Goal: Information Seeking & Learning: Learn about a topic

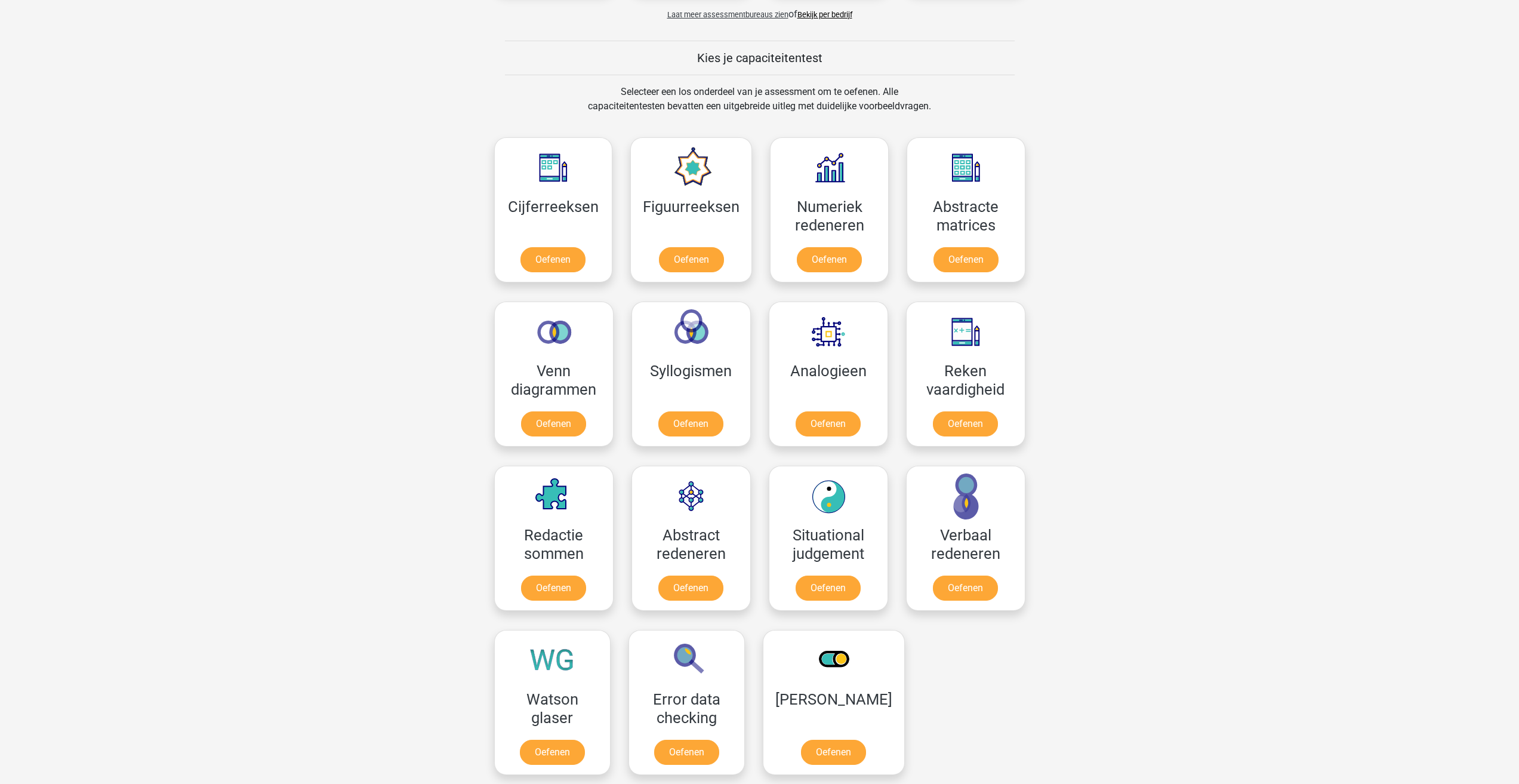
scroll to position [418, 0]
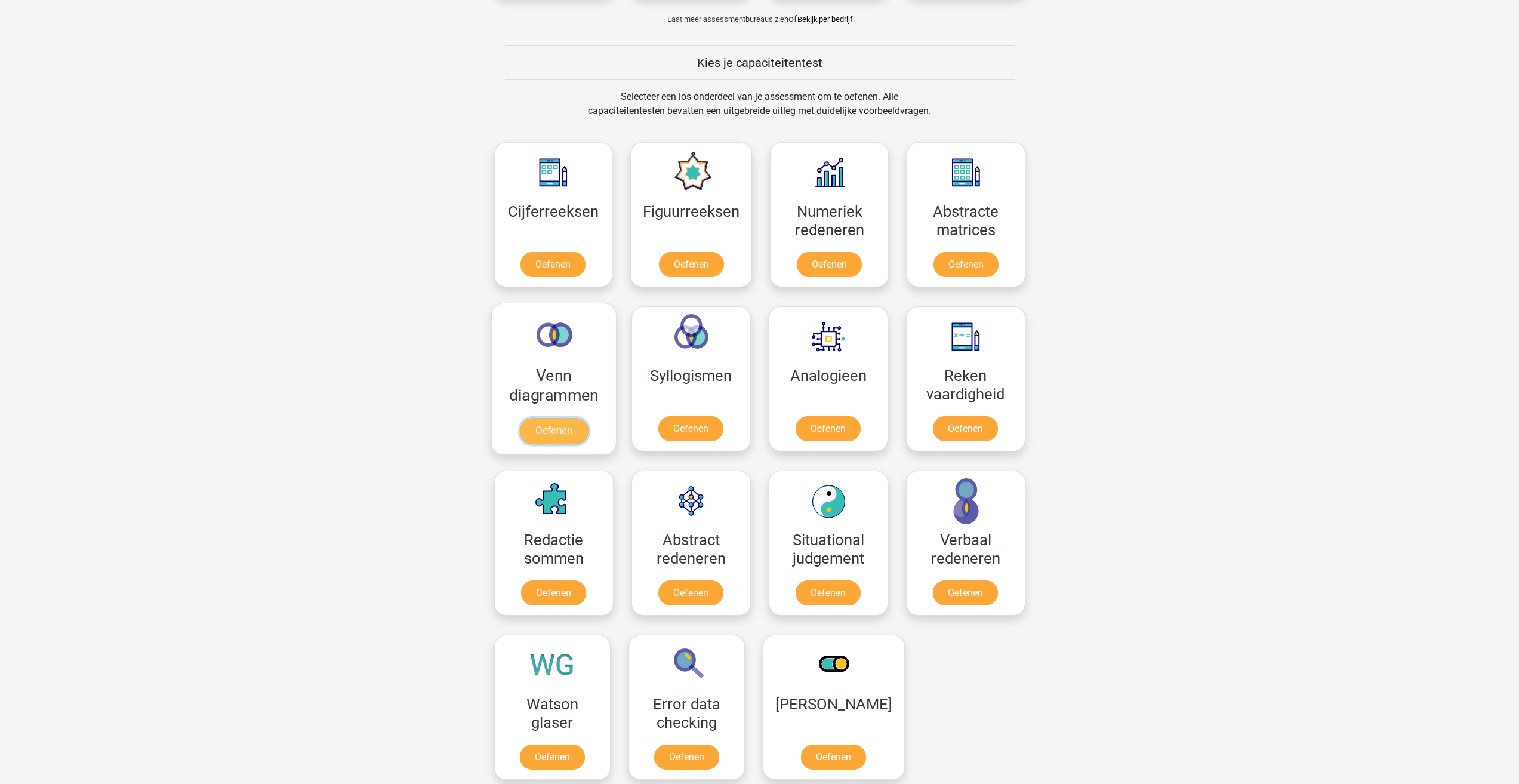
click at [581, 418] on link "Oefenen" at bounding box center [553, 430] width 68 height 26
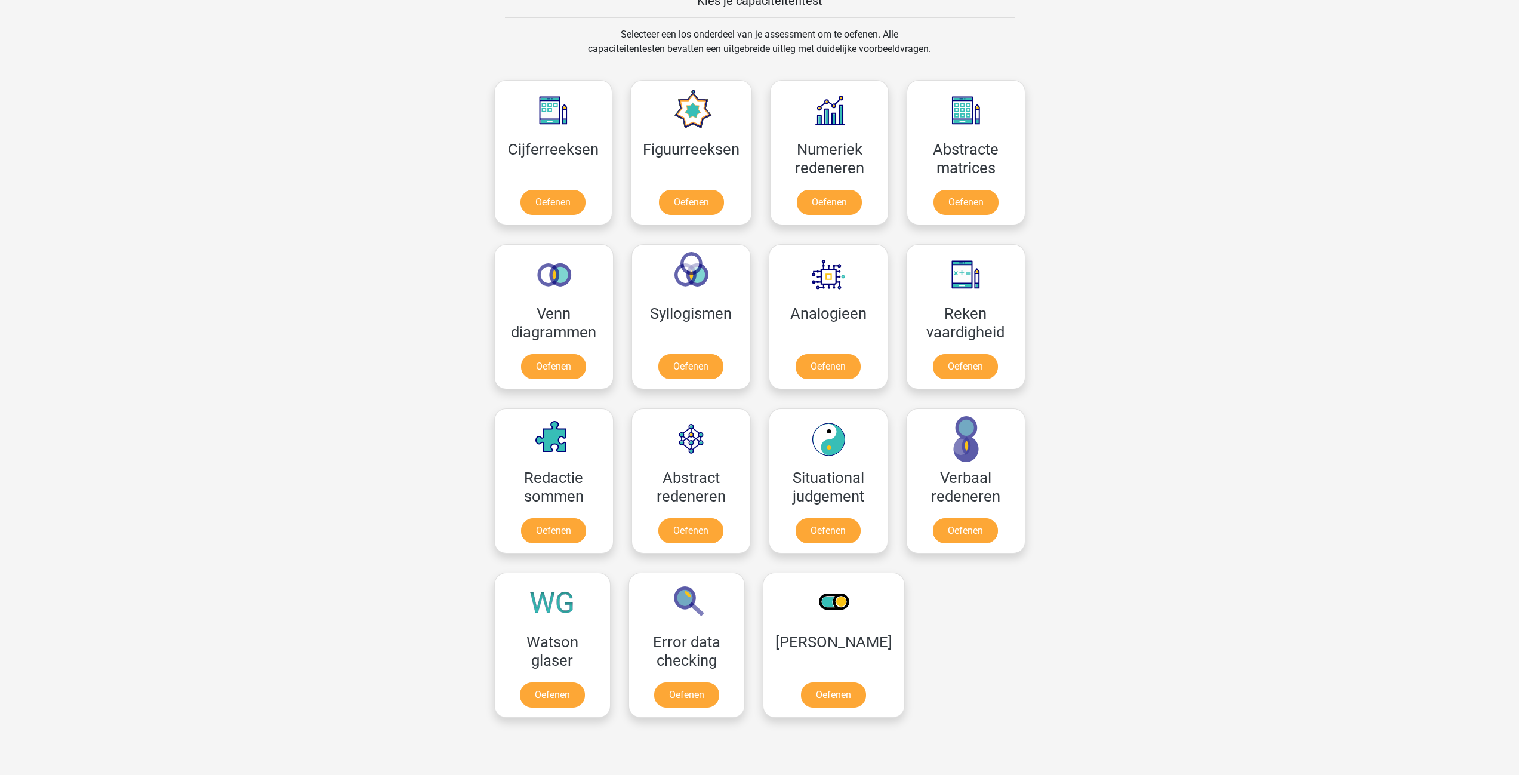
scroll to position [477, 0]
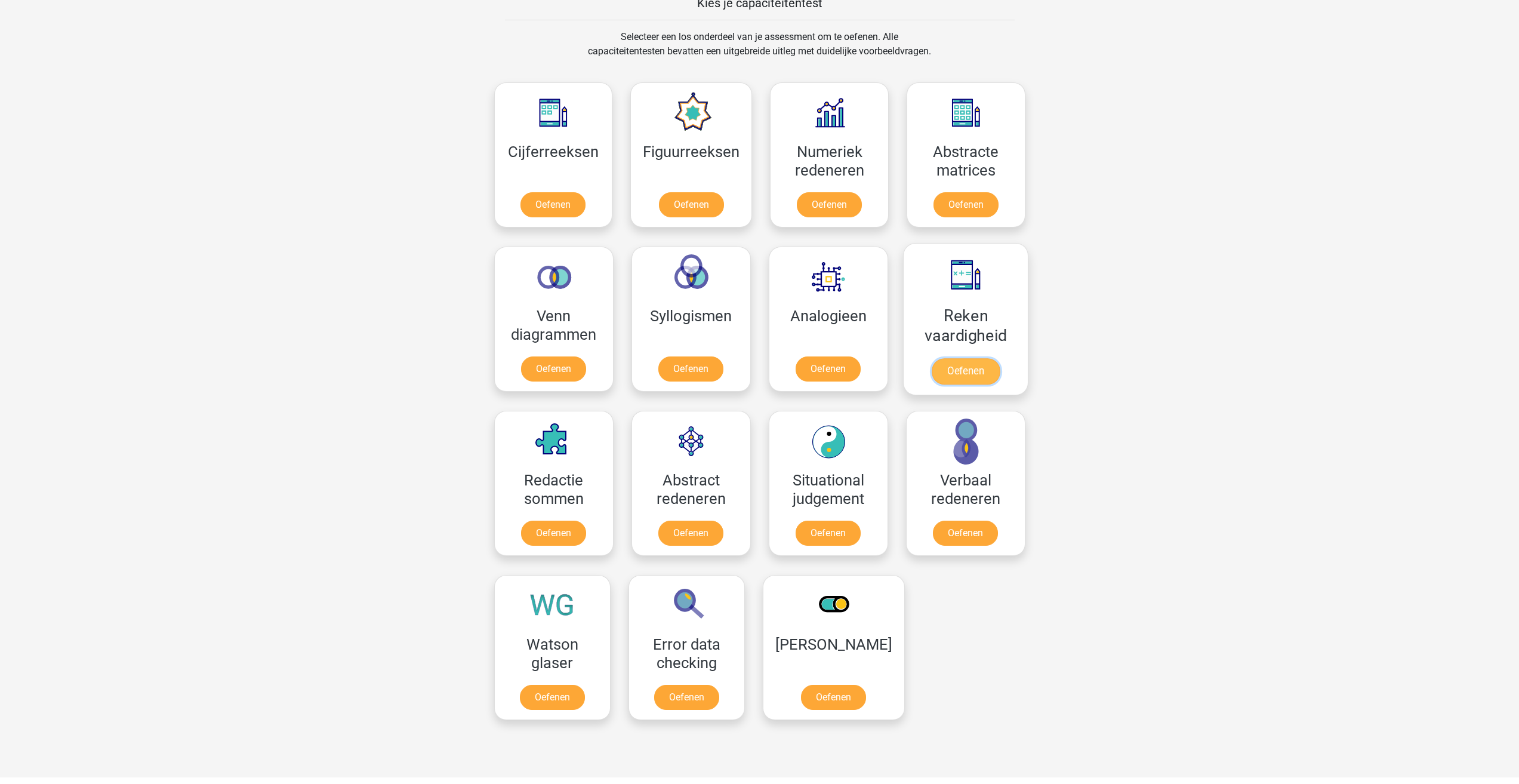
click at [962, 368] on link "Oefenen" at bounding box center [965, 371] width 68 height 26
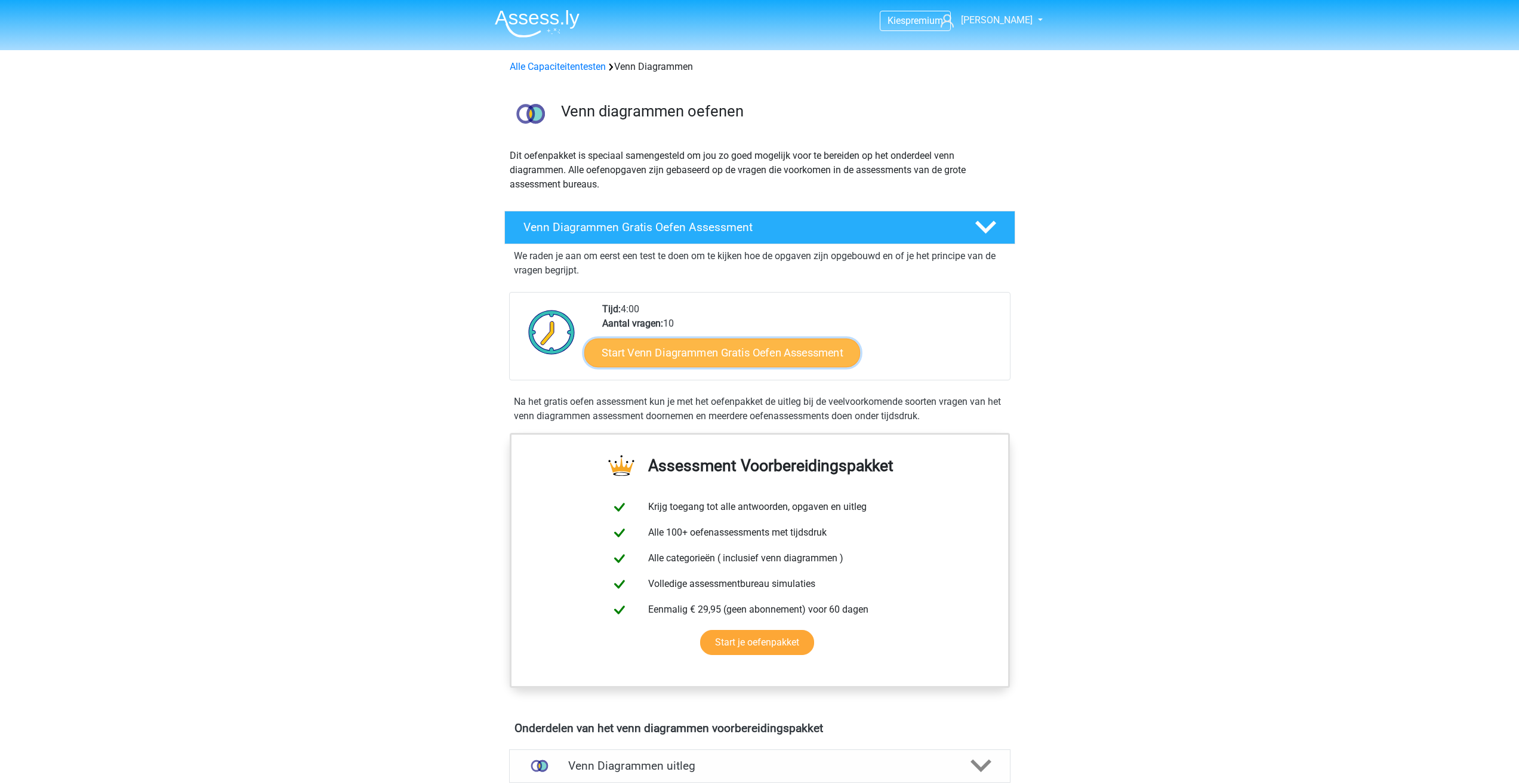
click at [741, 349] on link "Start Venn Diagrammen Gratis Oefen Assessment" at bounding box center [722, 352] width 276 height 29
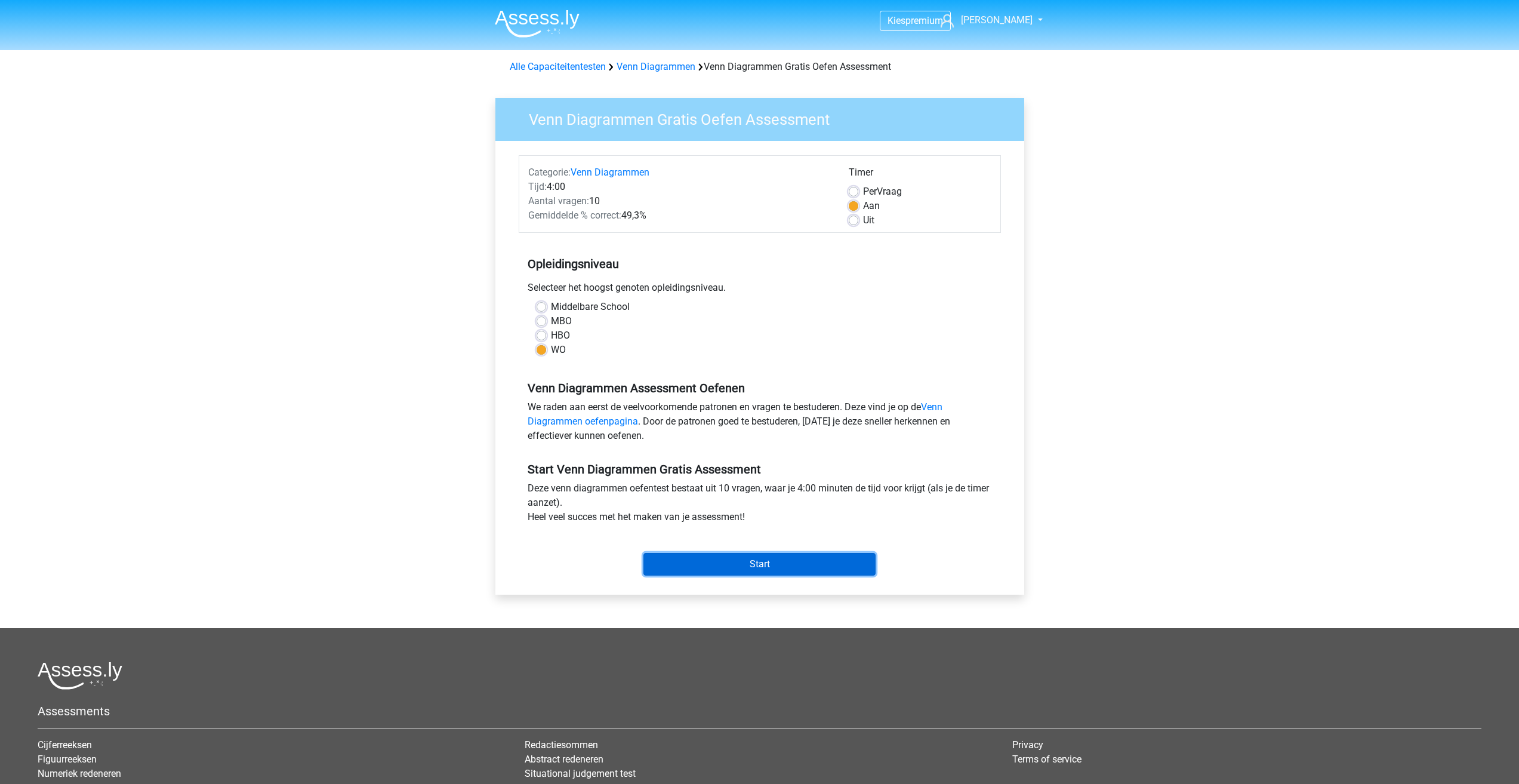
click at [764, 561] on input "Start" at bounding box center [759, 564] width 232 height 23
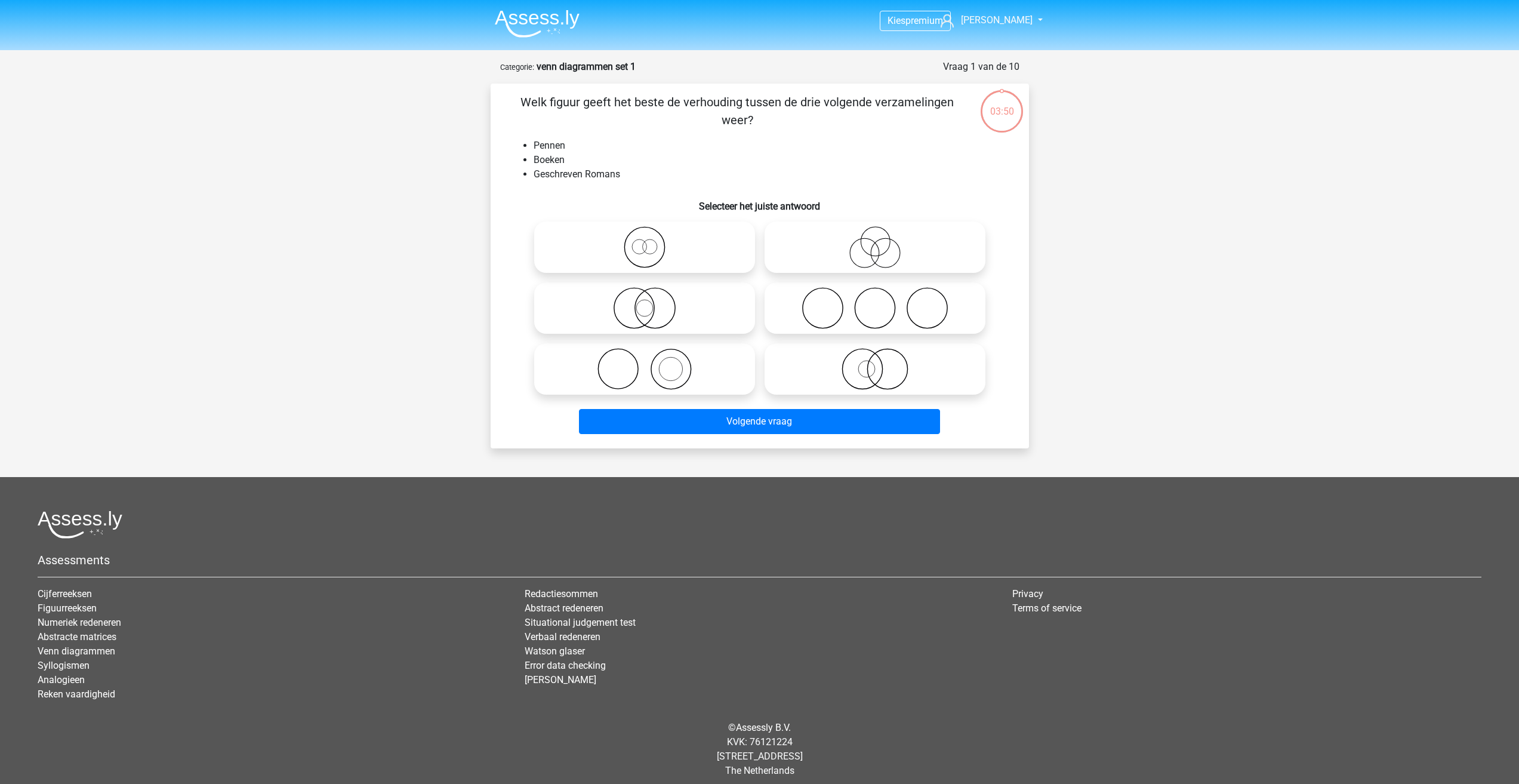
click at [652, 361] on input "radio" at bounding box center [649, 359] width 8 height 8
radio input "true"
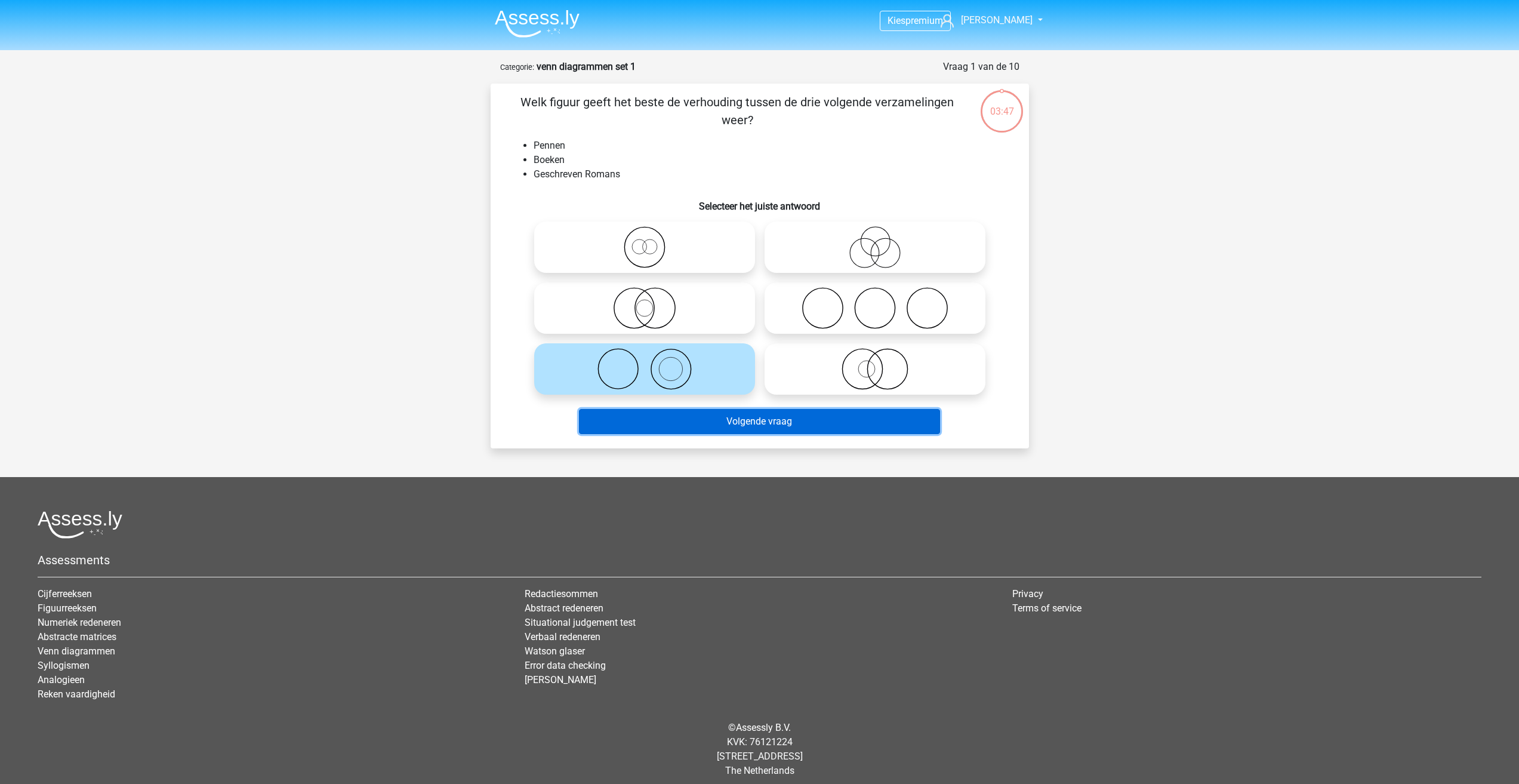
click at [859, 420] on button "Volgende vraag" at bounding box center [759, 421] width 361 height 25
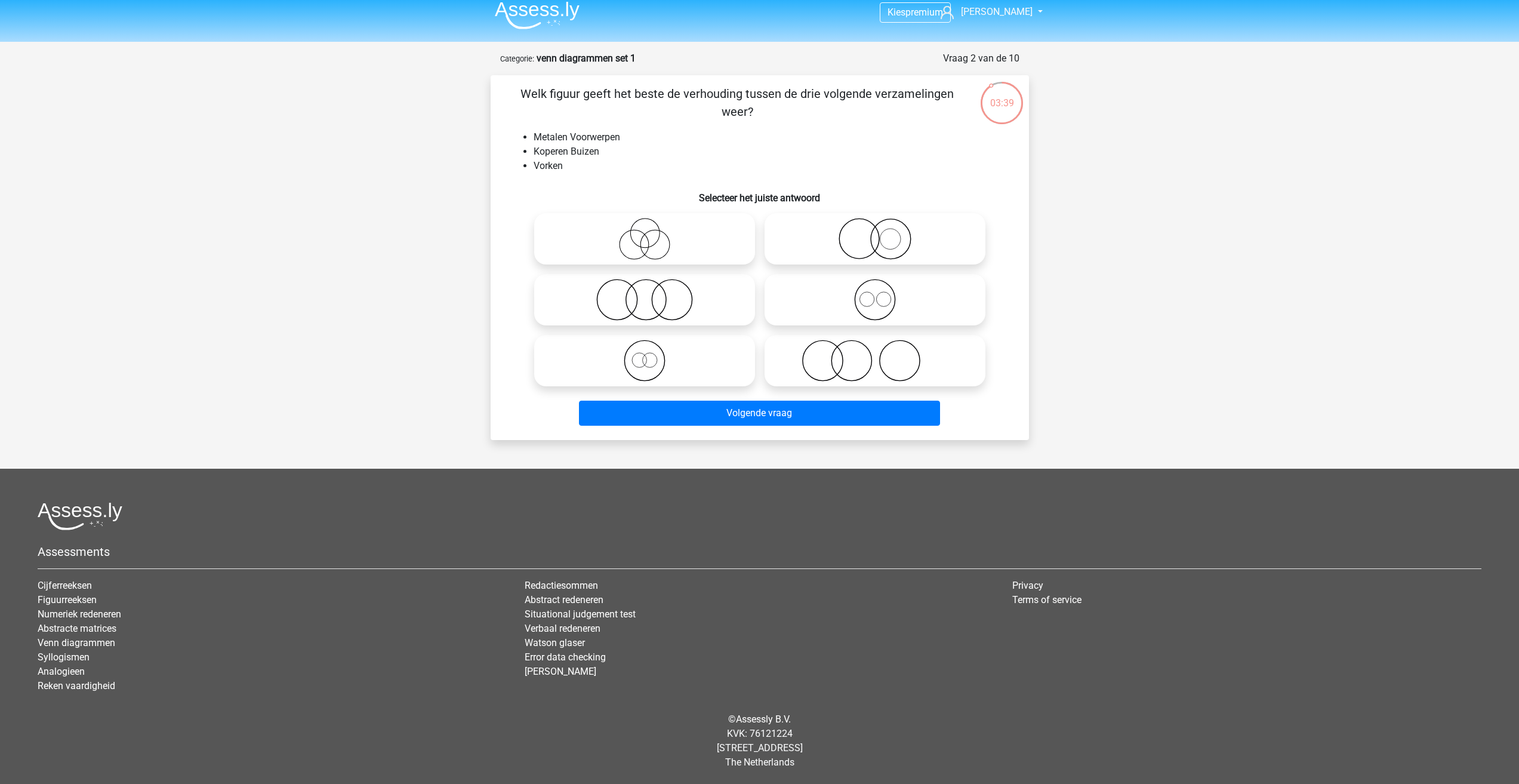
click at [875, 236] on icon at bounding box center [875, 239] width 211 height 42
click at [875, 233] on input "radio" at bounding box center [880, 229] width 8 height 8
radio input "true"
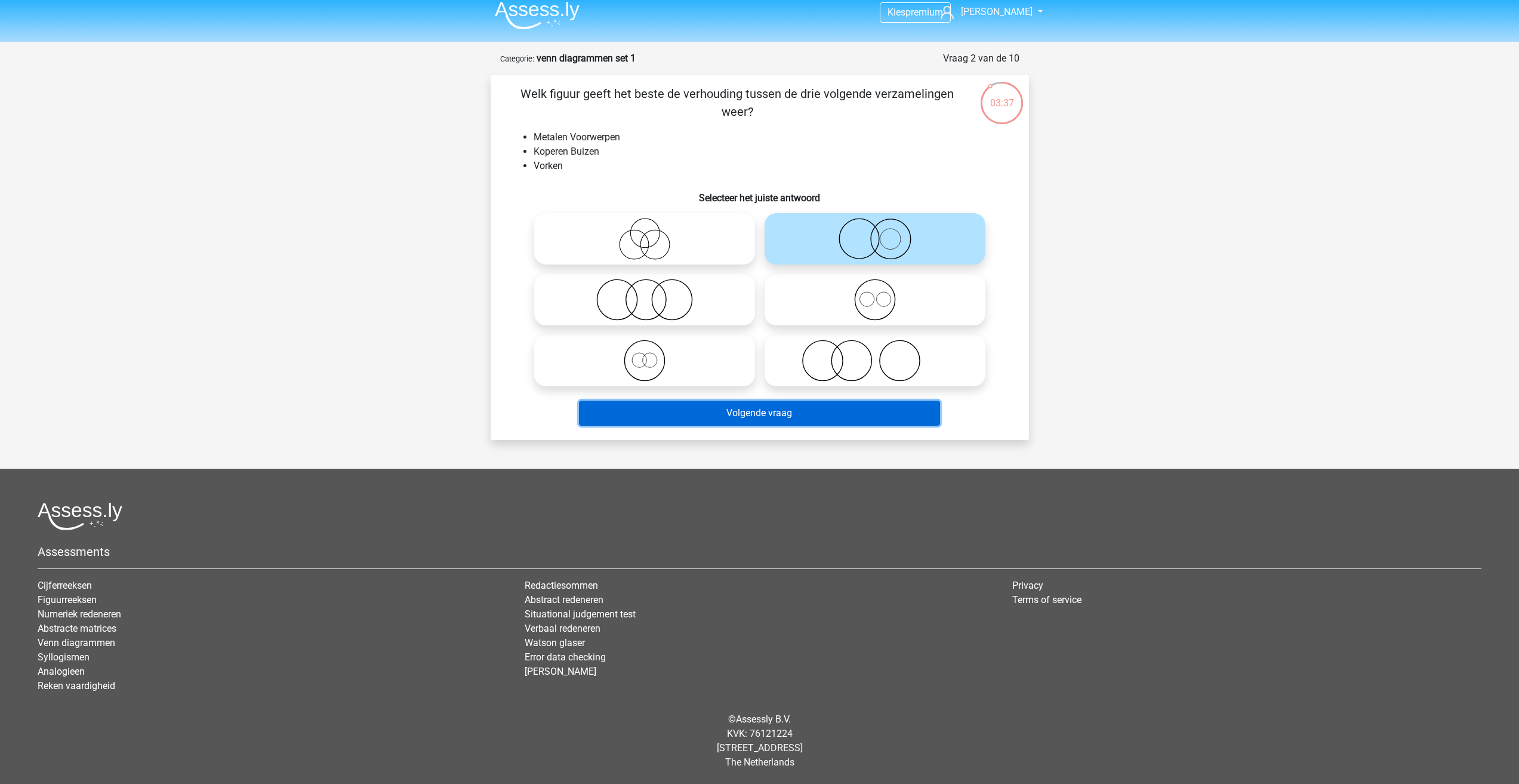
click at [839, 414] on button "Volgende vraag" at bounding box center [759, 413] width 361 height 25
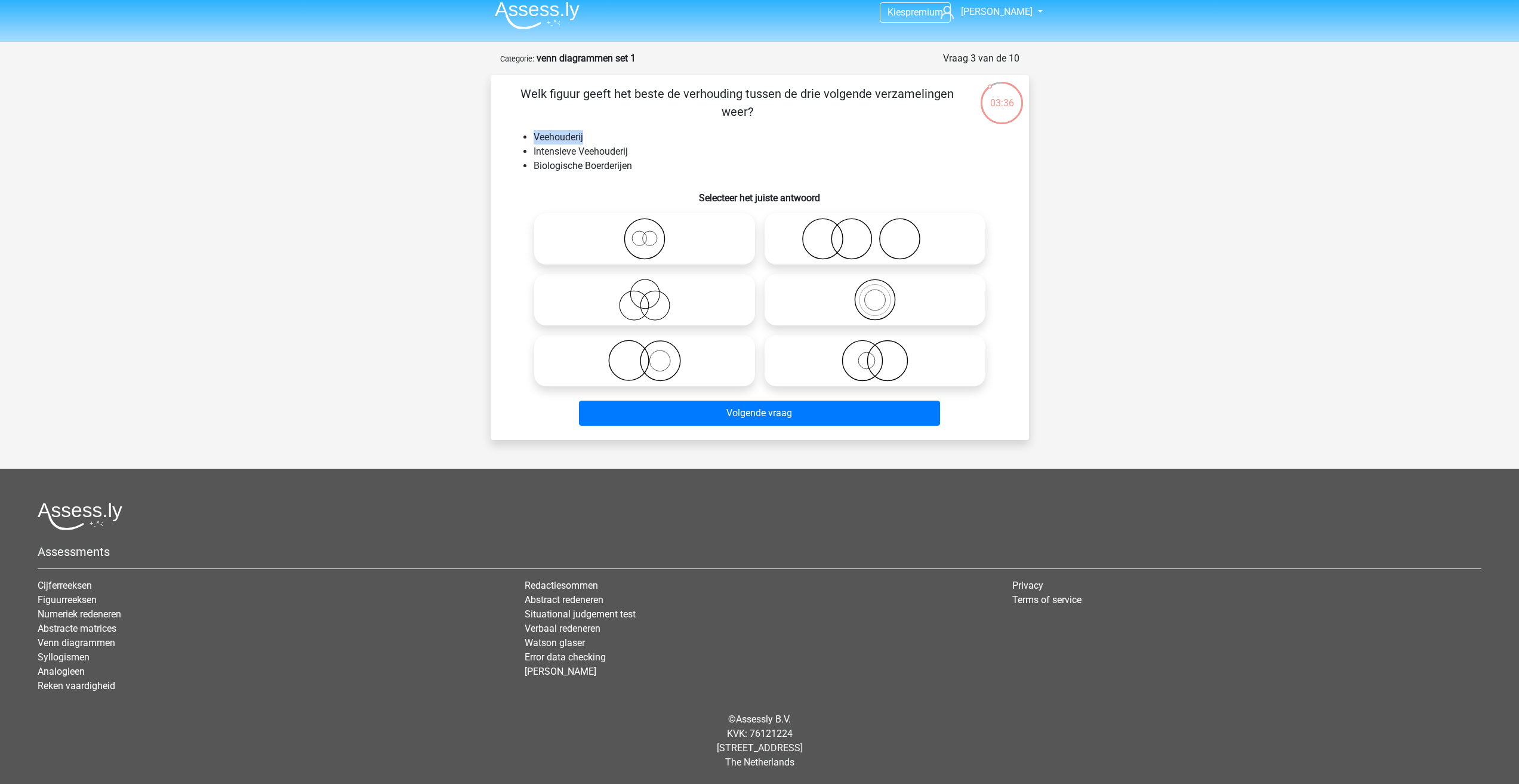
drag, startPoint x: 543, startPoint y: 136, endPoint x: 609, endPoint y: 139, distance: 66.1
click at [609, 139] on ul "Veehouderij Intensieve Veehouderij Biologische Boerderijen" at bounding box center [760, 152] width 500 height 43
click at [609, 139] on li "Veehouderij" at bounding box center [772, 137] width 476 height 14
click at [563, 135] on li "Veehouderij" at bounding box center [772, 137] width 476 height 14
click at [704, 286] on icon at bounding box center [645, 300] width 211 height 42
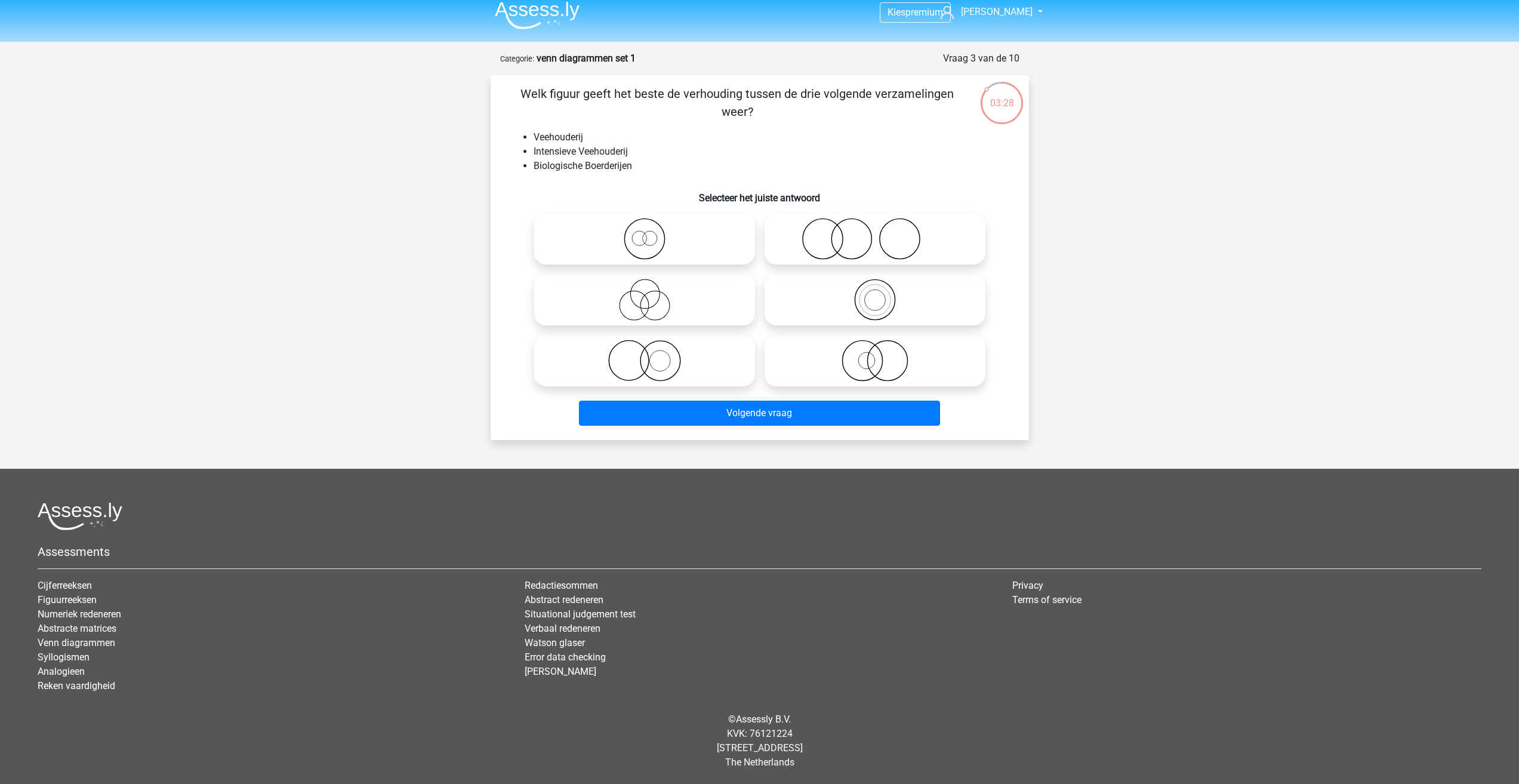
click at [652, 286] on input "radio" at bounding box center [649, 290] width 8 height 8
radio input "true"
click at [657, 243] on icon at bounding box center [645, 239] width 211 height 42
click at [652, 233] on input "radio" at bounding box center [649, 229] width 8 height 8
radio input "true"
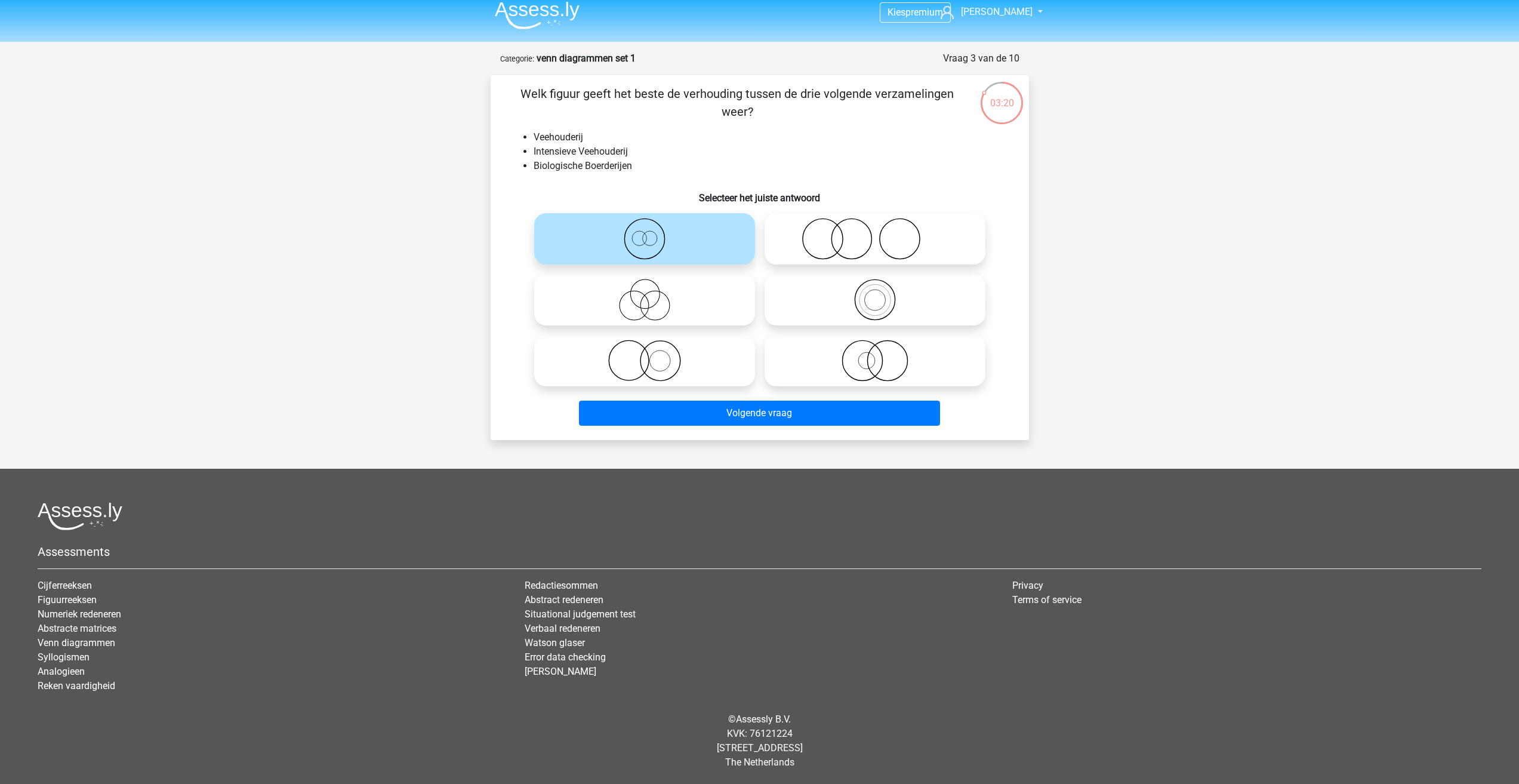
click at [563, 132] on li "Veehouderij" at bounding box center [772, 137] width 476 height 14
click at [607, 165] on li "Biologische Boerderijen" at bounding box center [772, 165] width 476 height 14
click at [653, 143] on li "Veehouderij" at bounding box center [772, 137] width 476 height 14
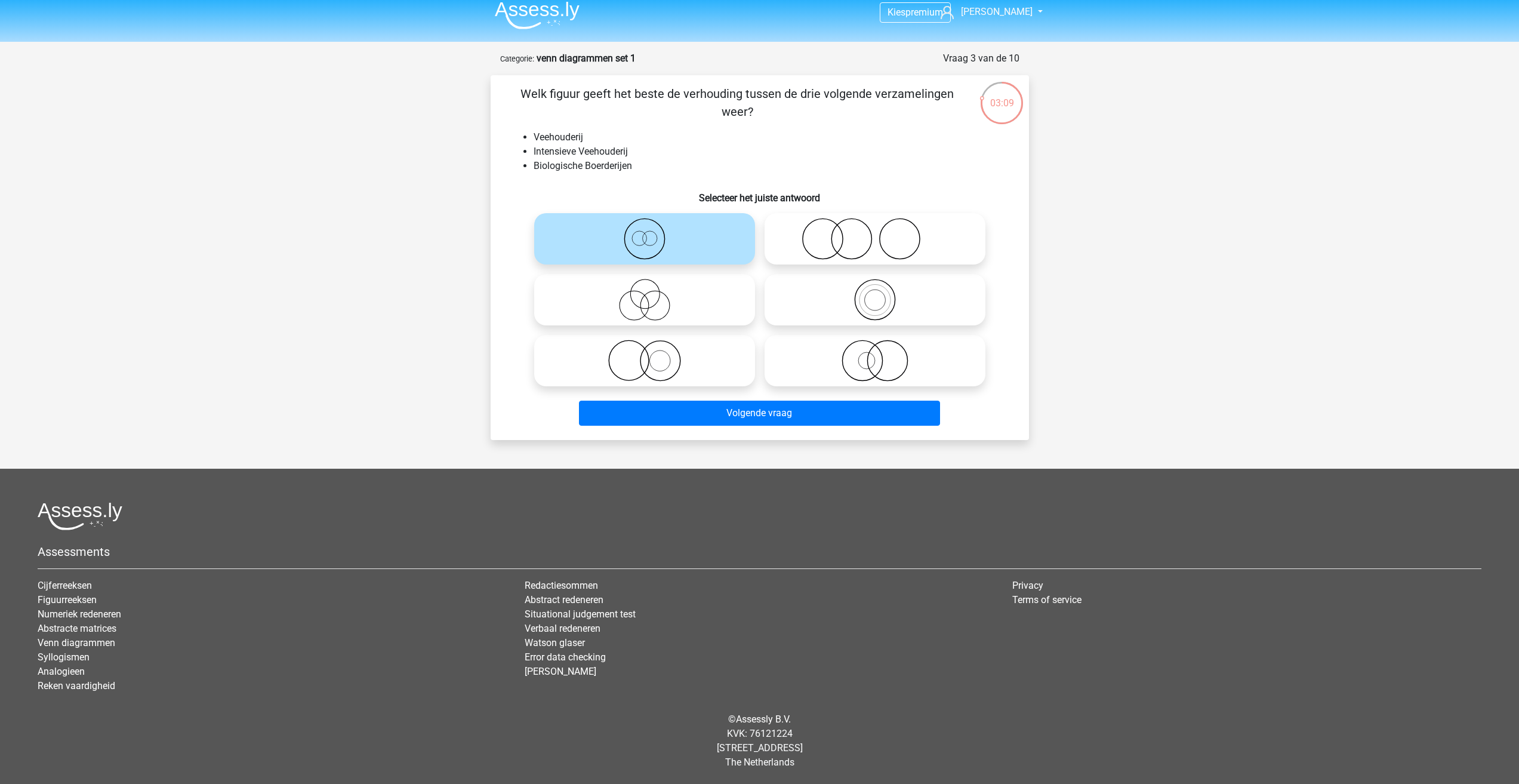
scroll to position [0, 0]
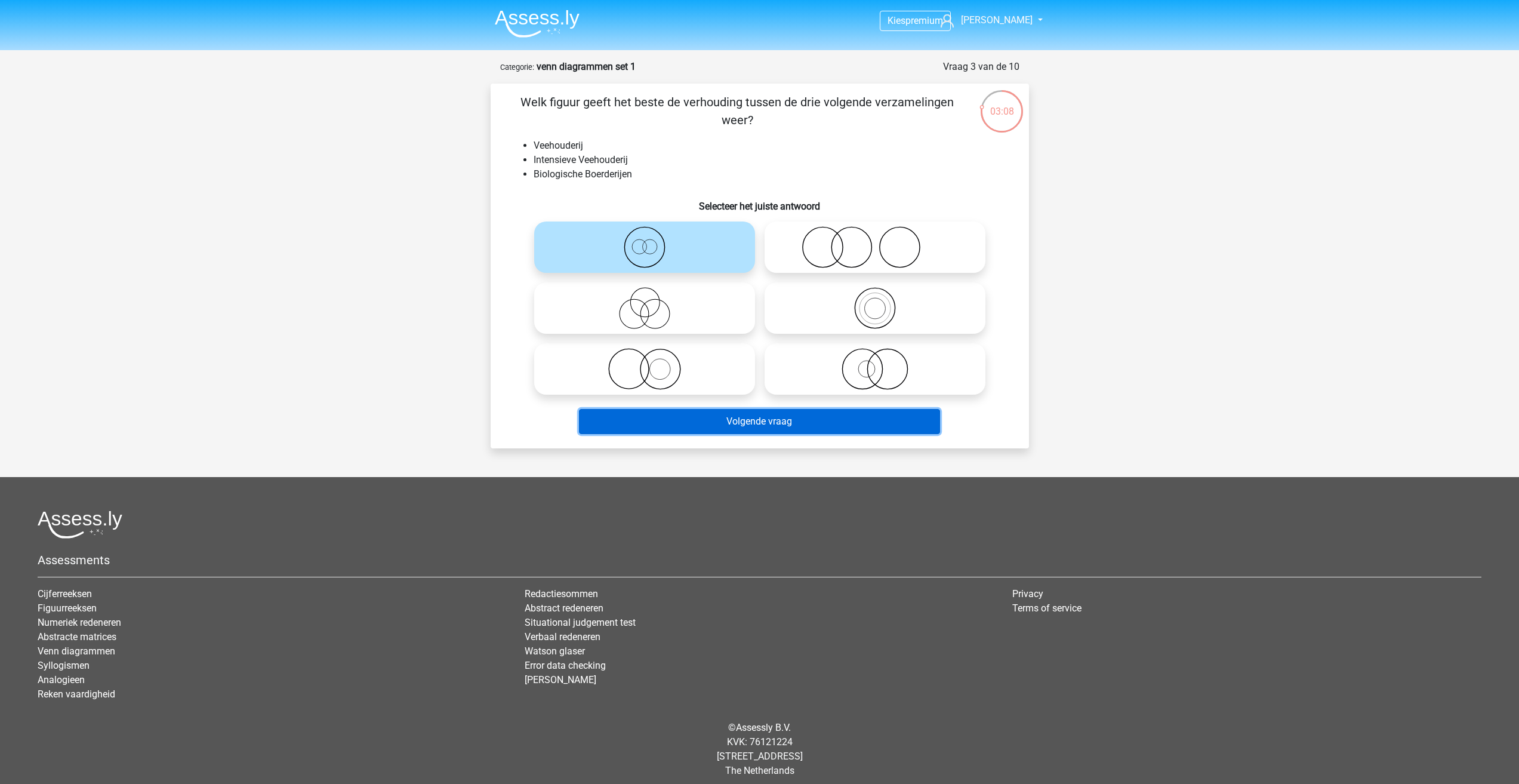
click at [787, 418] on button "Volgende vraag" at bounding box center [759, 421] width 361 height 25
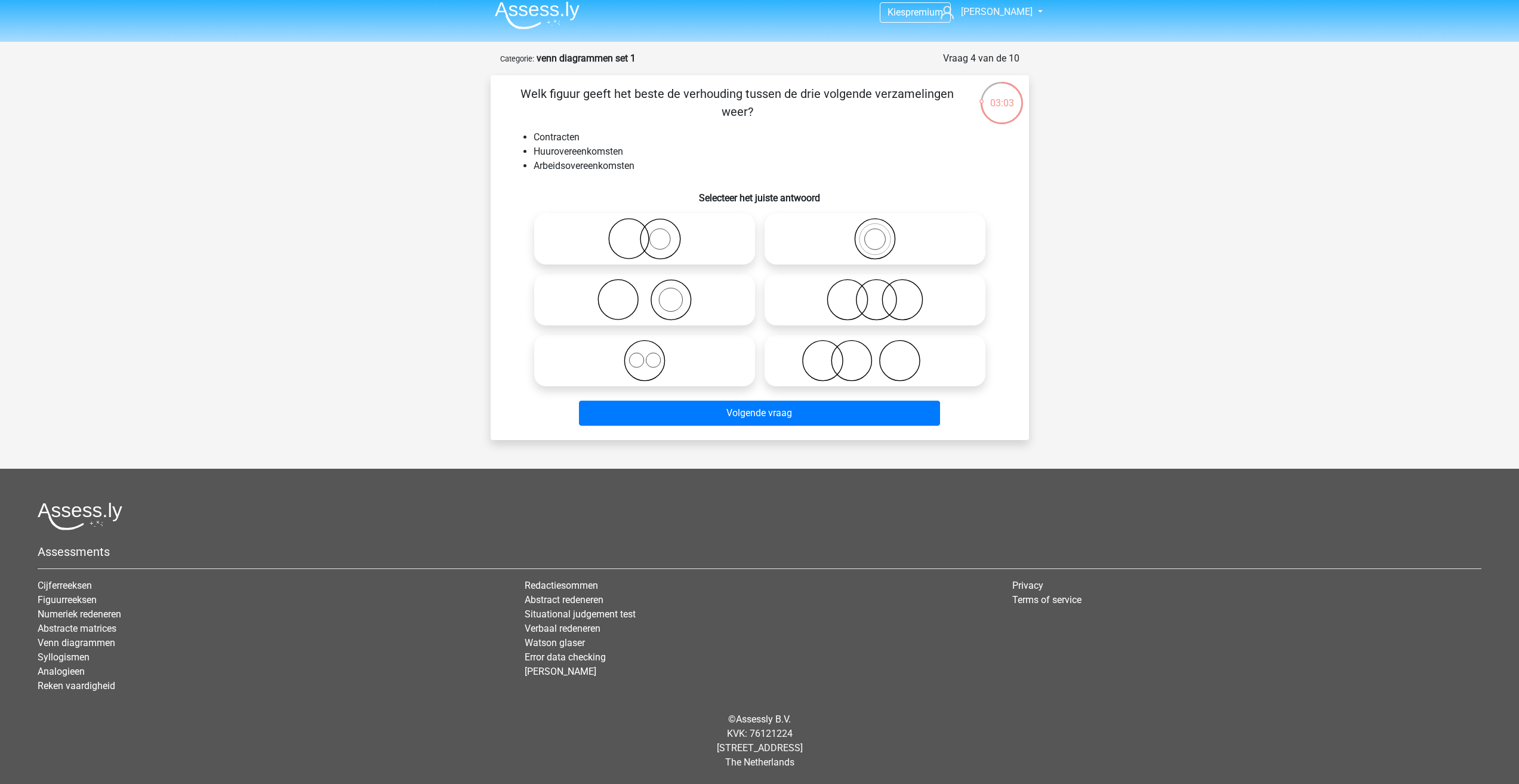
click at [652, 367] on circle at bounding box center [653, 360] width 14 height 14
click at [652, 354] on input "radio" at bounding box center [649, 351] width 8 height 8
radio input "true"
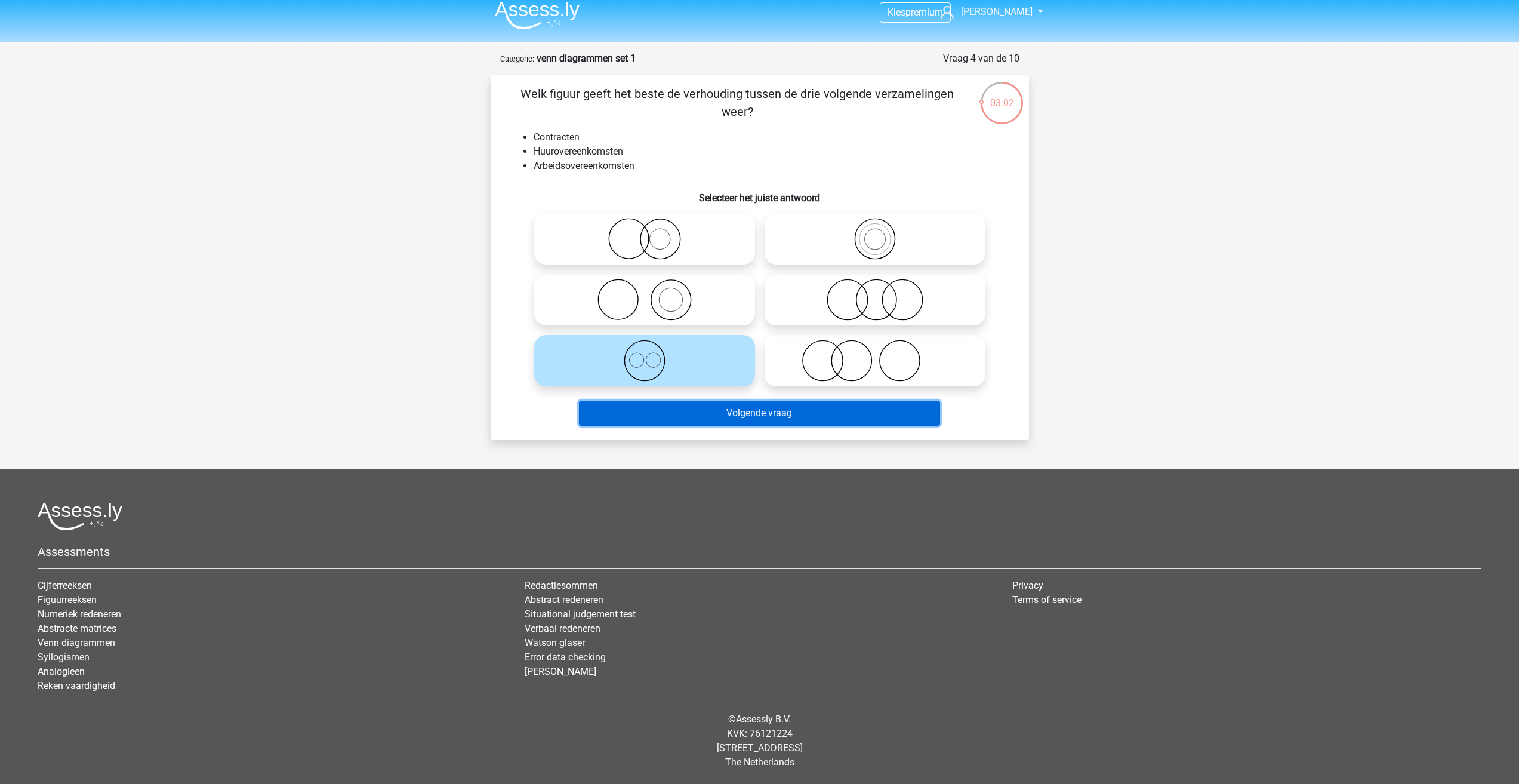
click at [697, 416] on button "Volgende vraag" at bounding box center [759, 413] width 361 height 25
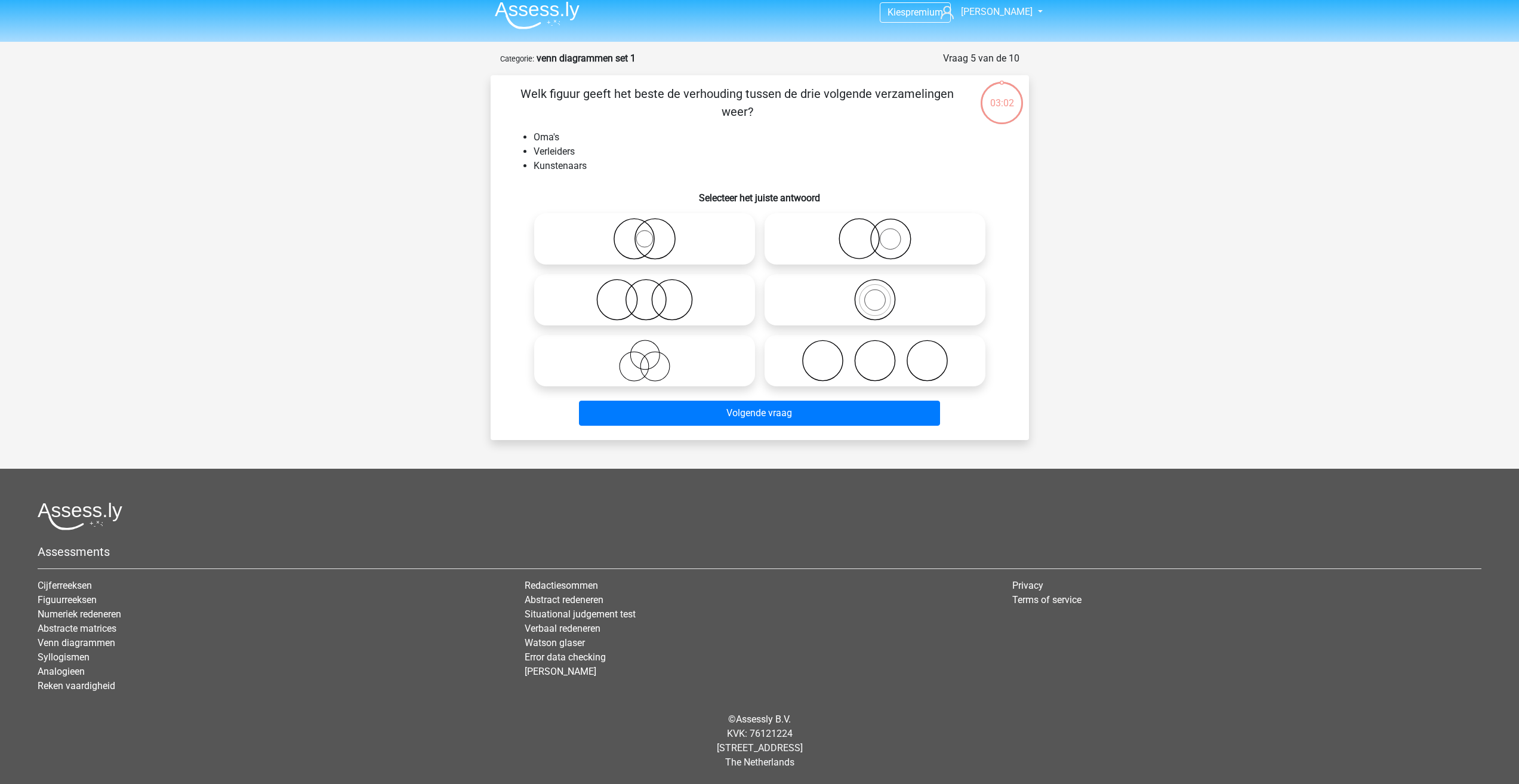
click at [591, 135] on li "Oma's" at bounding box center [772, 137] width 476 height 14
click at [651, 370] on icon at bounding box center [645, 360] width 211 height 42
click at [651, 354] on input "radio" at bounding box center [649, 351] width 8 height 8
radio input "true"
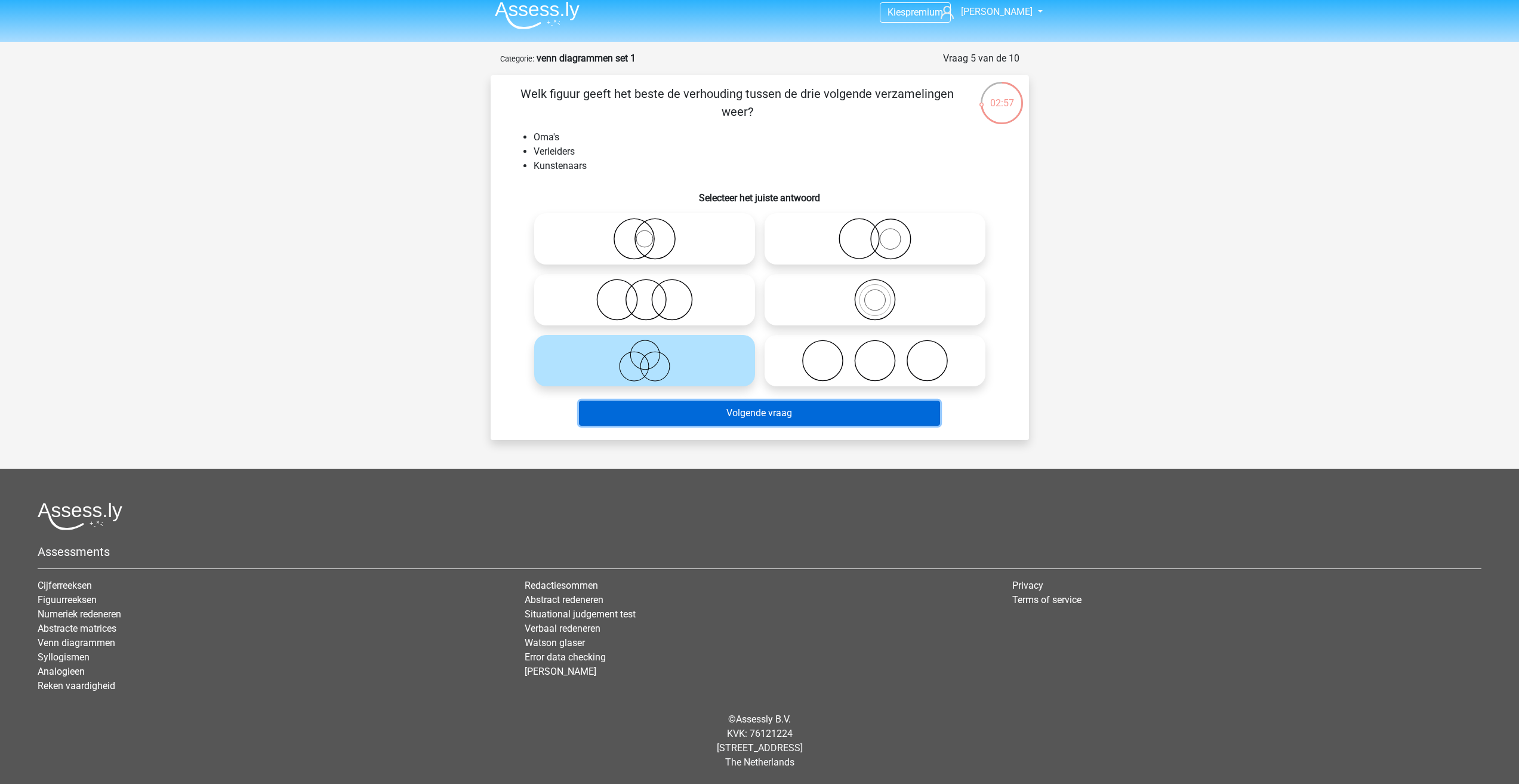
click at [717, 423] on button "Volgende vraag" at bounding box center [759, 413] width 361 height 25
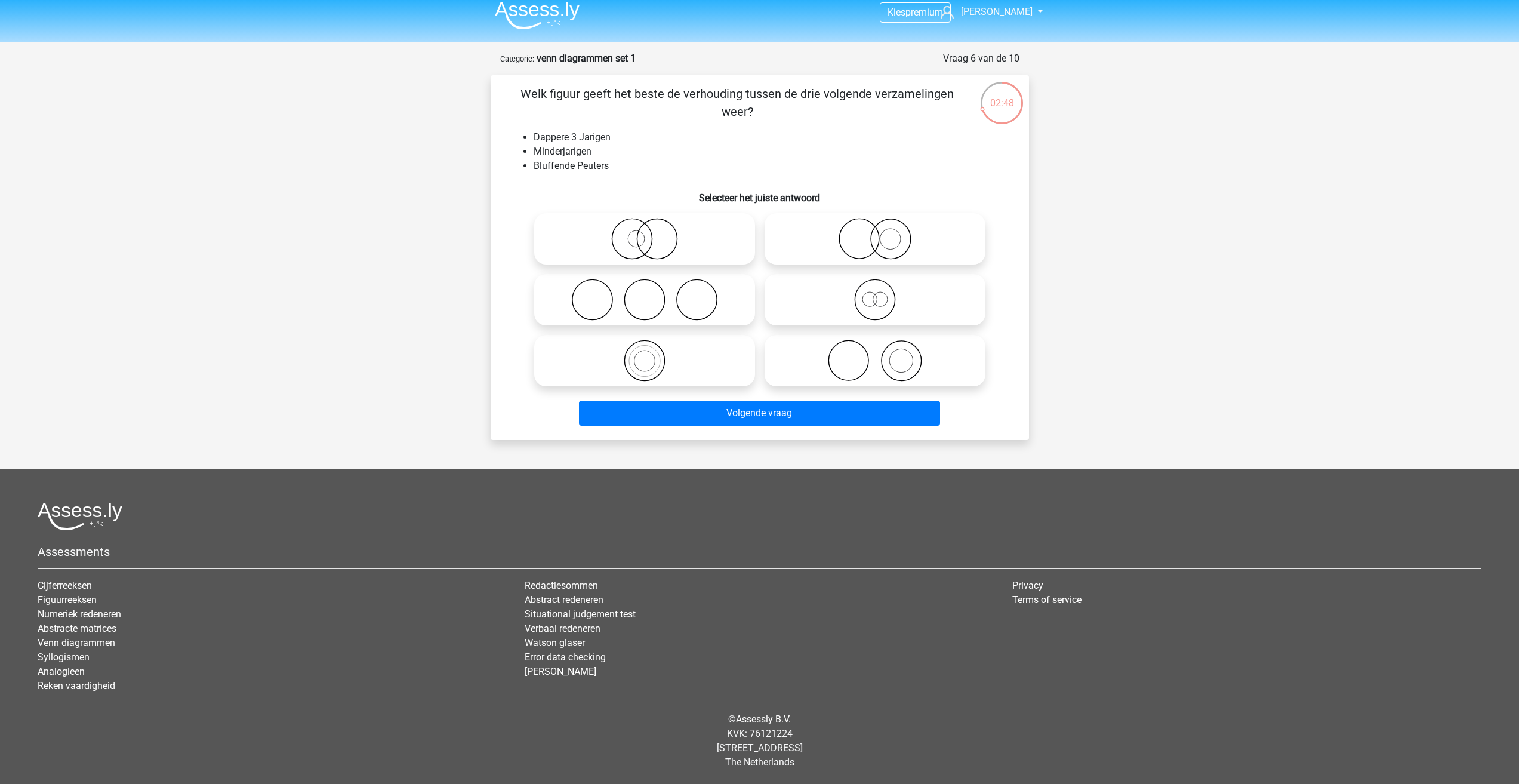
click at [879, 293] on input "radio" at bounding box center [880, 290] width 8 height 8
radio input "true"
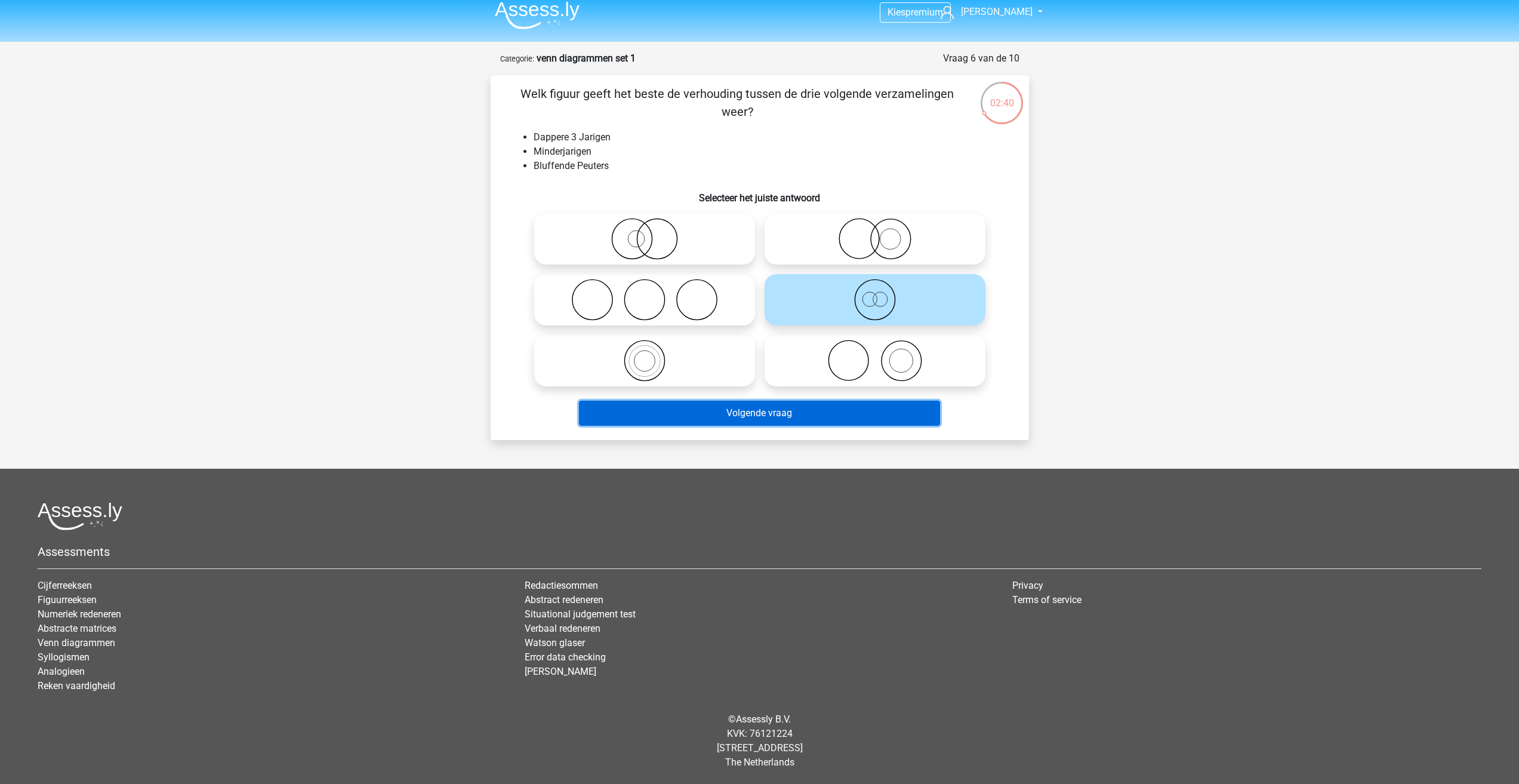
click at [758, 407] on button "Volgende vraag" at bounding box center [759, 413] width 361 height 25
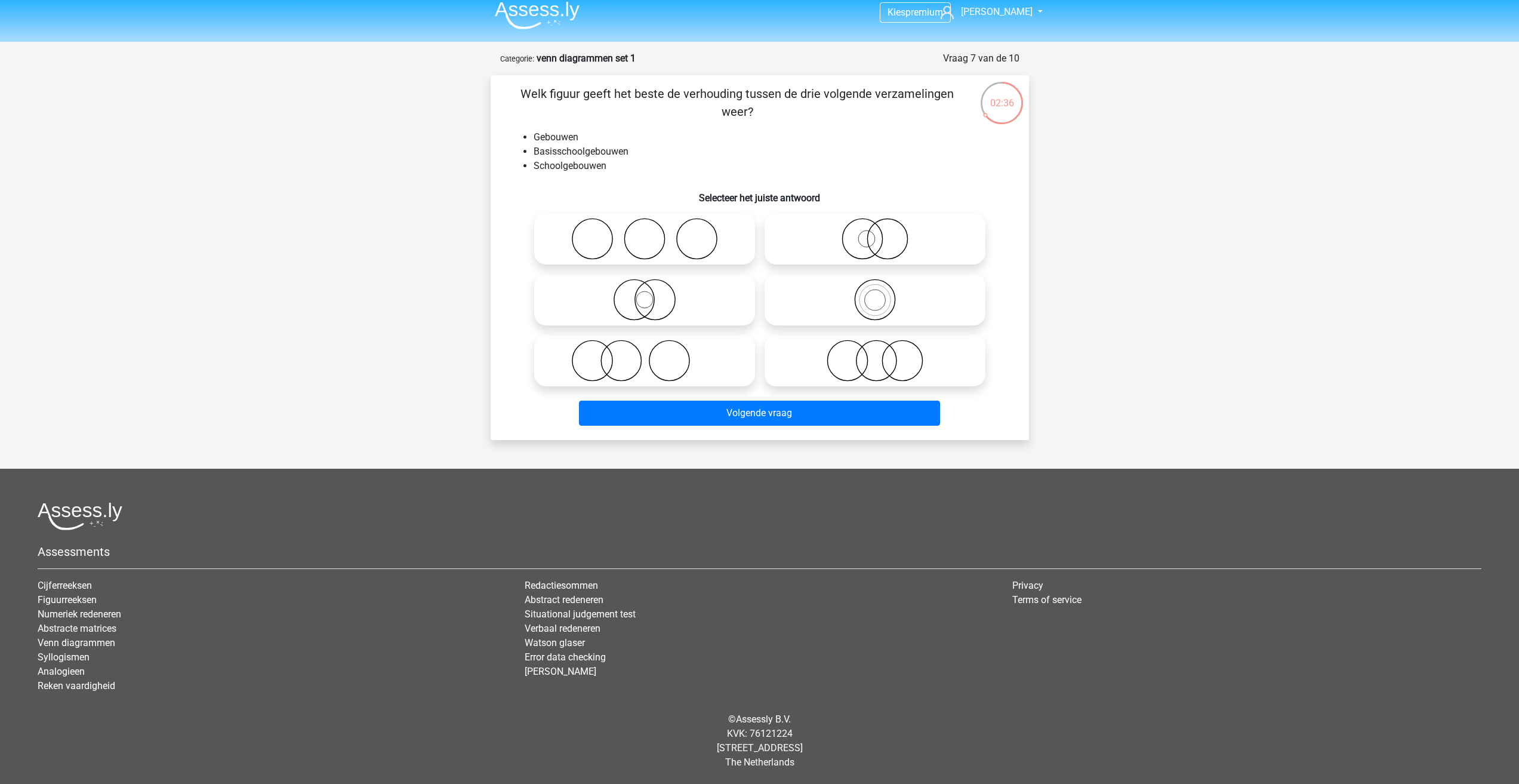
click at [876, 307] on icon at bounding box center [875, 300] width 211 height 42
click at [876, 294] on input "radio" at bounding box center [880, 290] width 8 height 8
radio input "true"
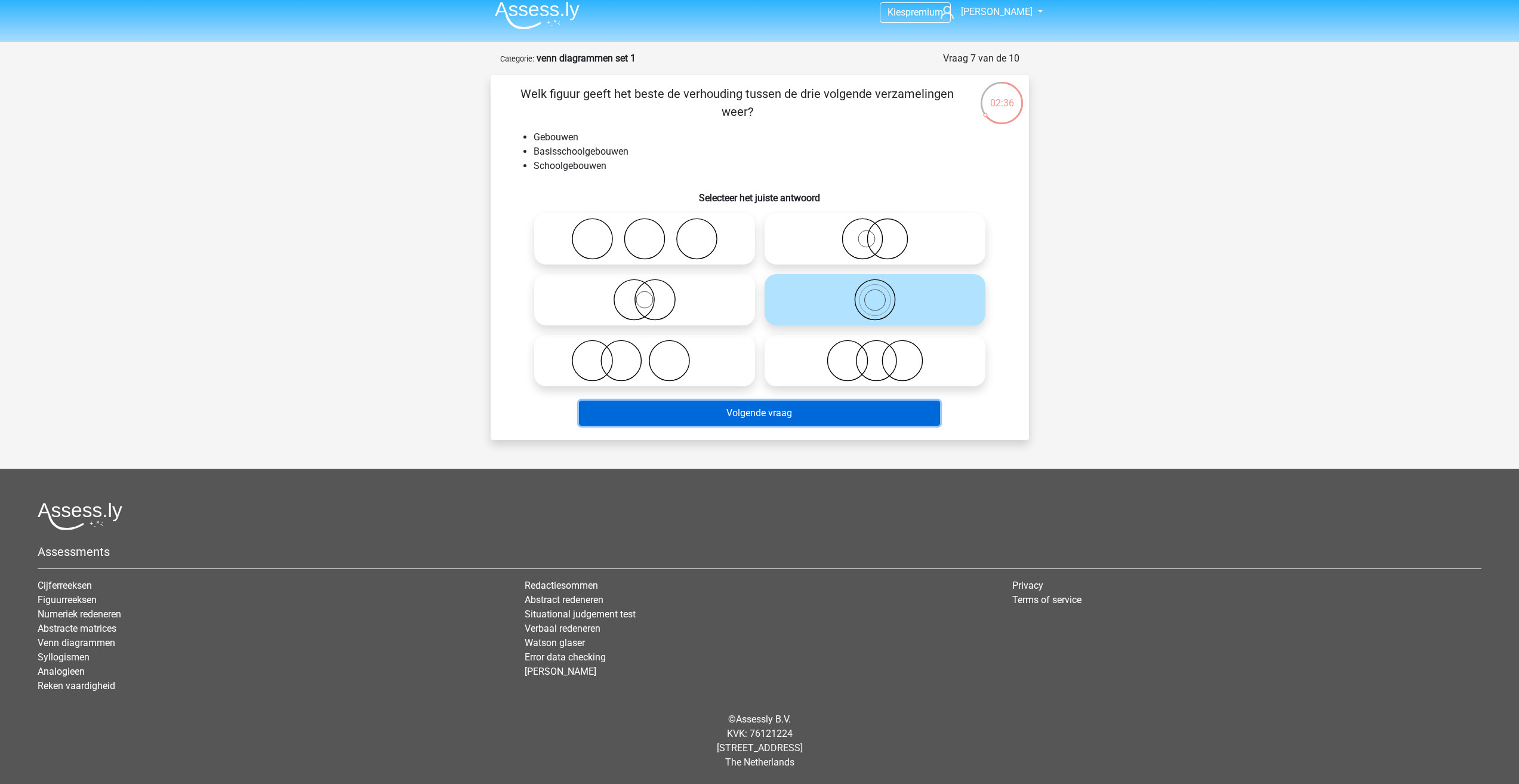
click at [800, 414] on button "Volgende vraag" at bounding box center [759, 413] width 361 height 25
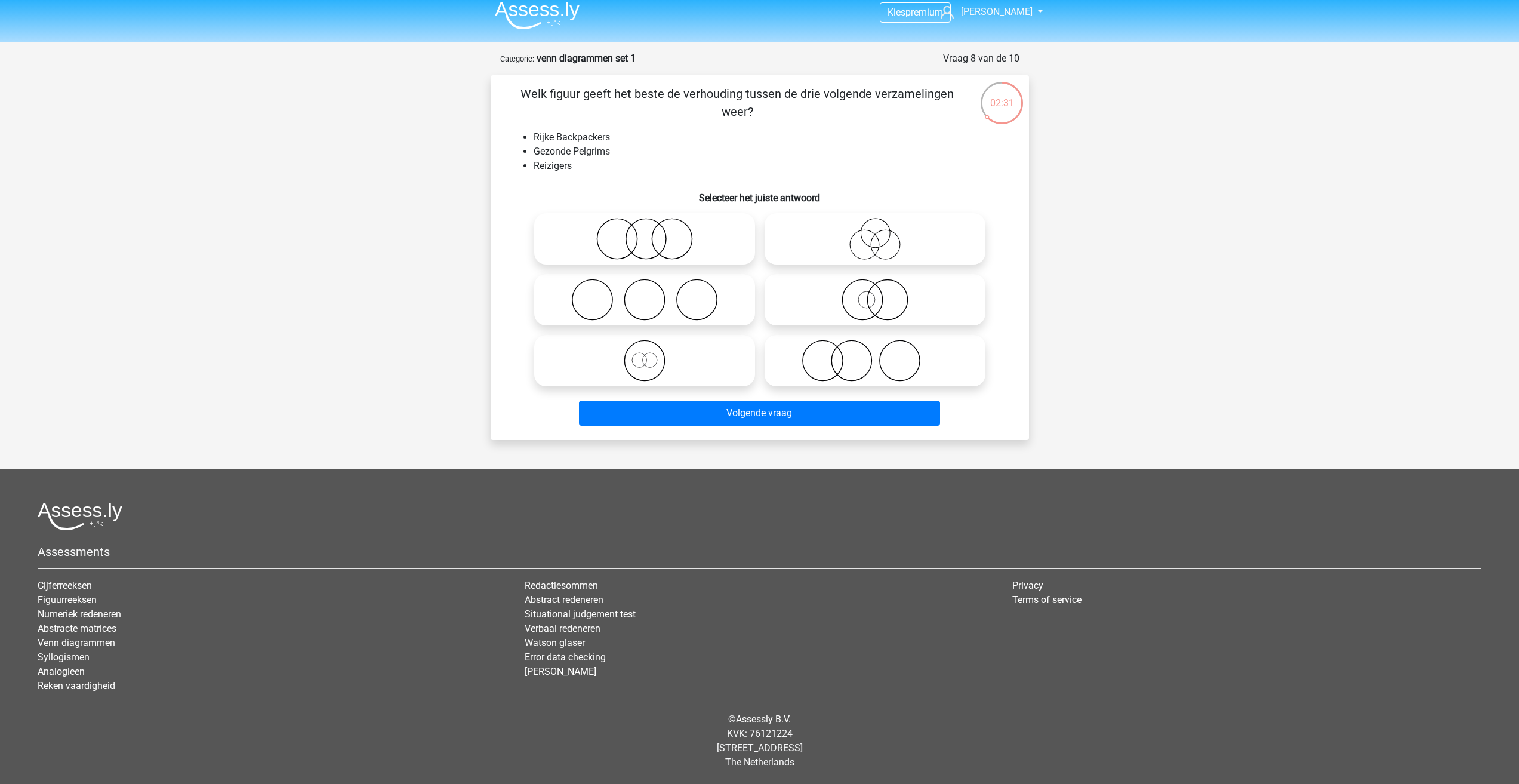
click at [676, 132] on li "Rijke Backpackers" at bounding box center [772, 137] width 476 height 14
click at [594, 147] on li "Gezonde Pelgrims" at bounding box center [772, 151] width 476 height 14
drag, startPoint x: 594, startPoint y: 147, endPoint x: 492, endPoint y: 183, distance: 108.2
click at [492, 183] on div "Welk figuur geeft het beste de verhouding tussen de drie volgende verzamelingen…" at bounding box center [760, 258] width 539 height 364
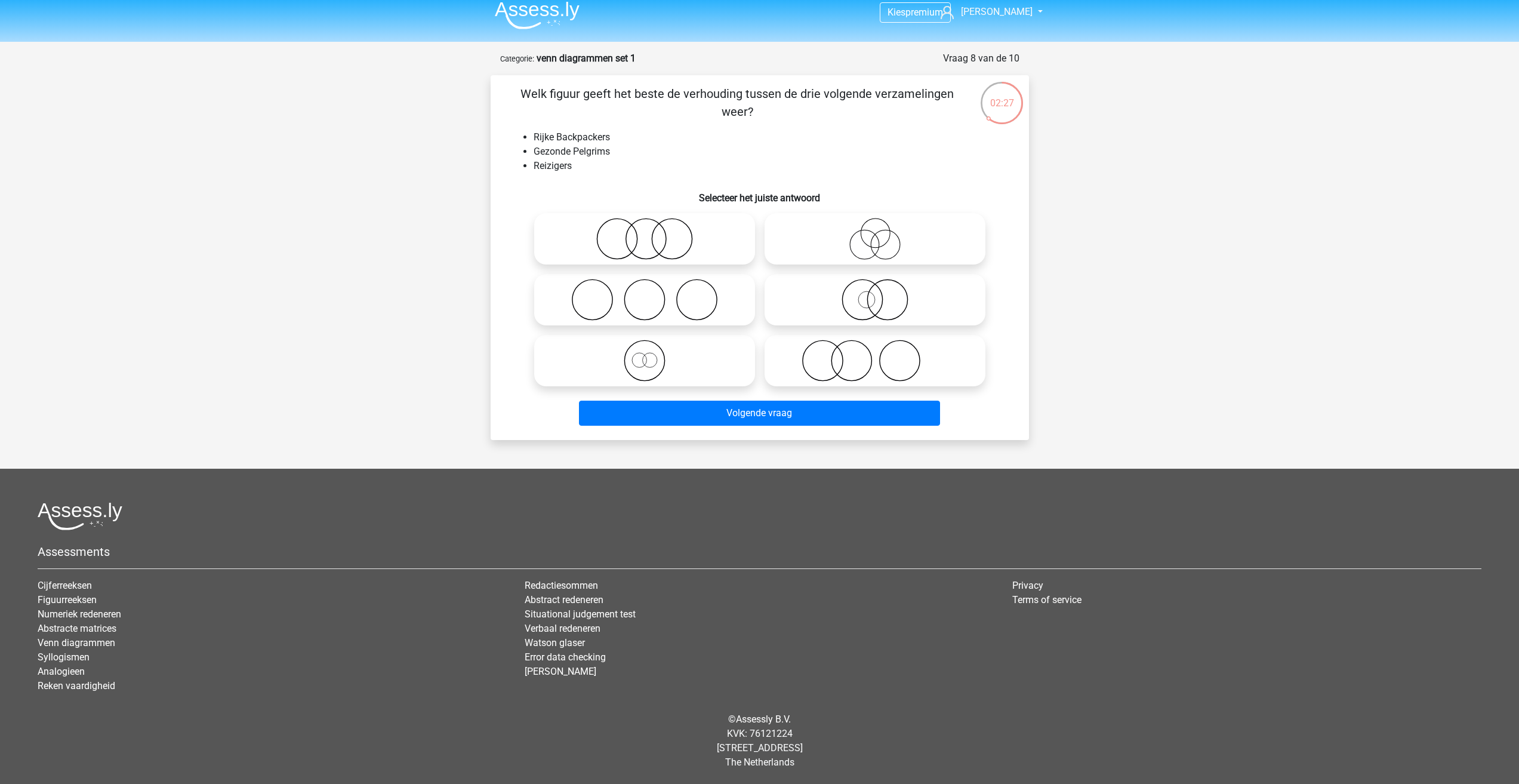
click at [591, 151] on li "Gezonde Pelgrims" at bounding box center [772, 151] width 476 height 14
drag, startPoint x: 591, startPoint y: 151, endPoint x: 587, endPoint y: 157, distance: 7.2
click at [587, 157] on li "Gezonde Pelgrims" at bounding box center [772, 151] width 476 height 14
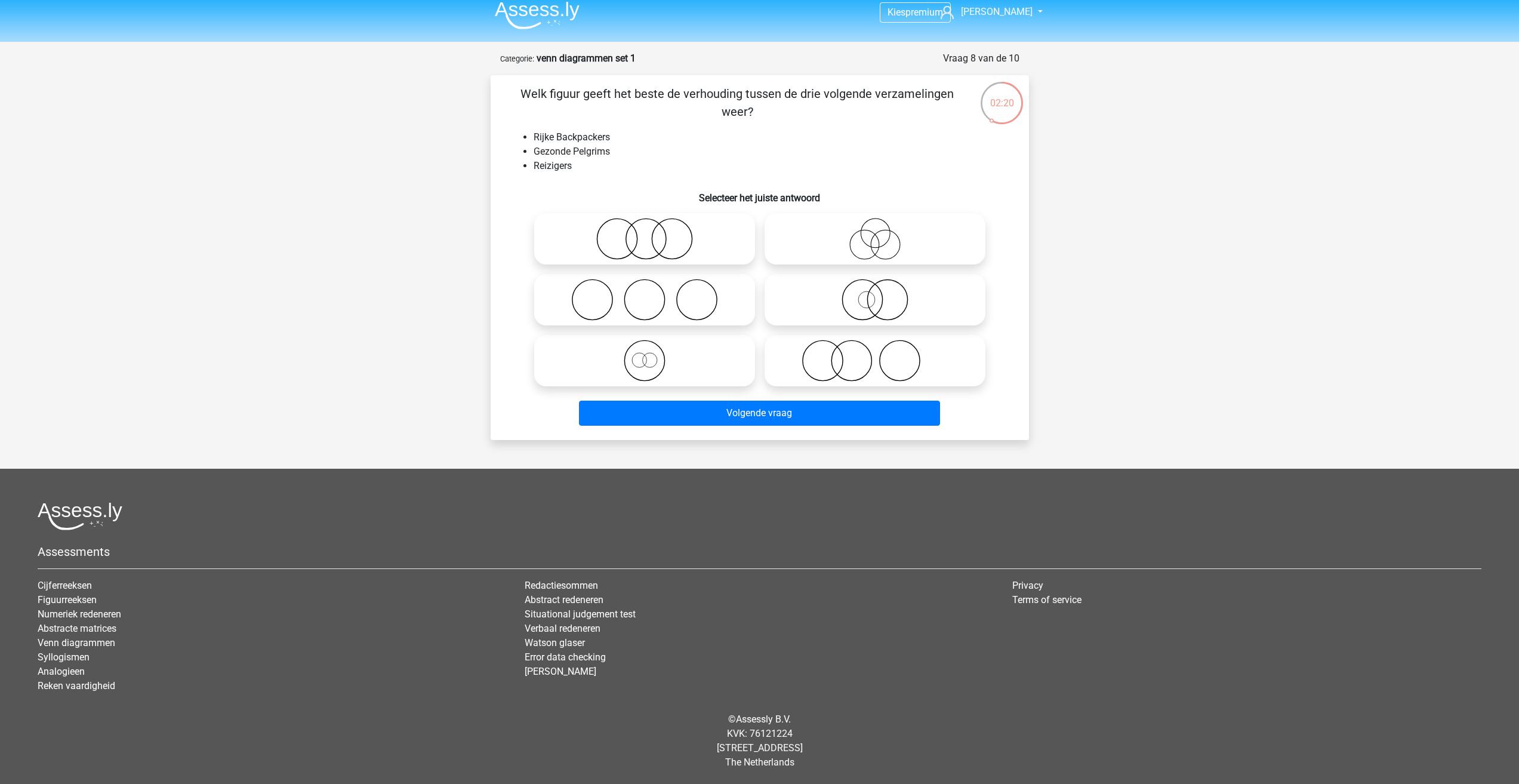
click at [672, 375] on icon at bounding box center [645, 360] width 211 height 42
click at [652, 354] on input "radio" at bounding box center [649, 351] width 8 height 8
radio input "true"
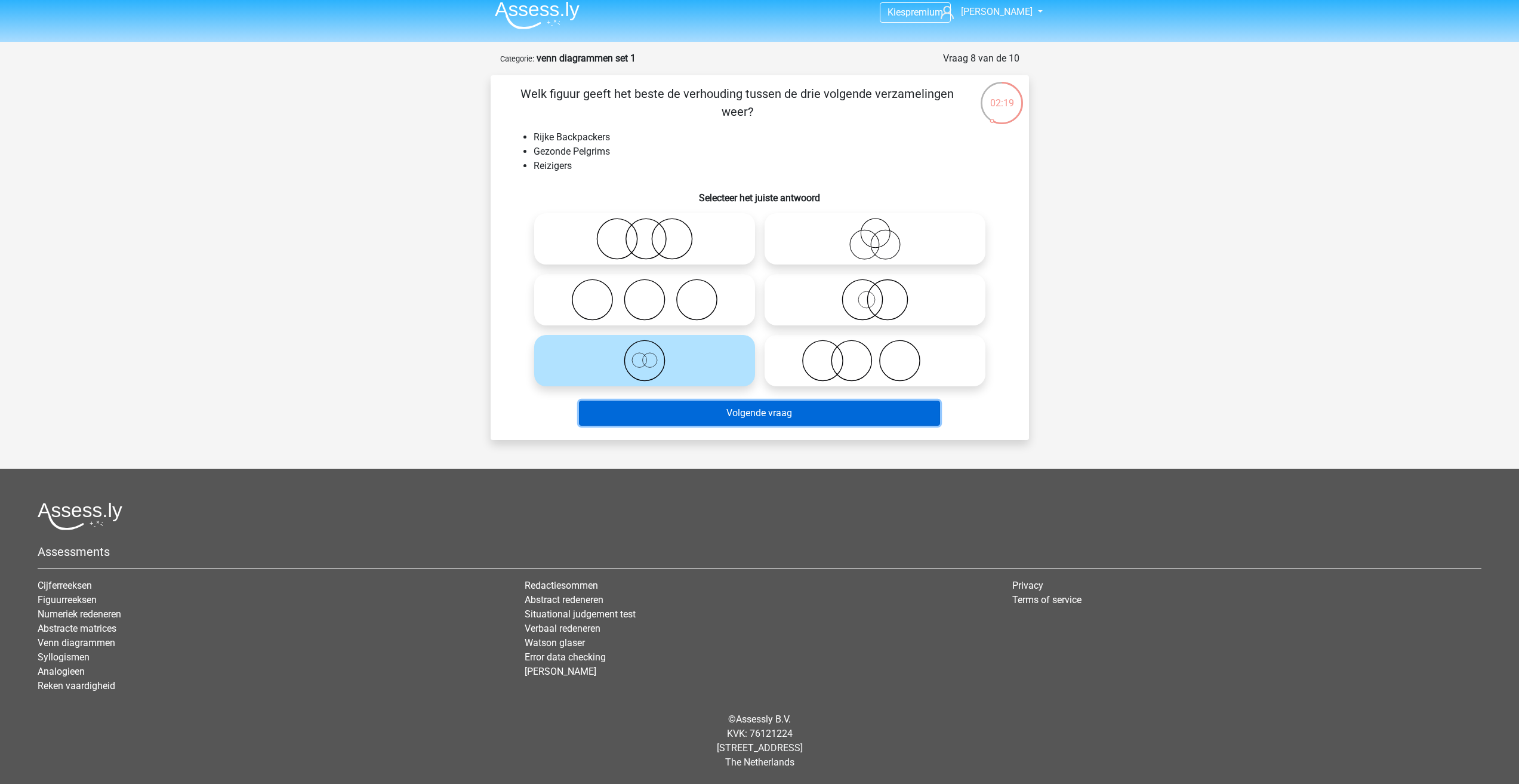
click at [725, 424] on button "Volgende vraag" at bounding box center [759, 413] width 361 height 25
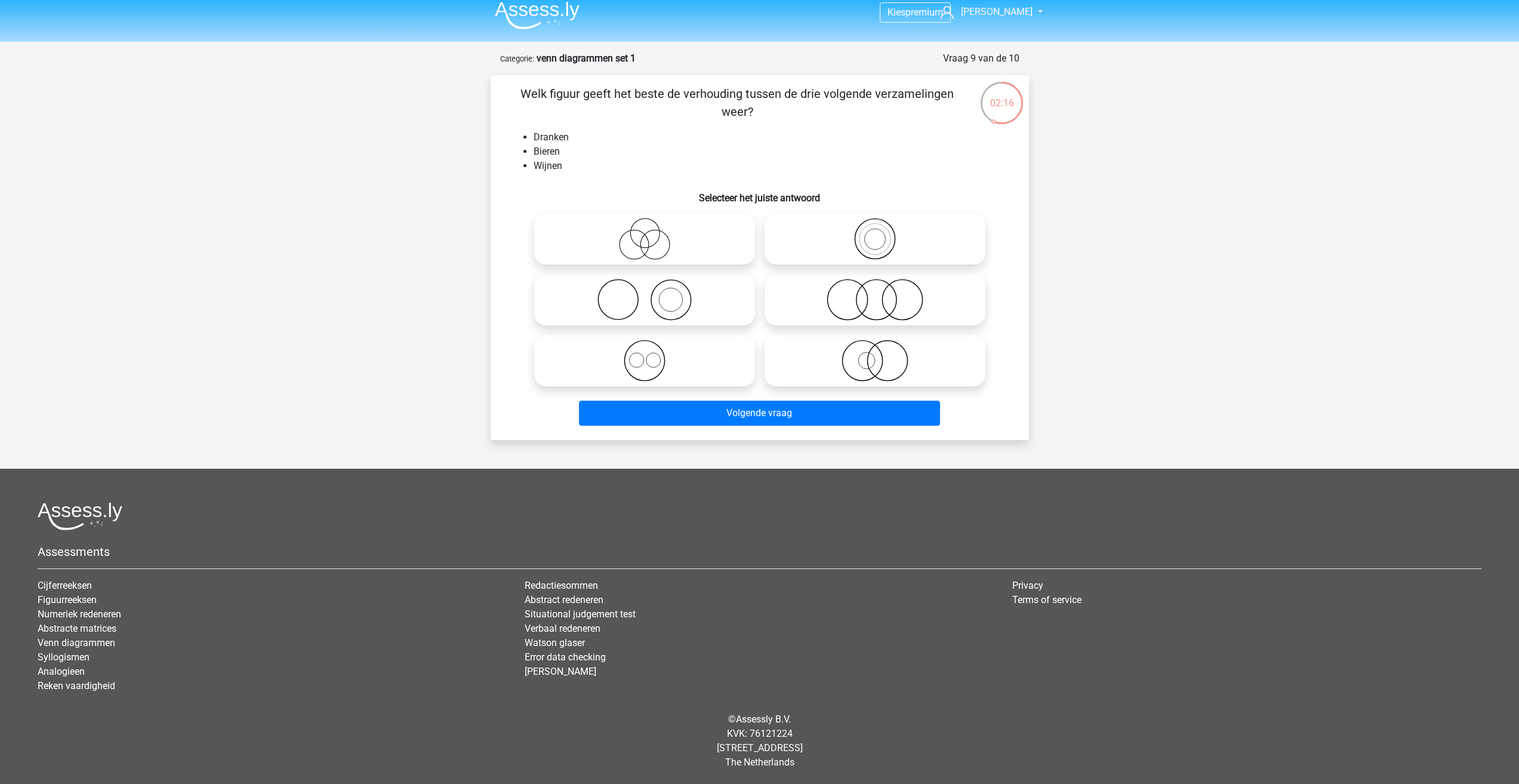
click at [630, 371] on icon at bounding box center [645, 360] width 211 height 42
click at [645, 354] on input "radio" at bounding box center [649, 351] width 8 height 8
radio input "true"
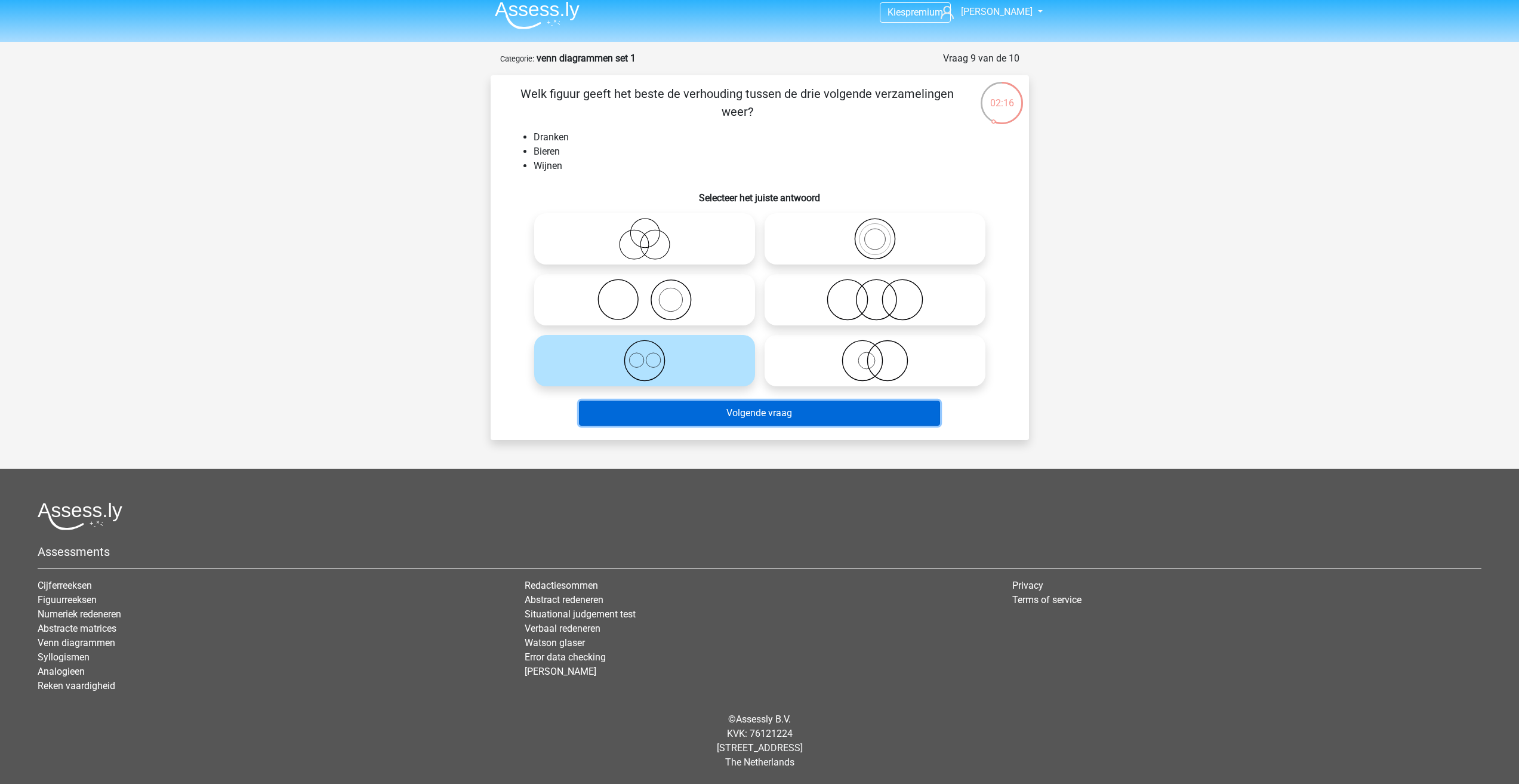
click at [681, 418] on button "Volgende vraag" at bounding box center [759, 413] width 361 height 25
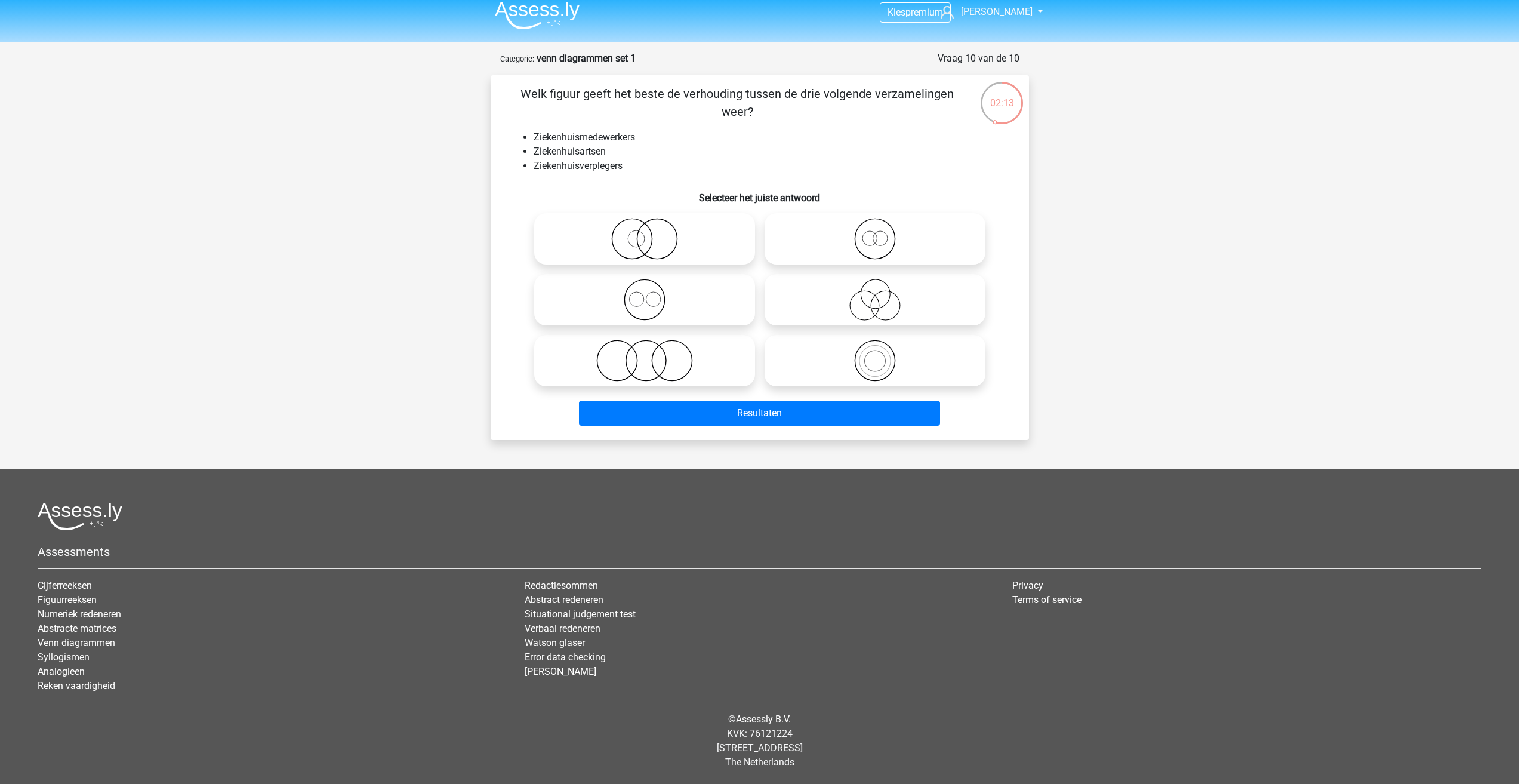
click at [676, 306] on icon at bounding box center [645, 300] width 211 height 42
click at [652, 294] on input "radio" at bounding box center [649, 290] width 8 height 8
radio input "true"
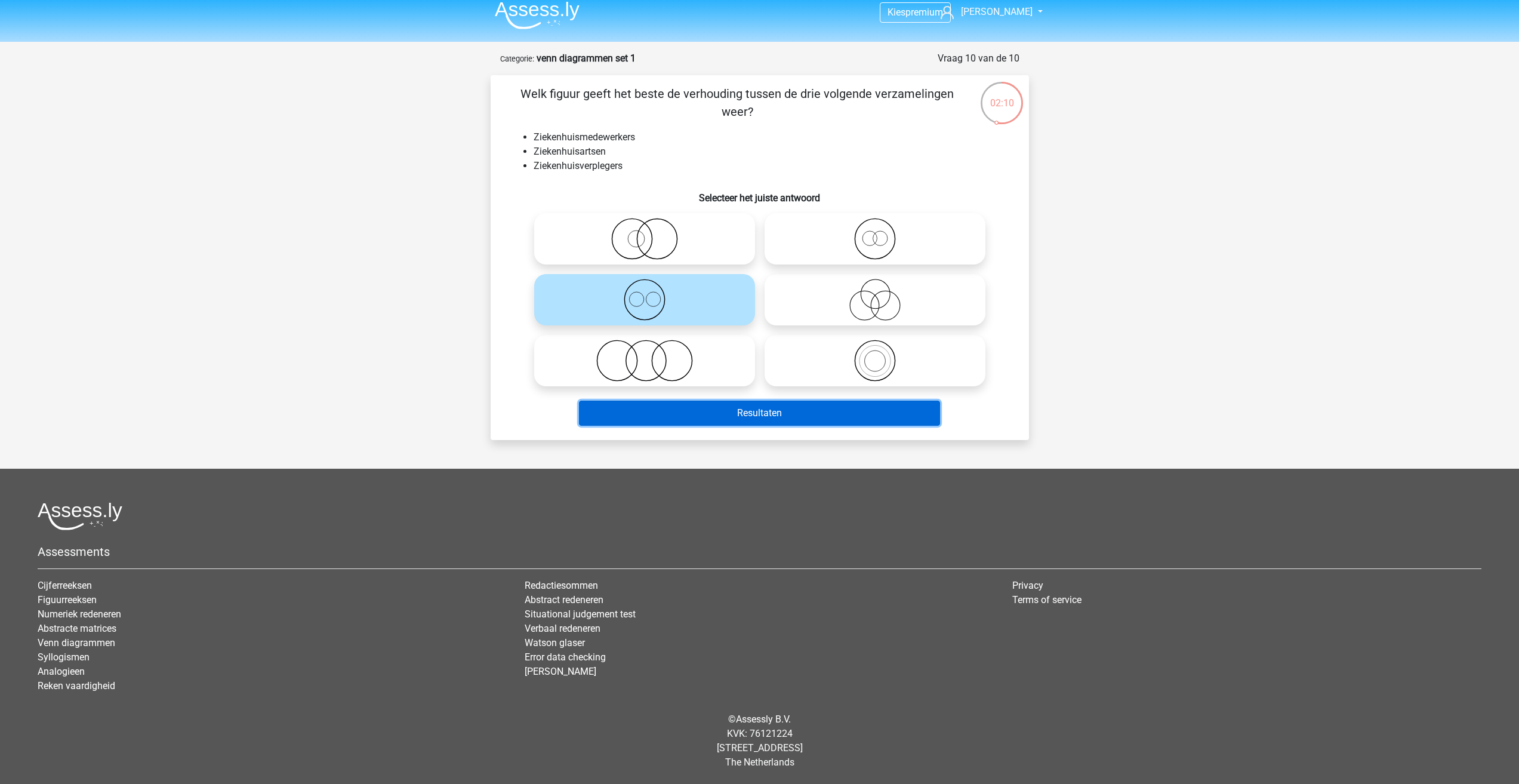
click at [728, 415] on button "Resultaten" at bounding box center [759, 413] width 361 height 25
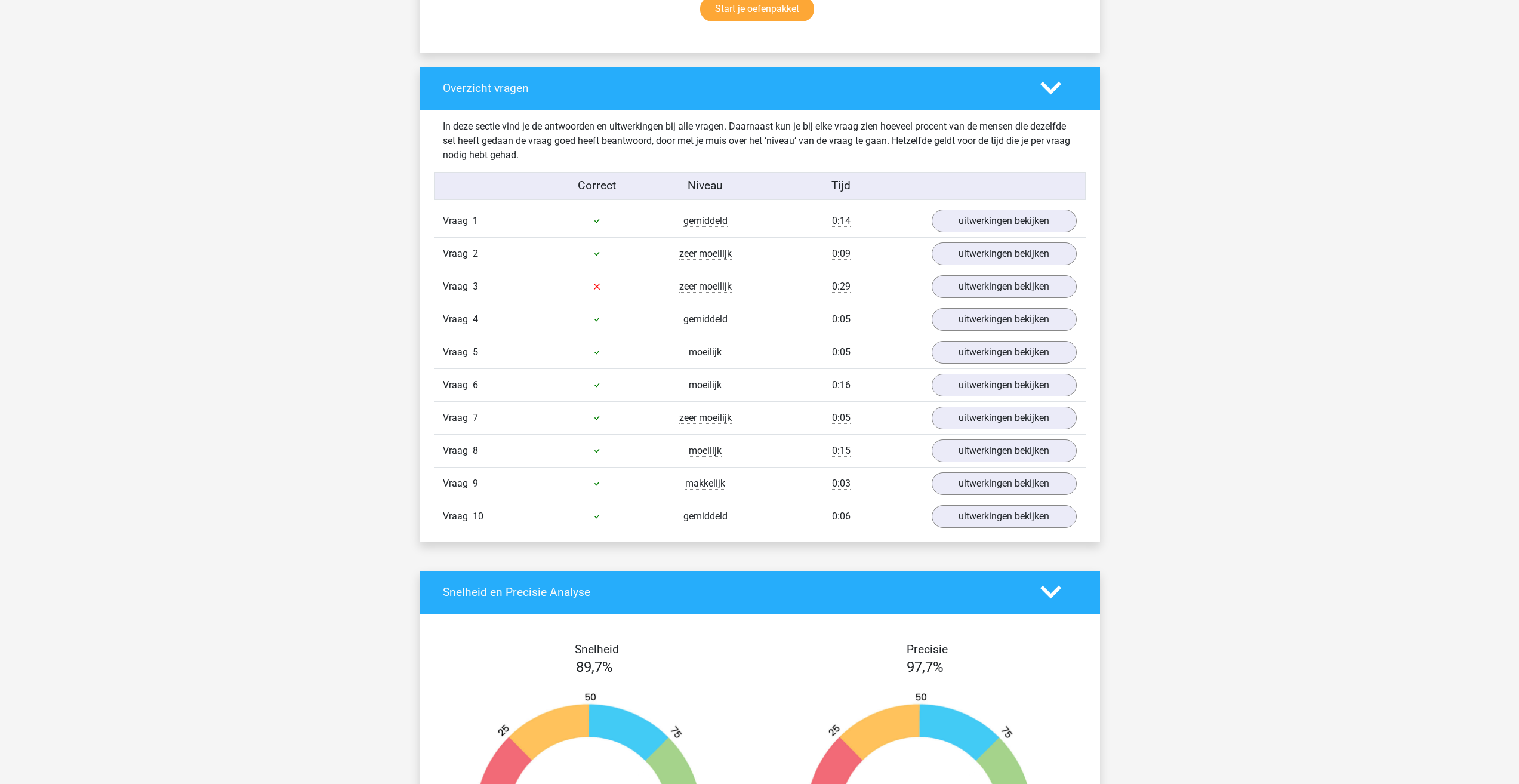
scroll to position [836, 0]
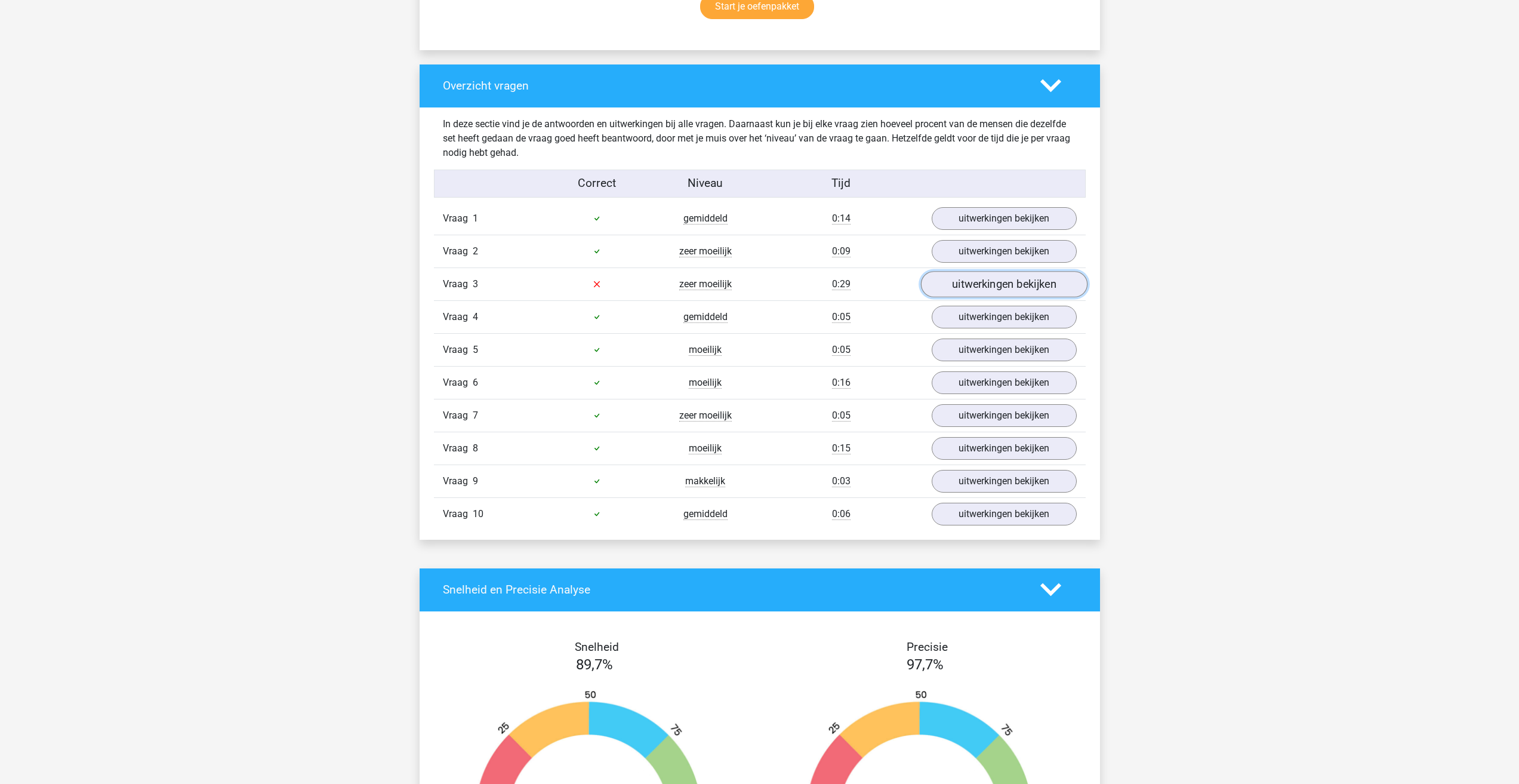
click at [986, 287] on link "uitwerkingen bekijken" at bounding box center [1004, 284] width 167 height 26
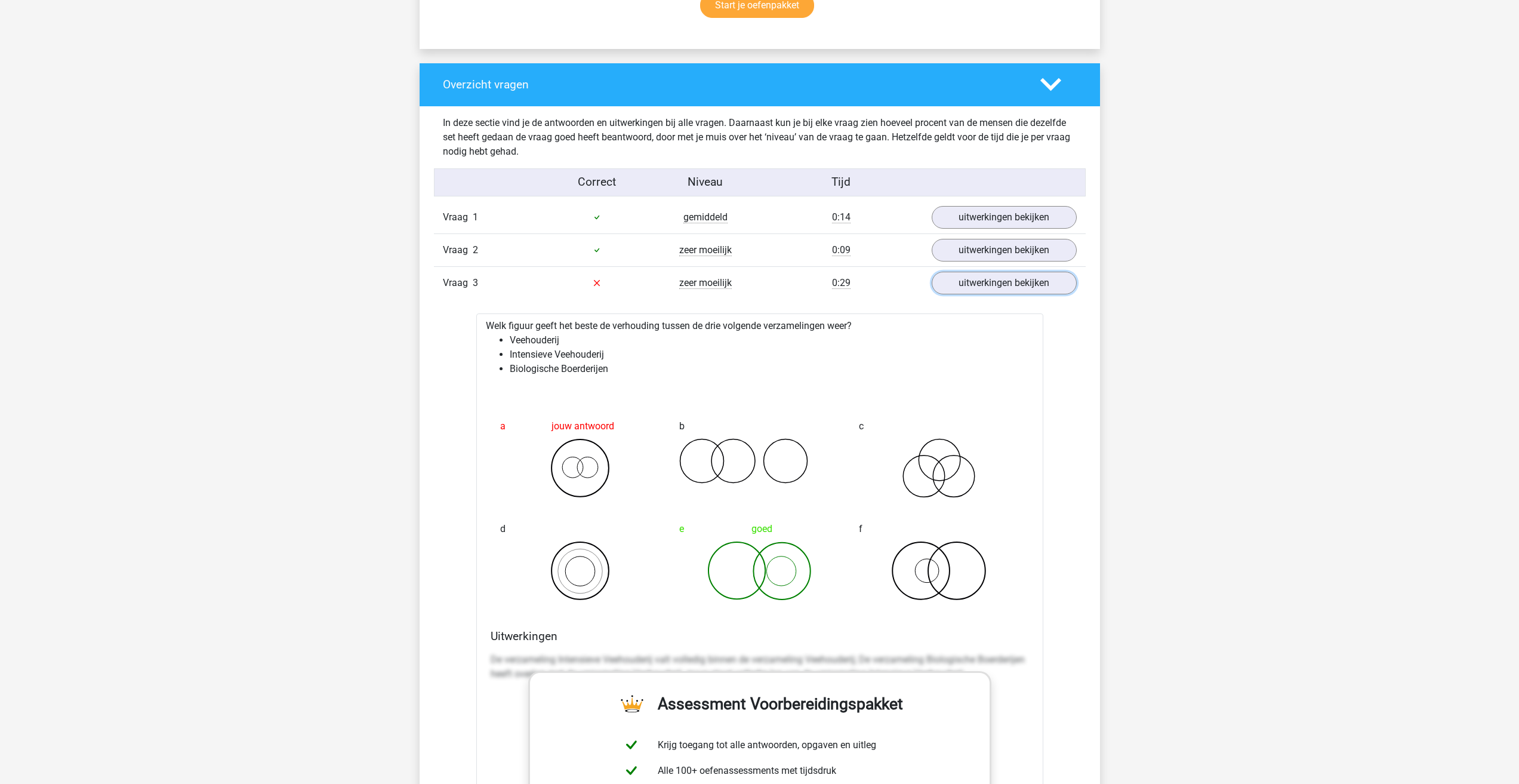
scroll to position [716, 0]
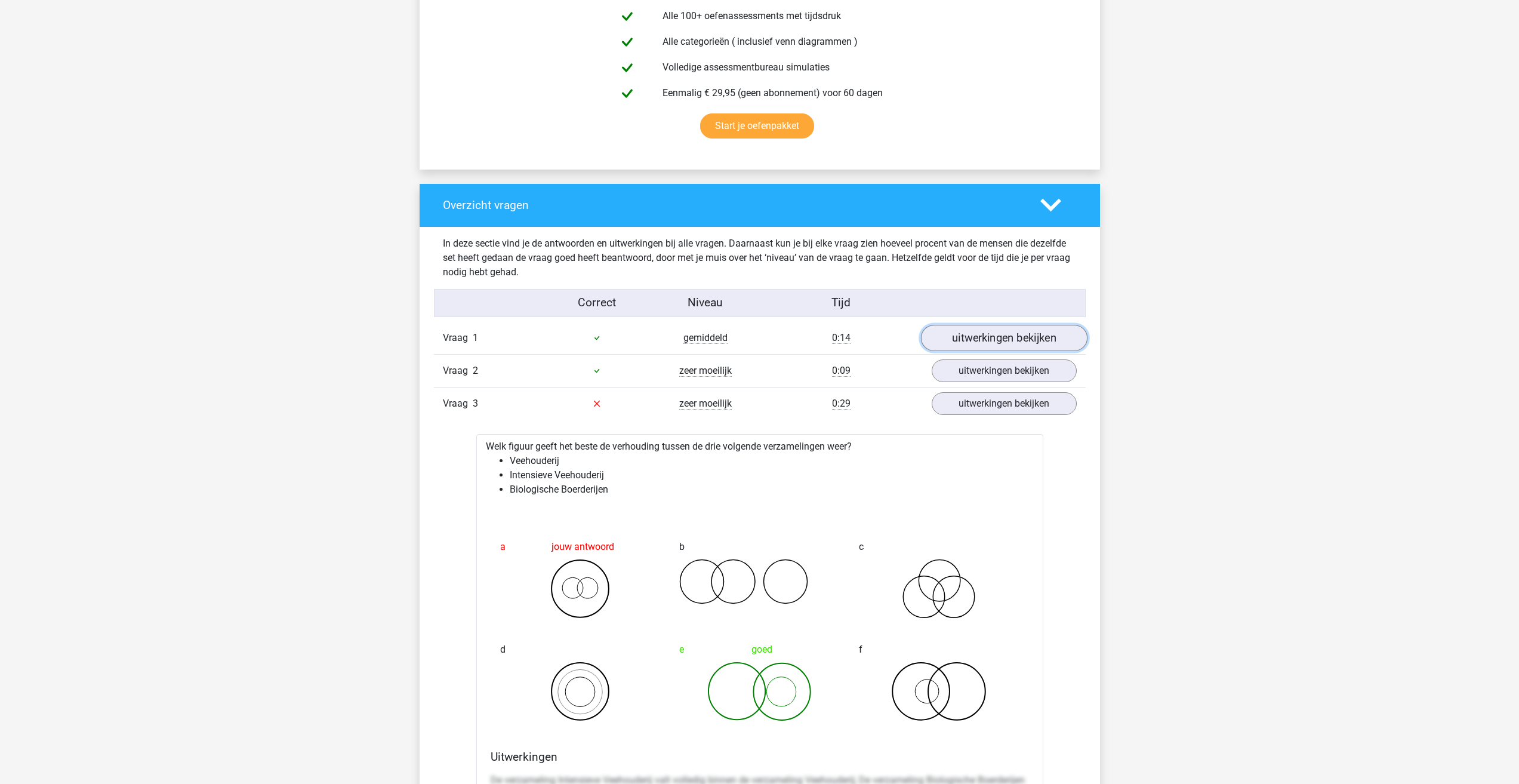
click at [1057, 340] on link "uitwerkingen bekijken" at bounding box center [1004, 338] width 167 height 26
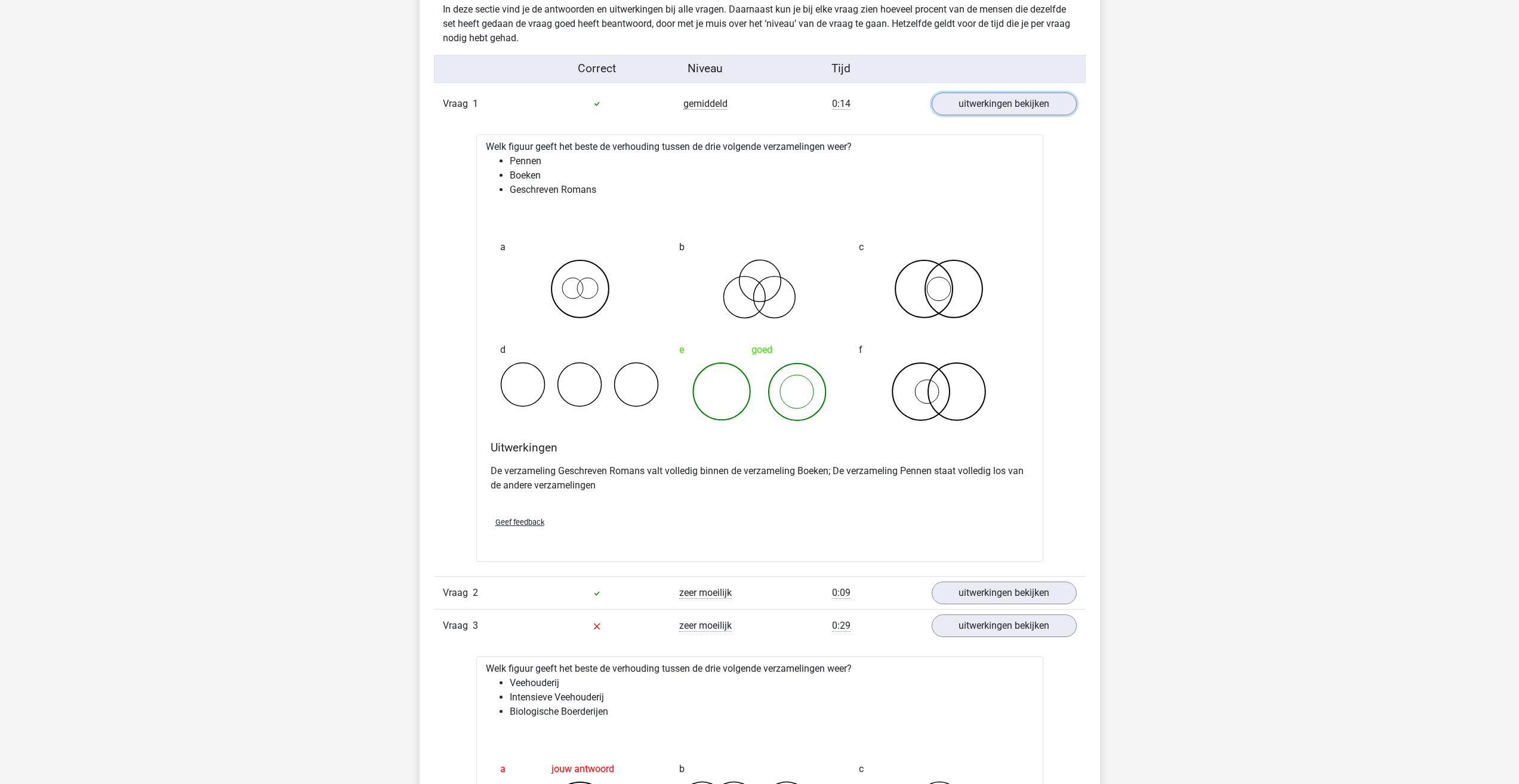
scroll to position [955, 0]
click at [970, 603] on div "Vraag 2 zeer moeilijk 0:09 uitwerkingen bekijken" at bounding box center [759, 588] width 652 height 33
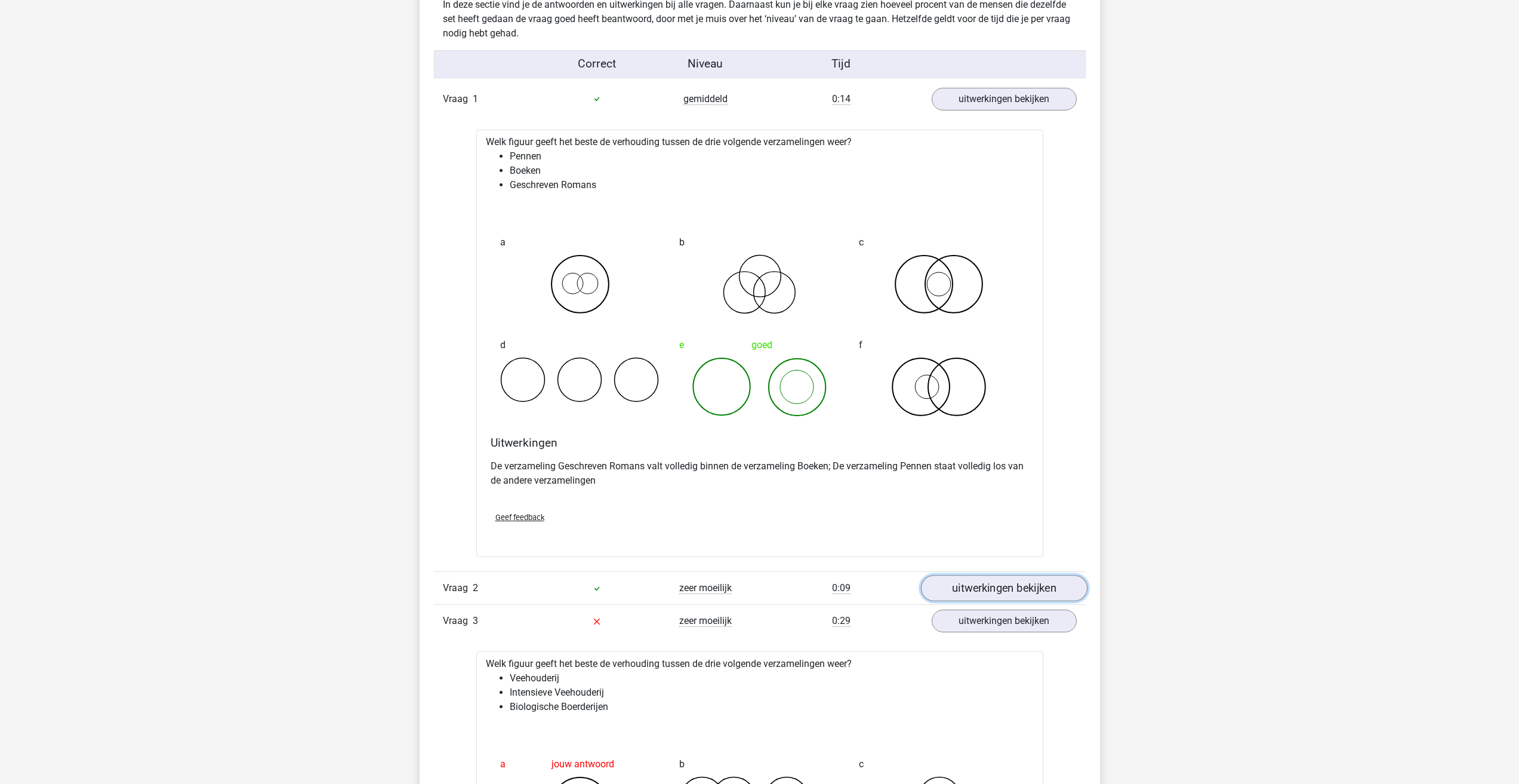
click at [970, 592] on link "uitwerkingen bekijken" at bounding box center [1004, 588] width 167 height 26
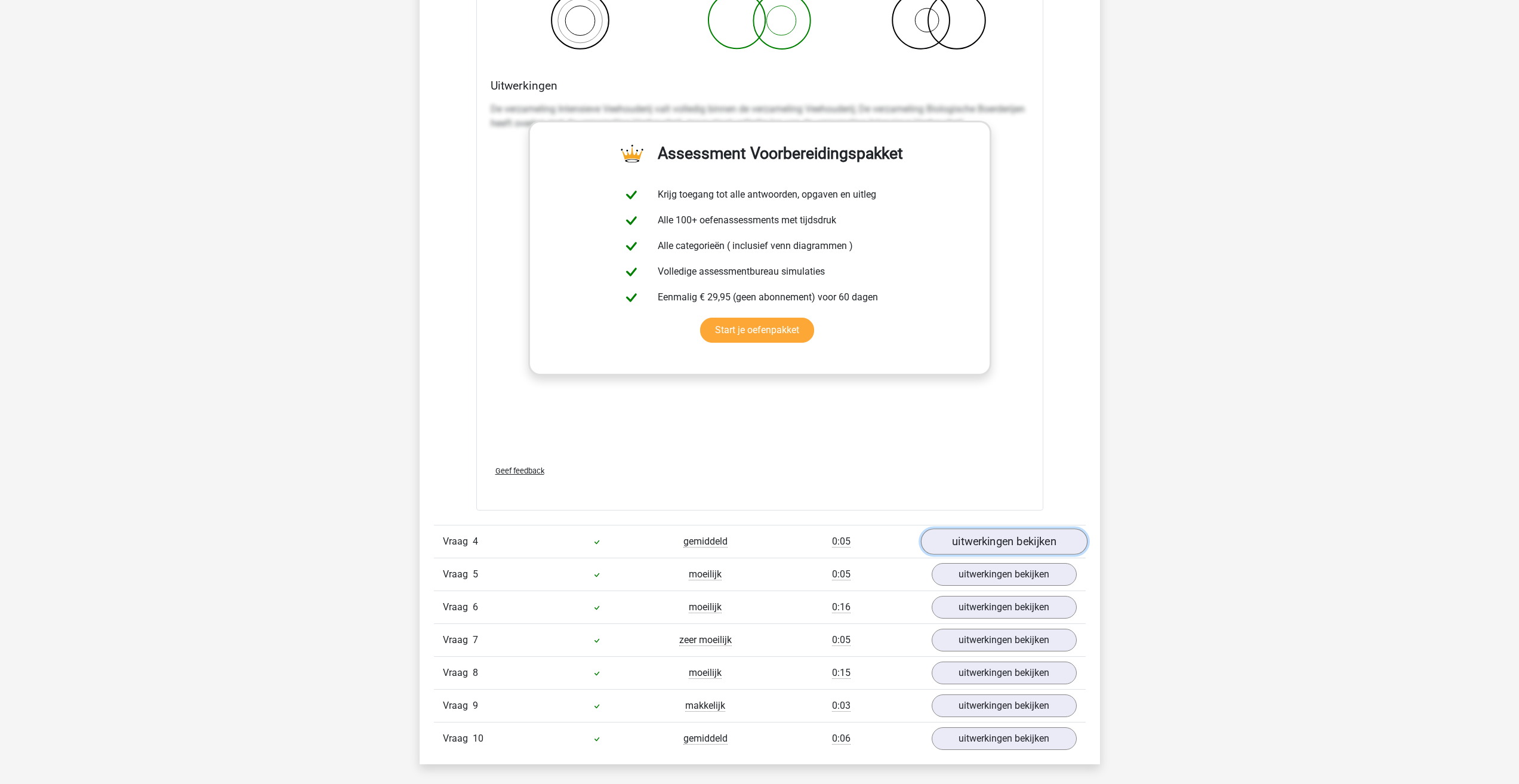
click at [974, 541] on link "uitwerkingen bekijken" at bounding box center [1004, 541] width 167 height 26
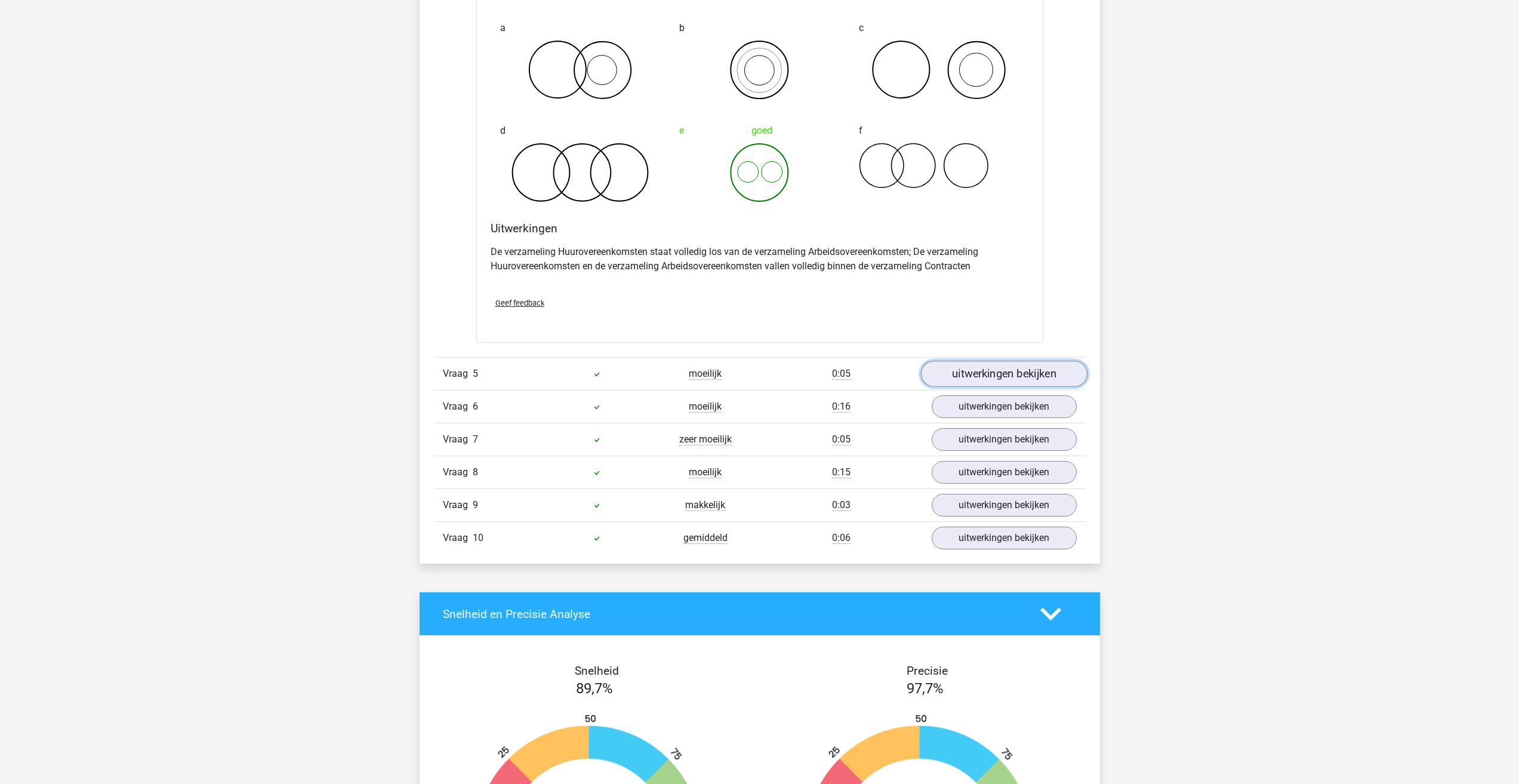
click at [972, 375] on link "uitwerkingen bekijken" at bounding box center [1004, 374] width 167 height 26
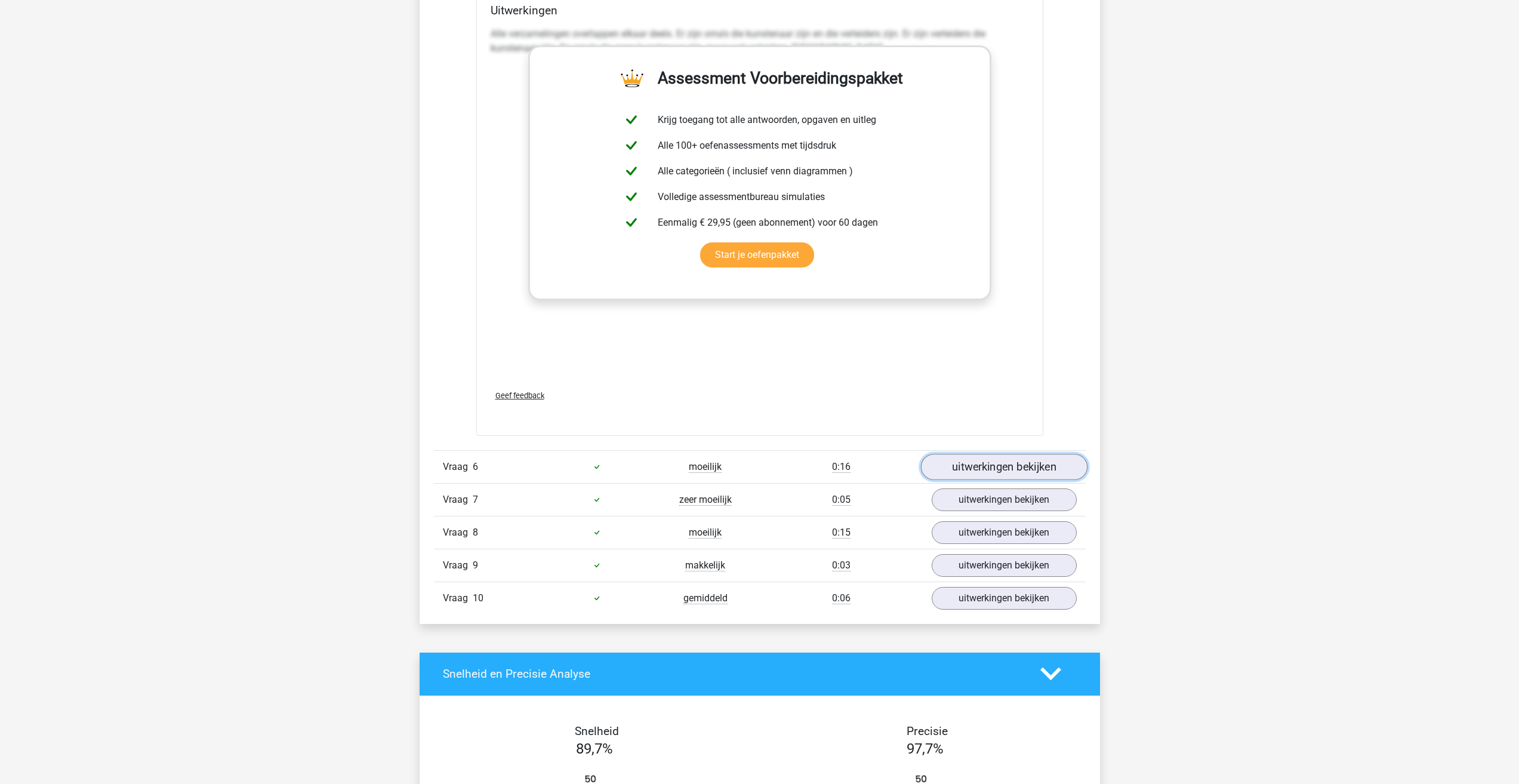
click at [966, 458] on link "uitwerkingen bekijken" at bounding box center [1004, 467] width 167 height 26
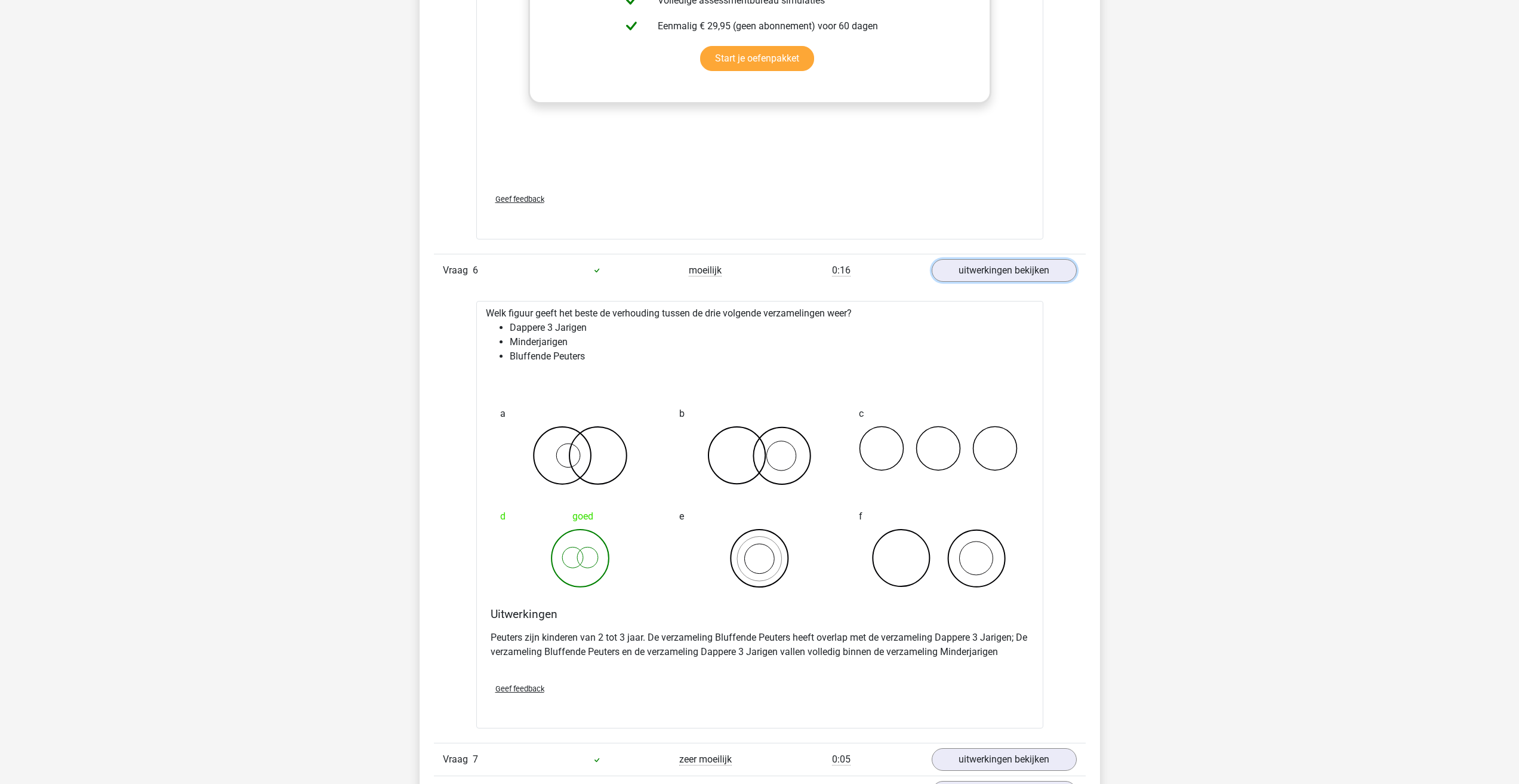
scroll to position [3701, 0]
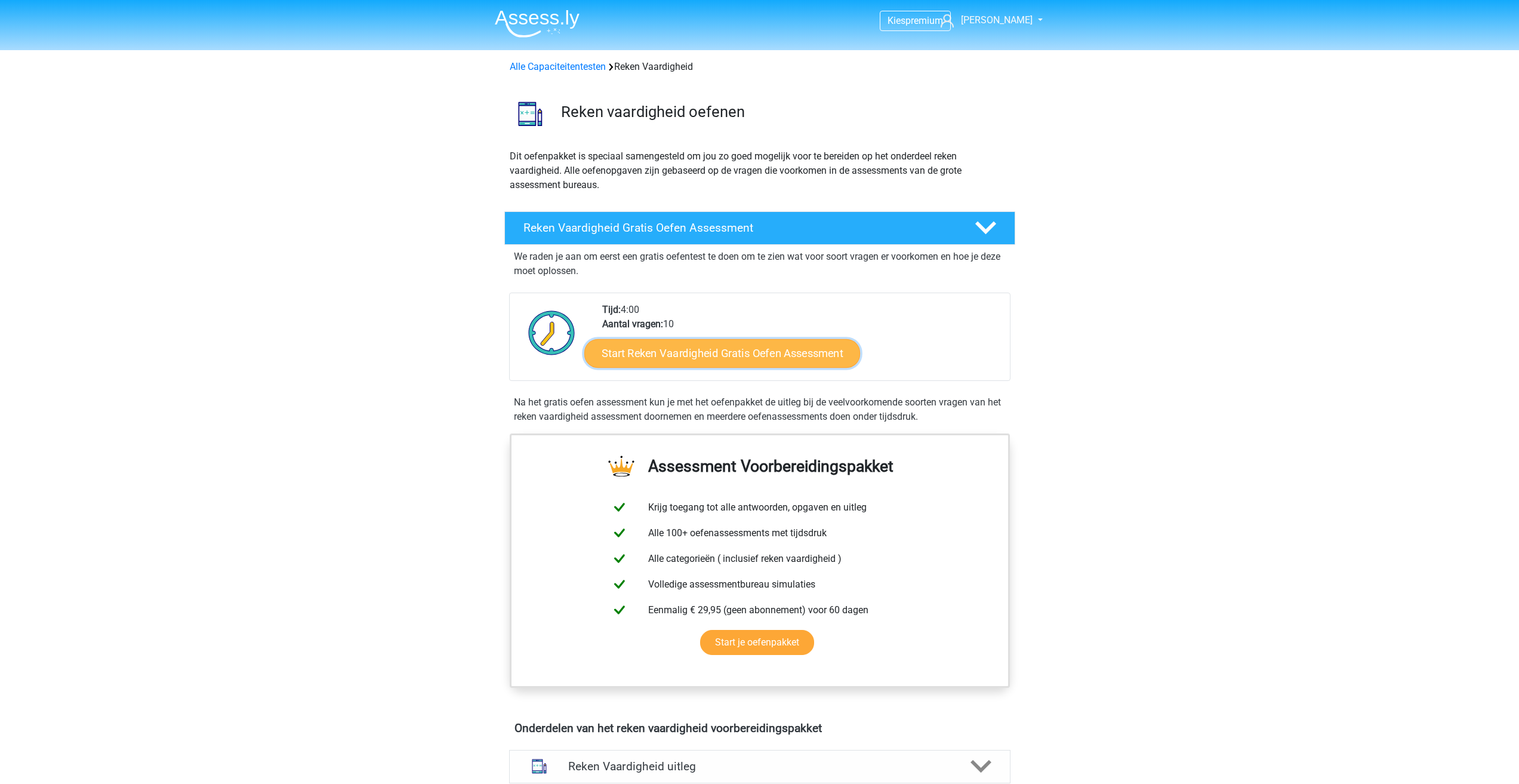
click at [678, 343] on link "Start Reken Vaardigheid Gratis Oefen Assessment" at bounding box center [722, 352] width 276 height 29
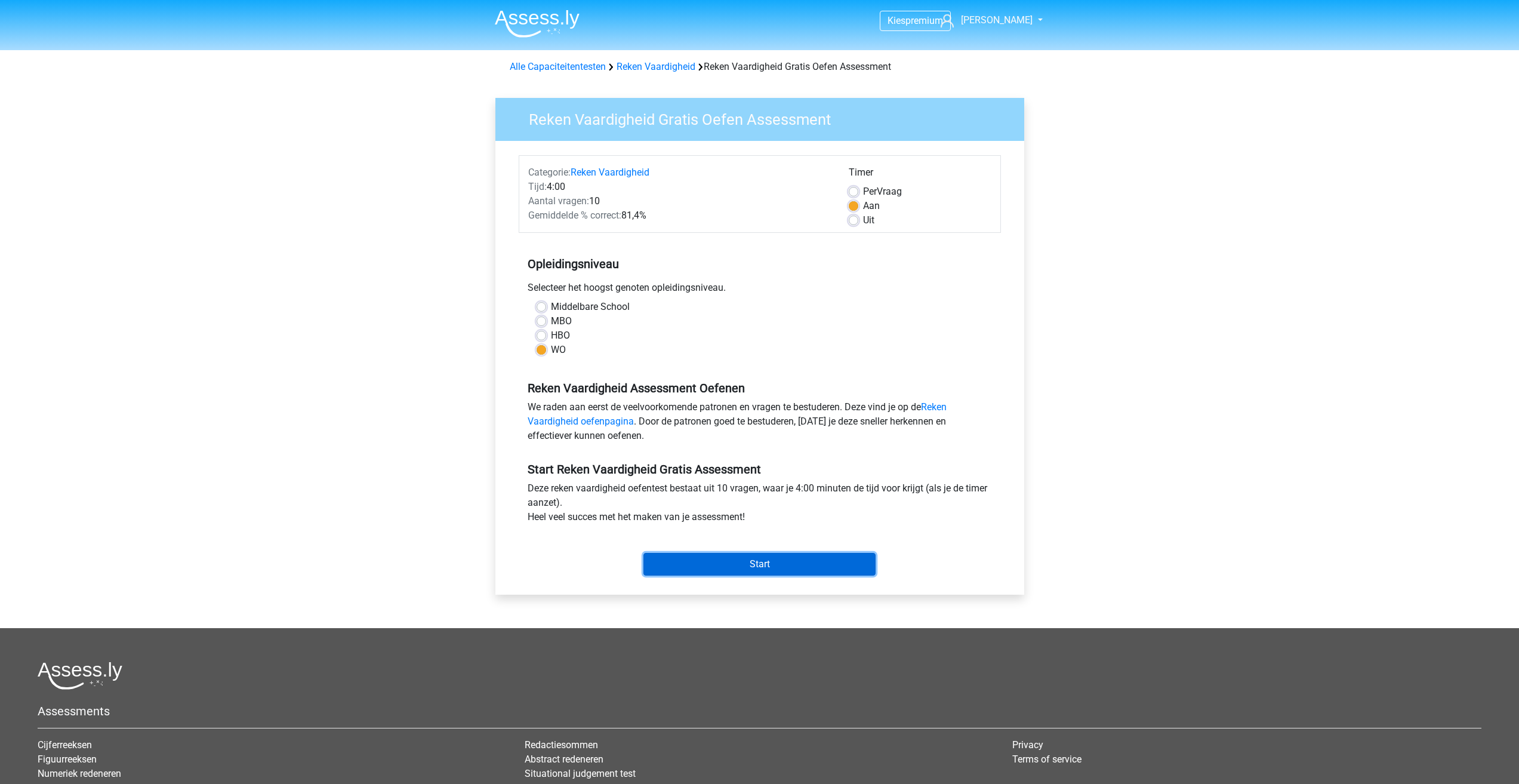
click at [754, 559] on input "Start" at bounding box center [759, 564] width 232 height 23
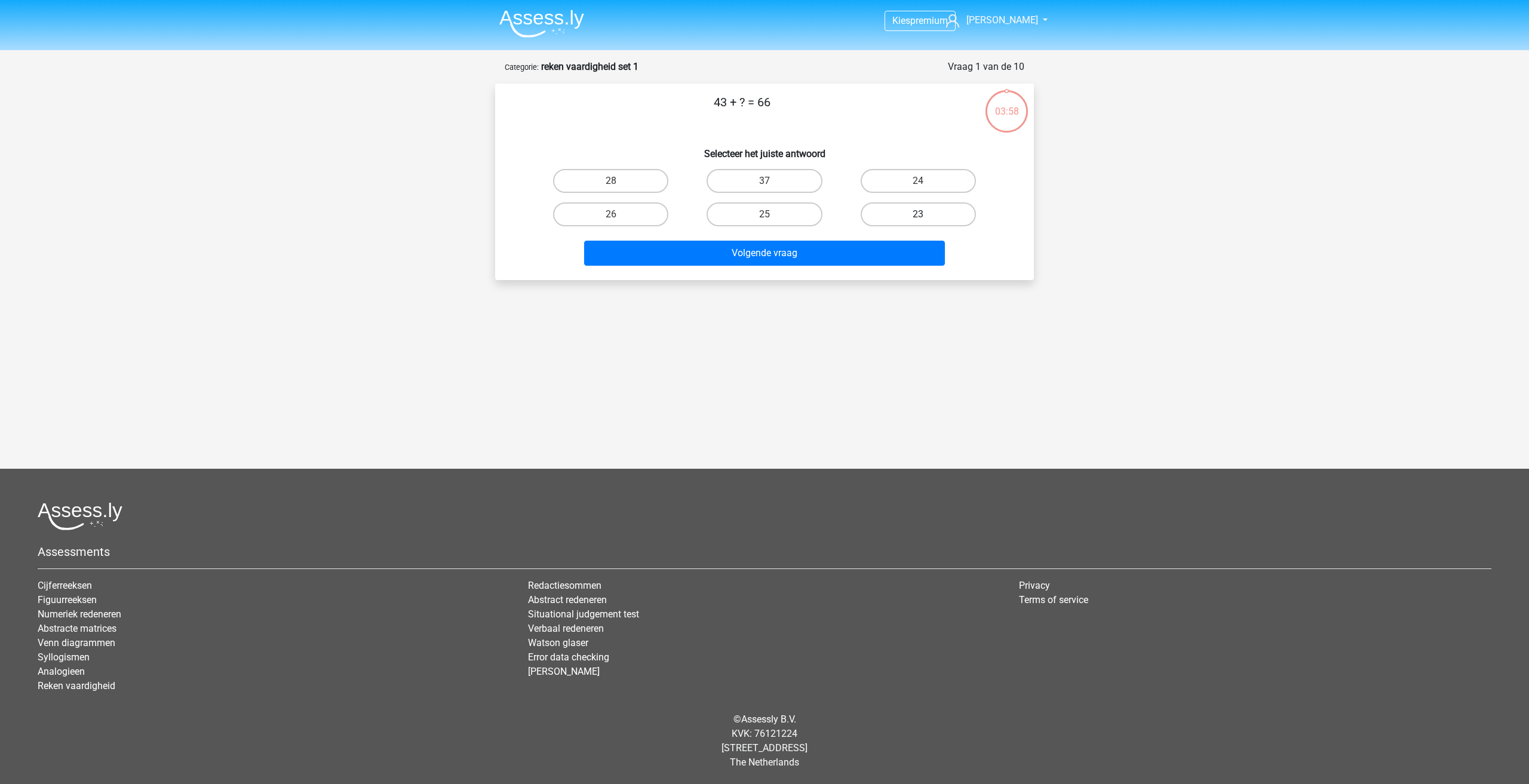
click at [915, 214] on label "23" at bounding box center [918, 214] width 115 height 24
click at [918, 214] on input "23" at bounding box center [922, 219] width 8 height 8
radio input "true"
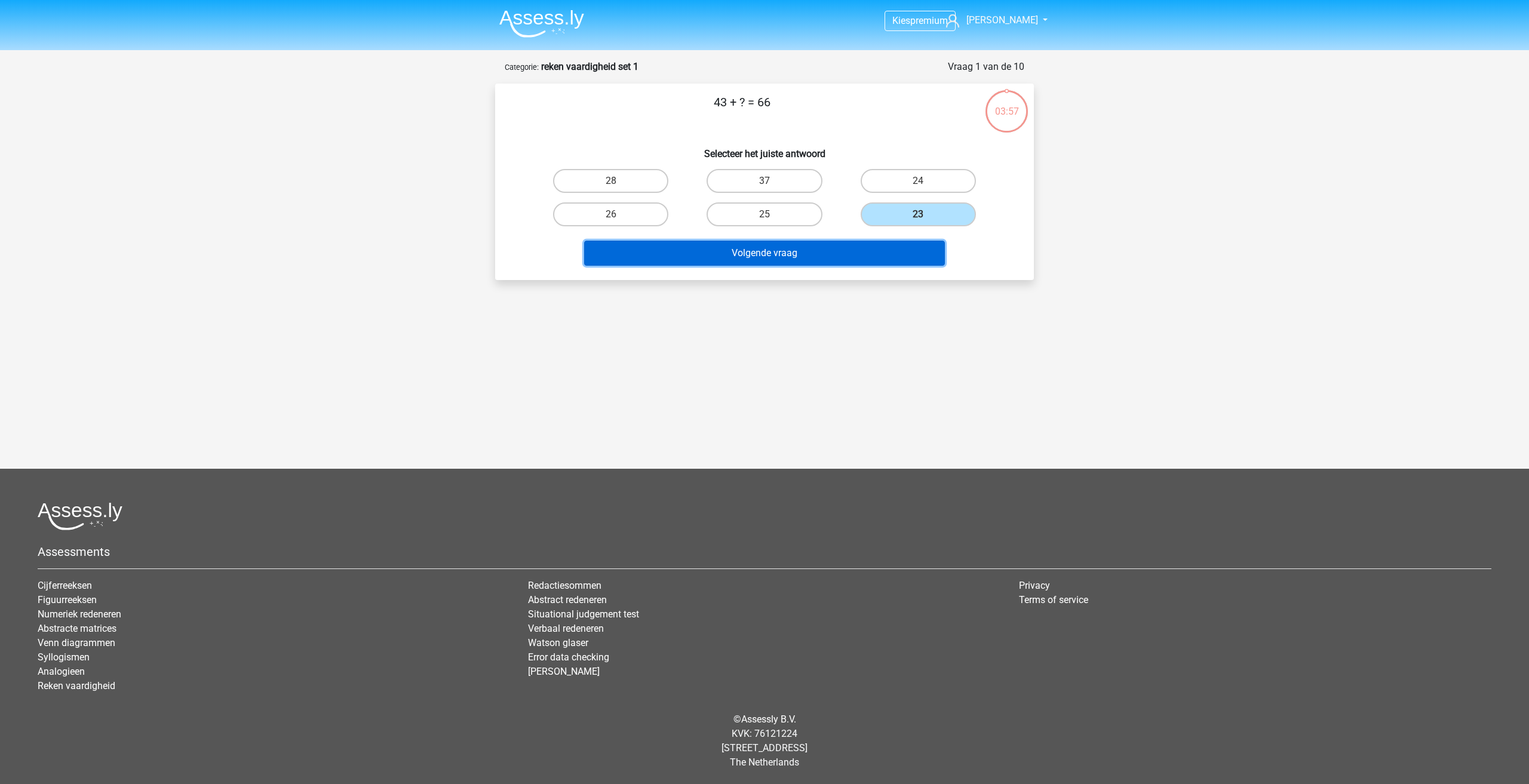
click at [888, 247] on button "Volgende vraag" at bounding box center [764, 253] width 361 height 25
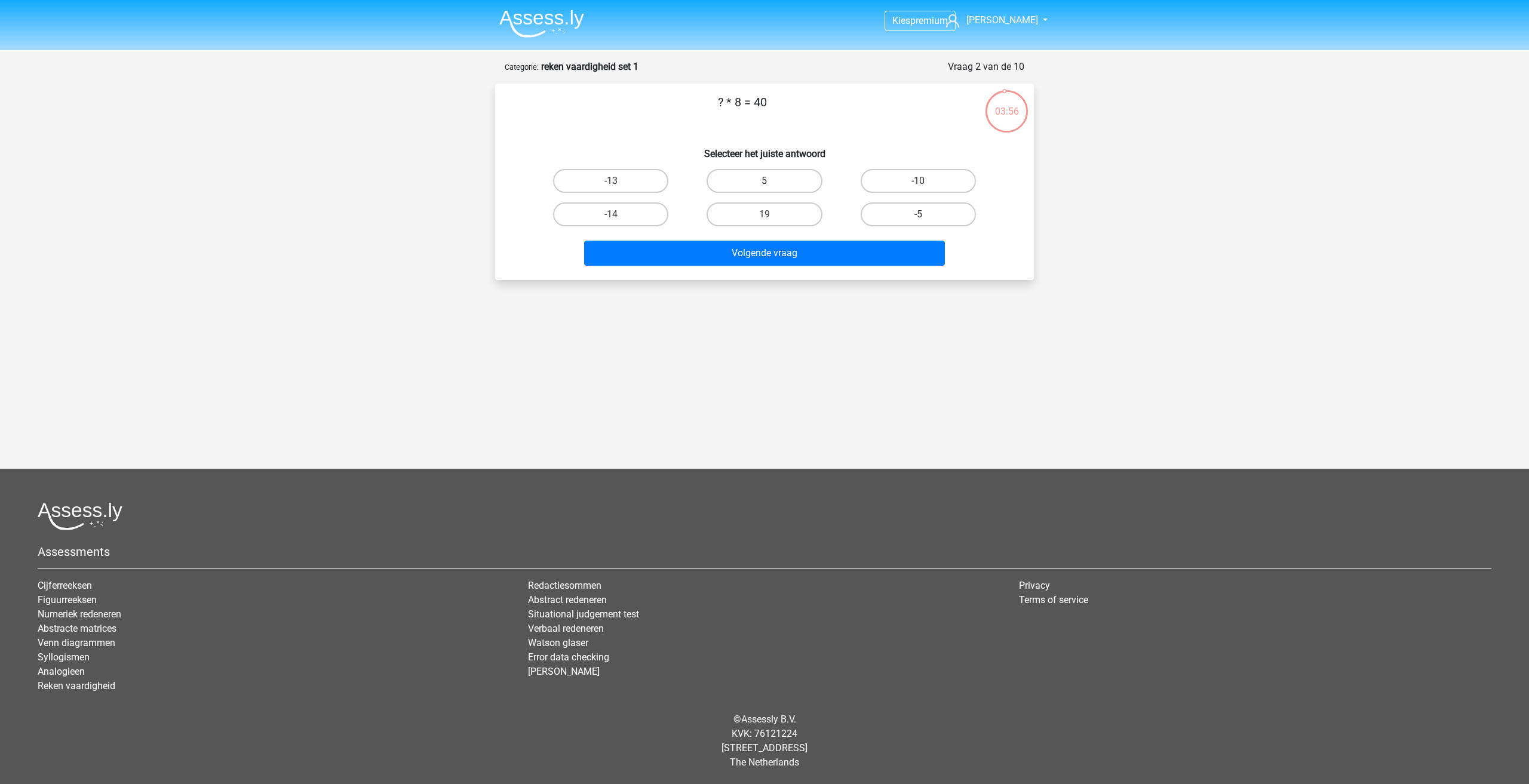
click at [754, 180] on label "5" at bounding box center [763, 181] width 115 height 24
click at [764, 181] on input "5" at bounding box center [768, 185] width 8 height 8
radio input "true"
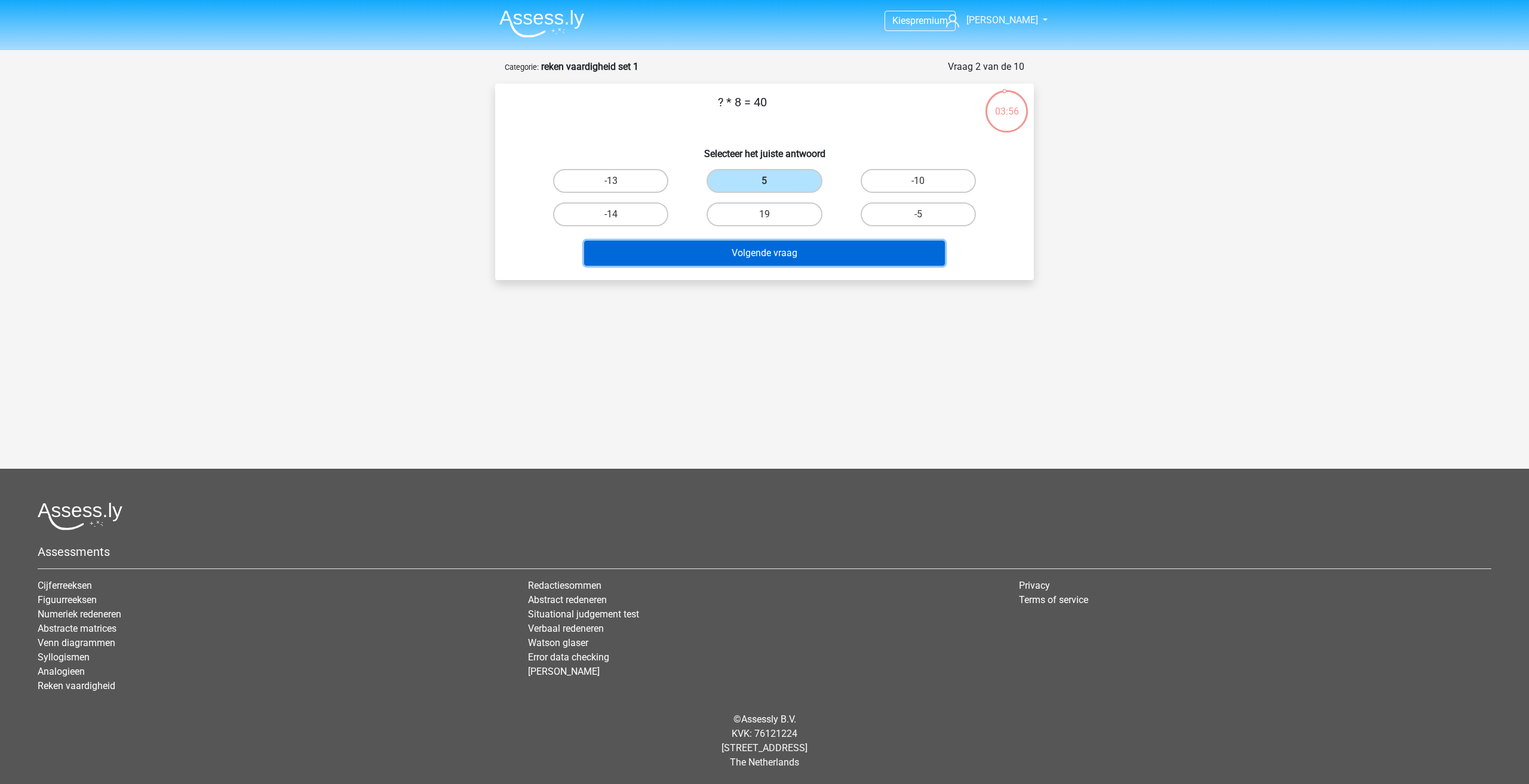
click at [780, 262] on button "Volgende vraag" at bounding box center [764, 253] width 361 height 25
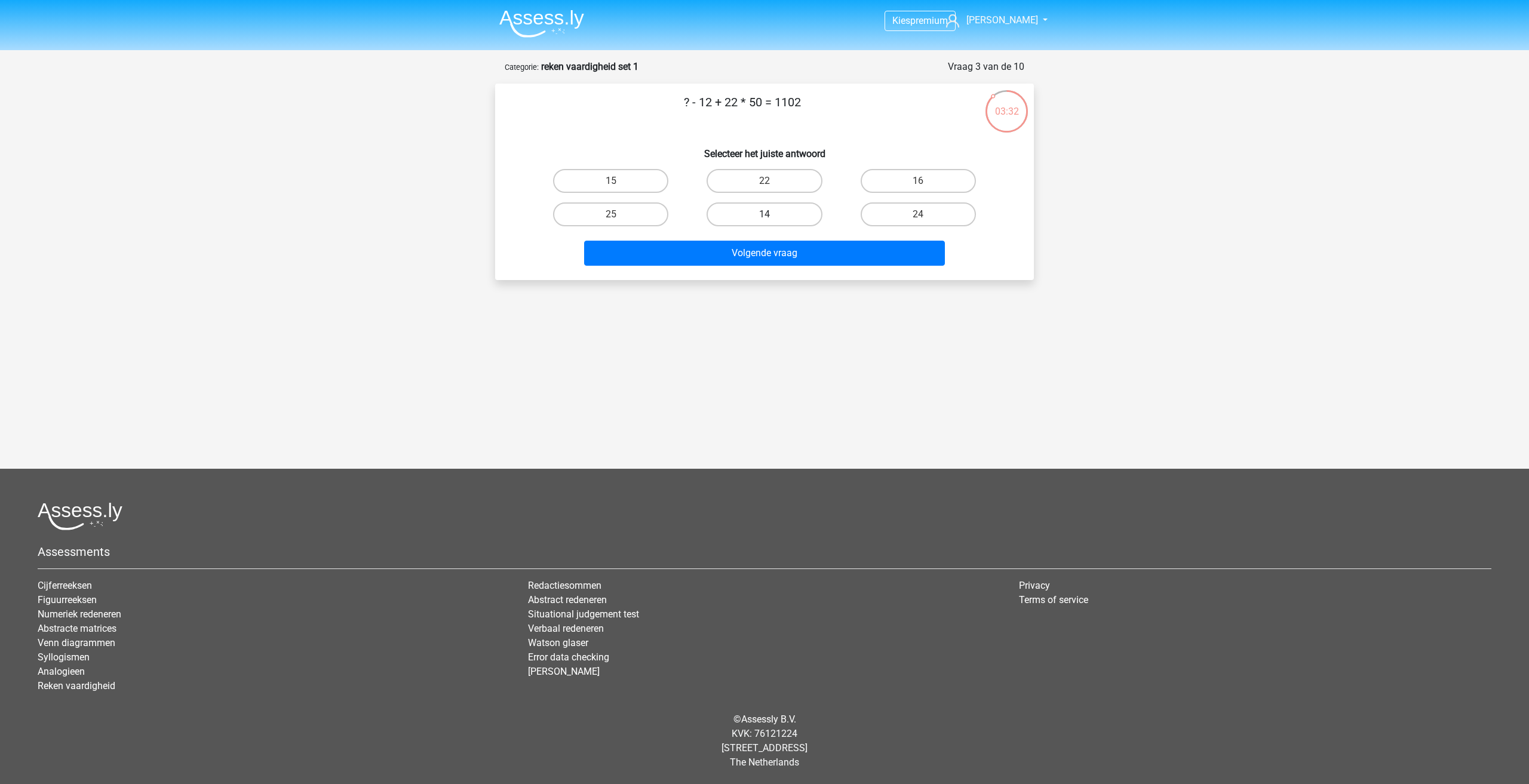
click at [764, 213] on label "14" at bounding box center [763, 214] width 115 height 24
click at [764, 214] on input "14" at bounding box center [768, 219] width 8 height 8
radio input "true"
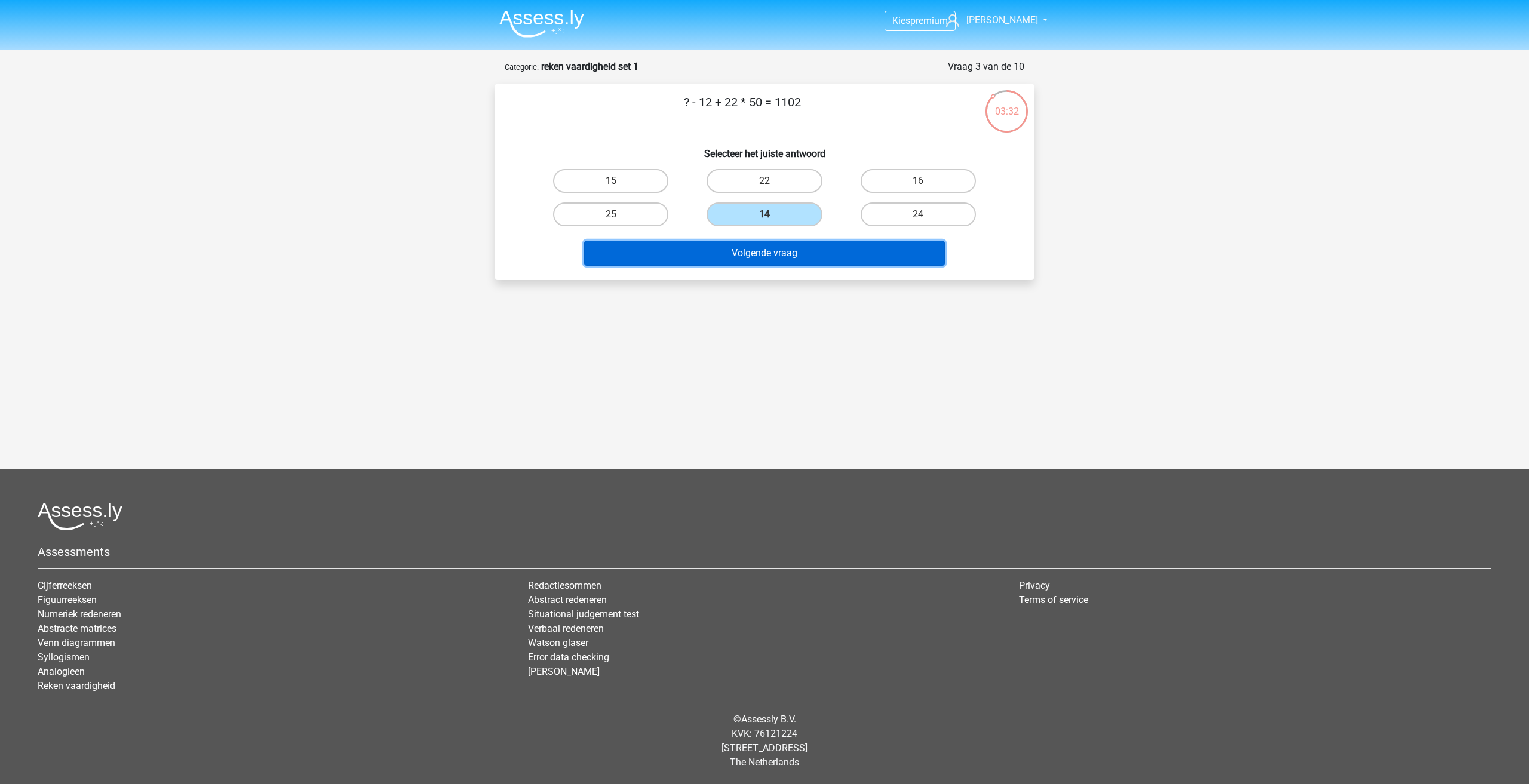
click at [771, 261] on button "Volgende vraag" at bounding box center [764, 253] width 361 height 25
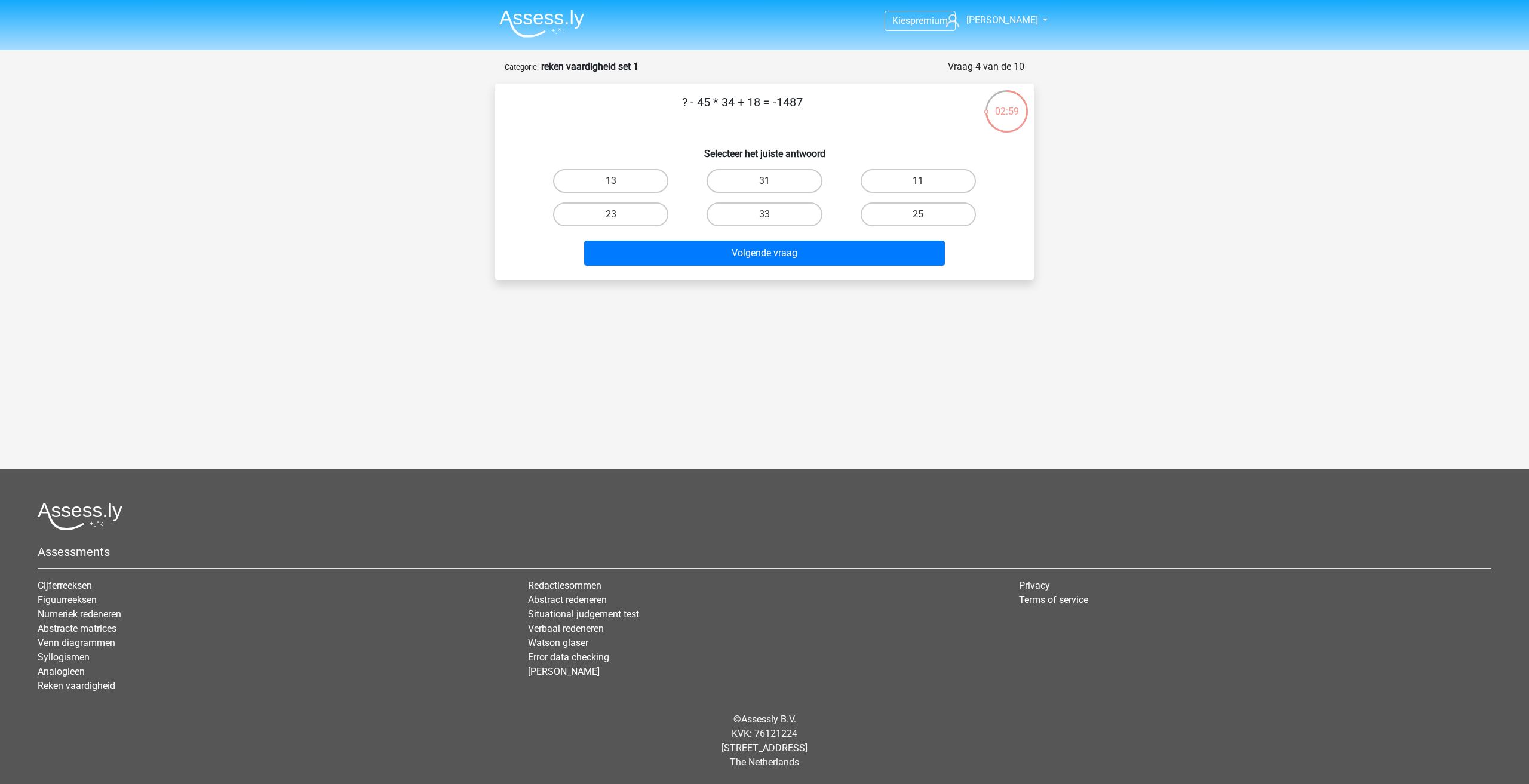
drag, startPoint x: 698, startPoint y: 104, endPoint x: 733, endPoint y: 105, distance: 35.0
click at [733, 105] on p "? - 45 * 34 + 18 = -1487" at bounding box center [741, 110] width 455 height 36
copy p "45 * 34"
click at [733, 95] on p "? - 45 * 34 + 18 = -1487" at bounding box center [741, 110] width 455 height 36
click at [911, 221] on label "25" at bounding box center [918, 214] width 115 height 24
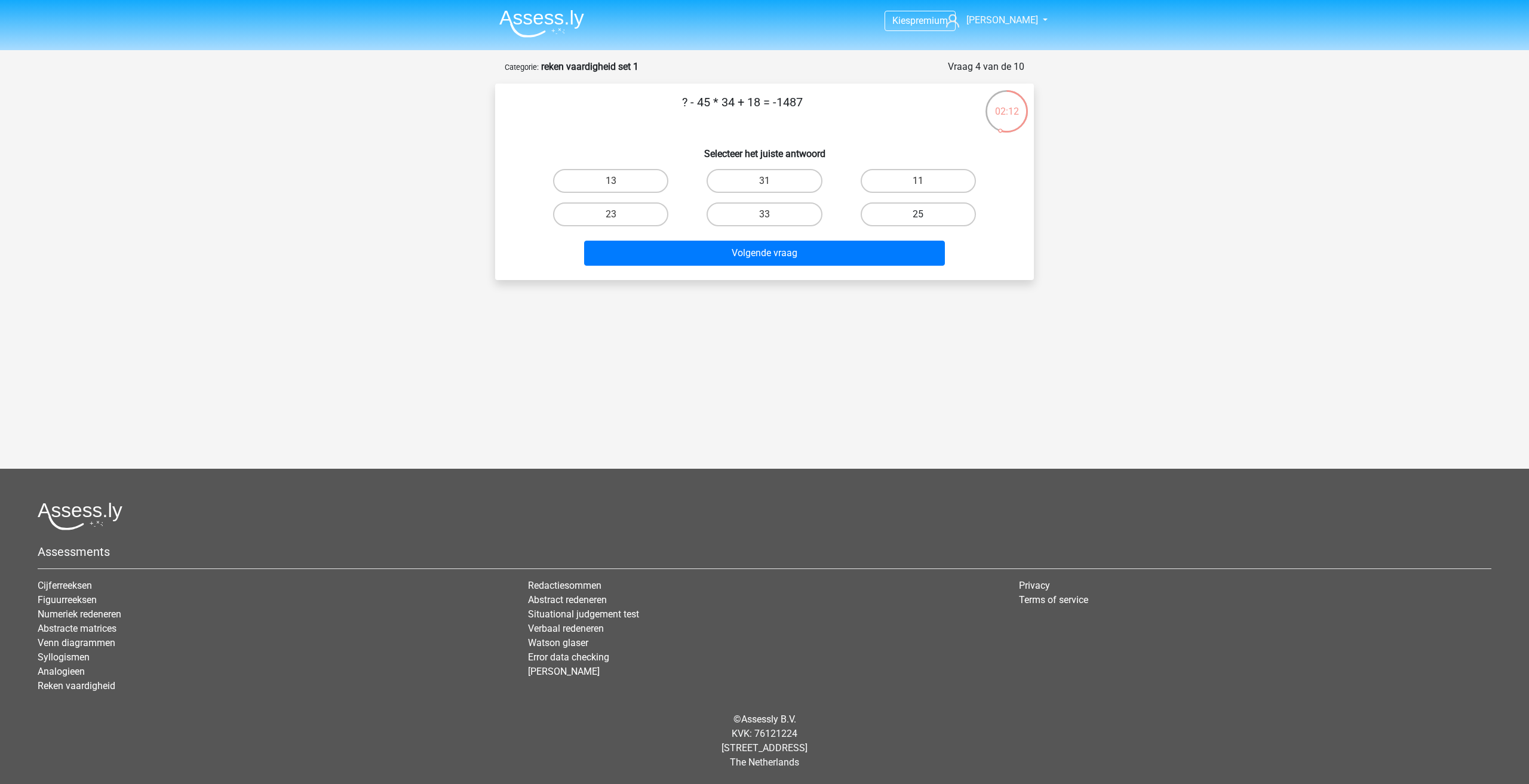
click at [918, 221] on input "25" at bounding box center [922, 219] width 8 height 8
radio input "true"
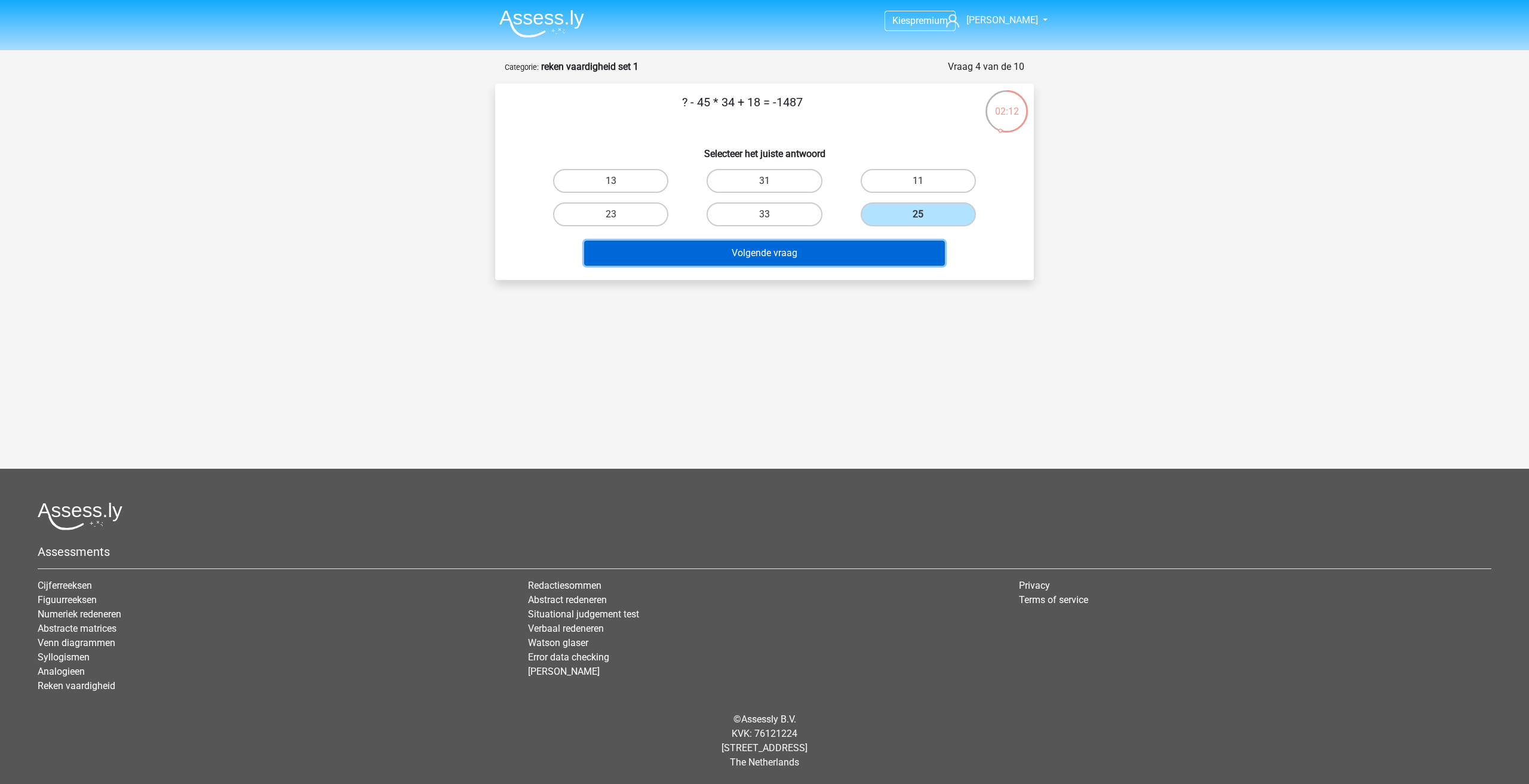
click at [893, 244] on button "Volgende vraag" at bounding box center [764, 253] width 361 height 25
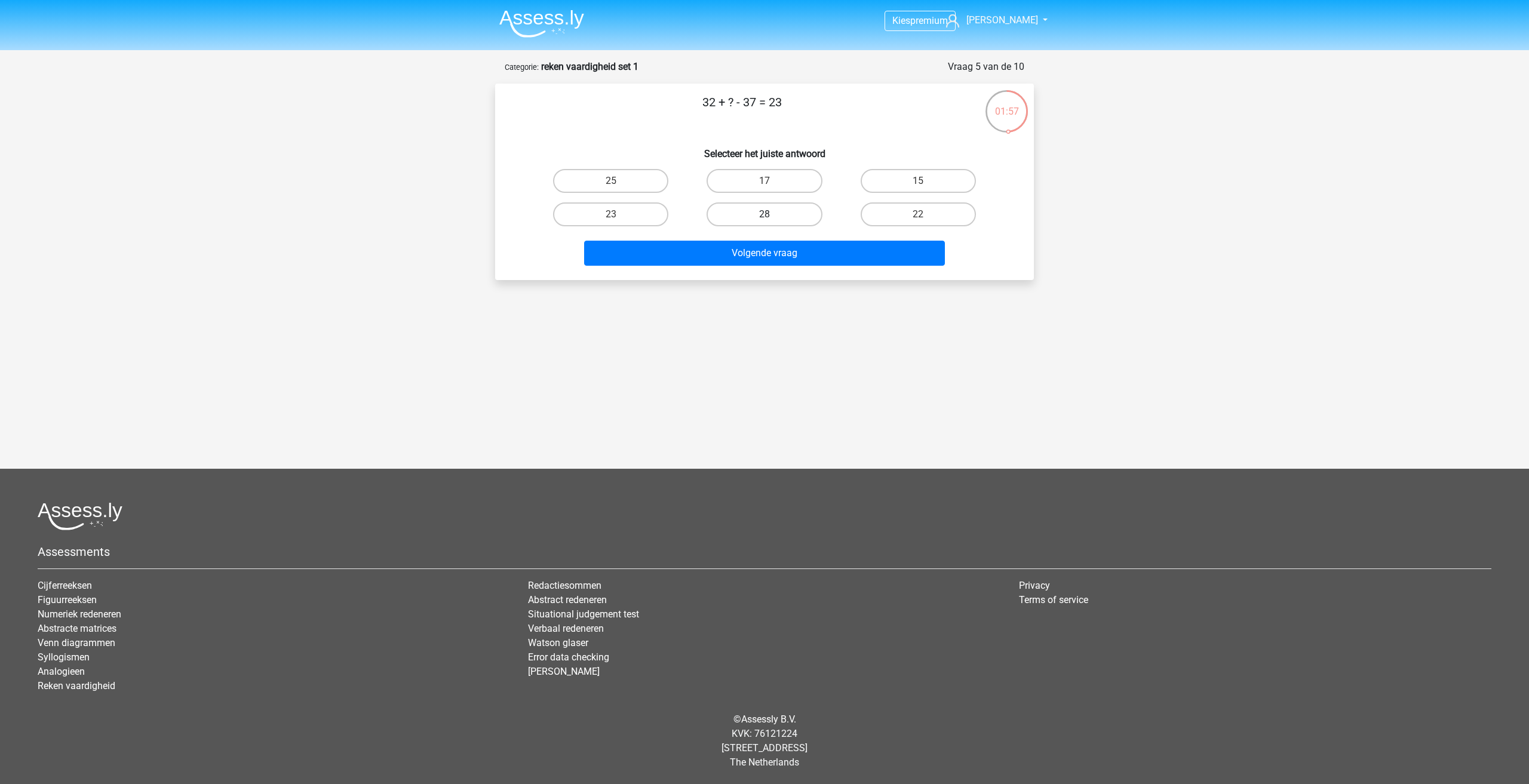
click at [776, 218] on label "28" at bounding box center [763, 214] width 115 height 24
click at [772, 218] on input "28" at bounding box center [768, 219] width 8 height 8
radio input "true"
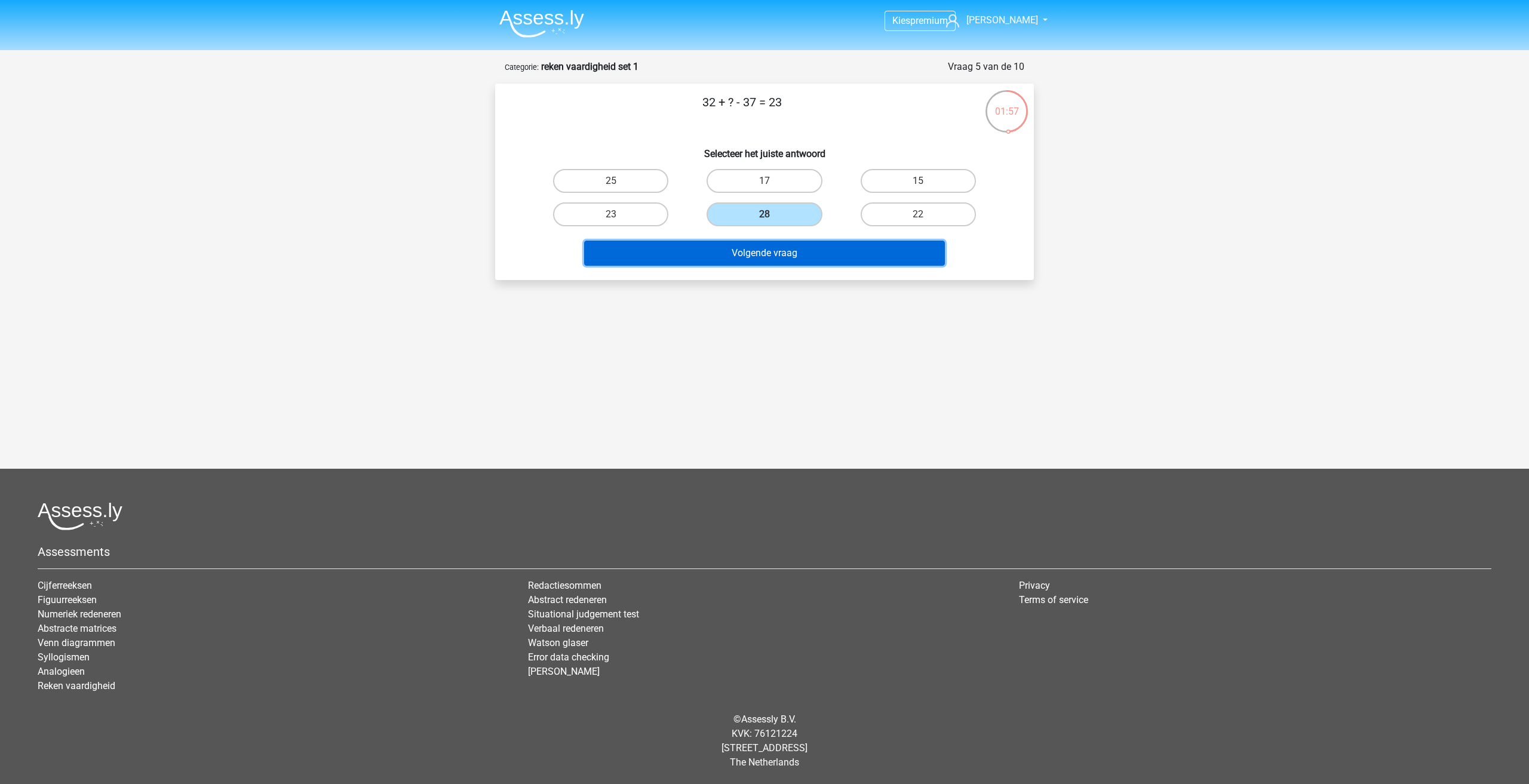
click at [794, 256] on button "Volgende vraag" at bounding box center [764, 253] width 361 height 25
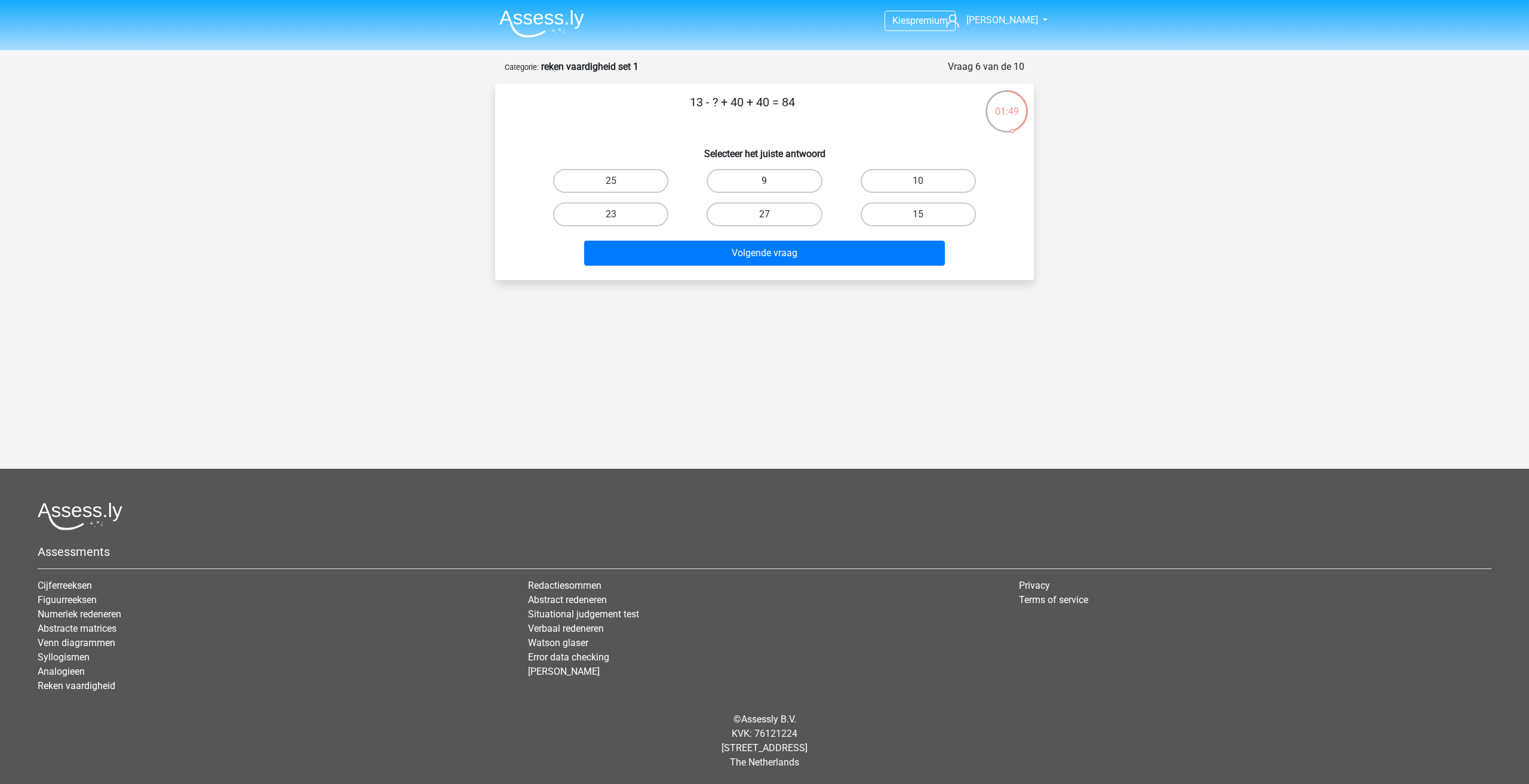
click at [753, 185] on label "9" at bounding box center [763, 181] width 115 height 24
click at [764, 185] on input "9" at bounding box center [768, 185] width 8 height 8
radio input "true"
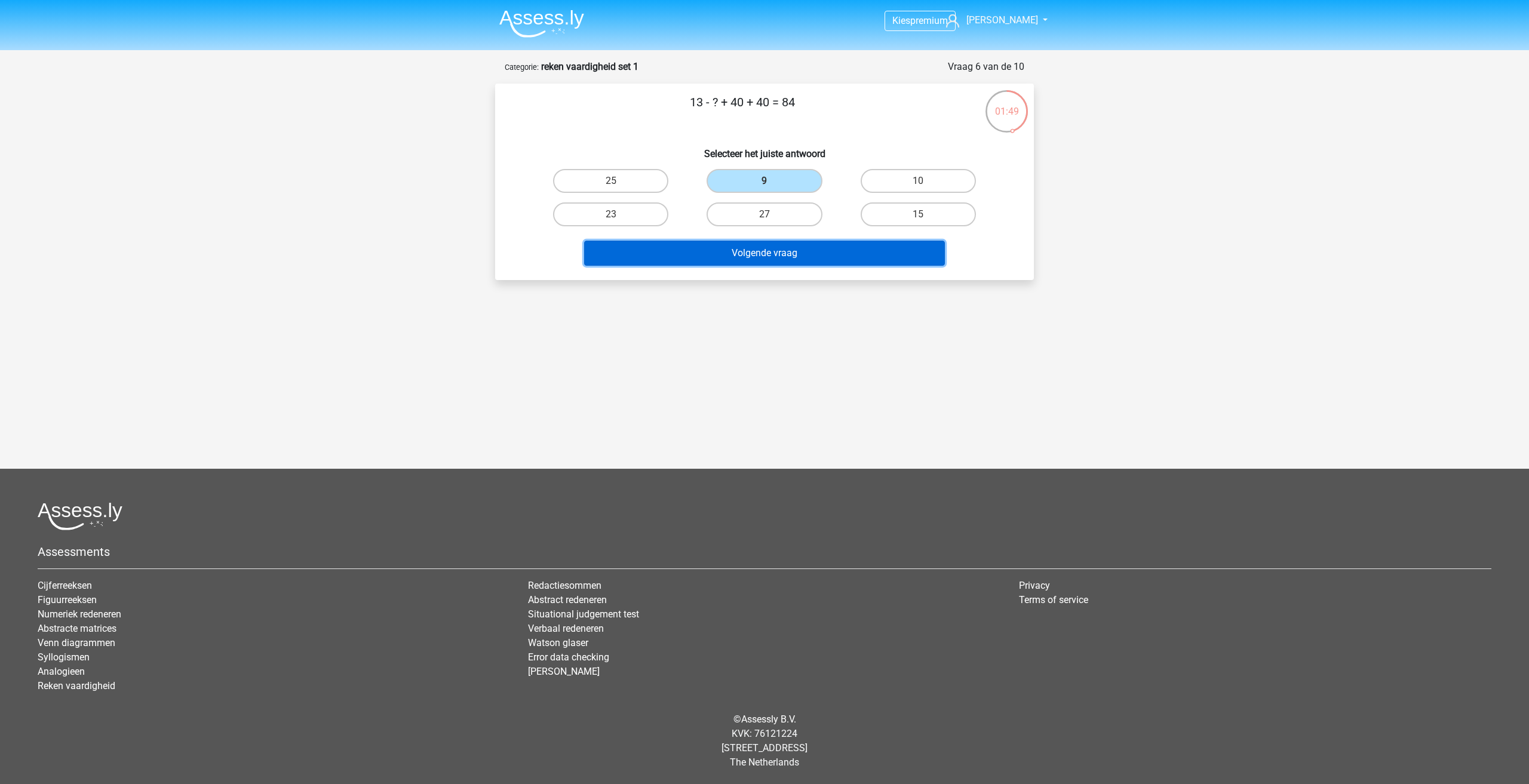
click at [780, 250] on button "Volgende vraag" at bounding box center [764, 253] width 361 height 25
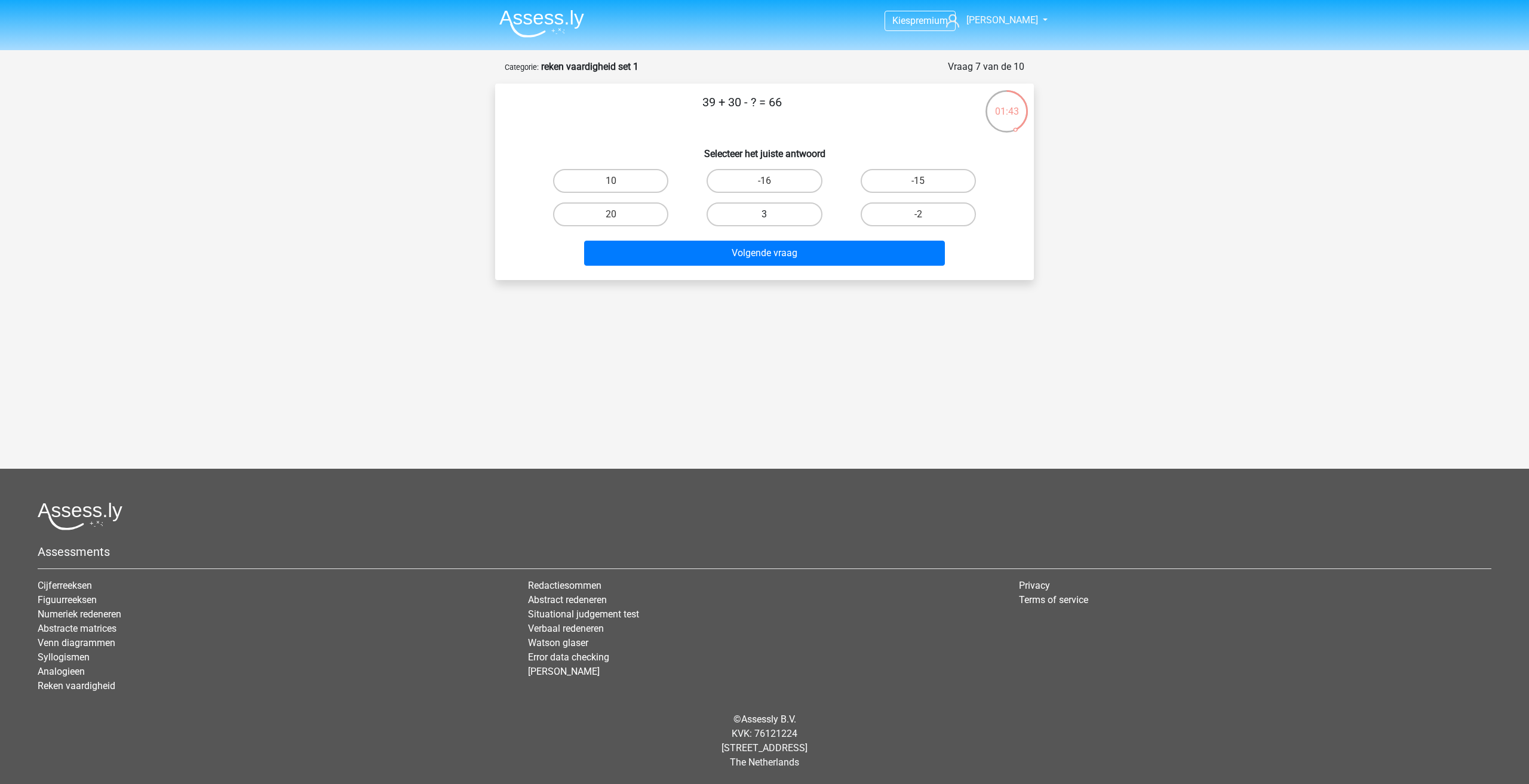
click at [794, 216] on label "3" at bounding box center [763, 214] width 115 height 24
click at [772, 216] on input "3" at bounding box center [768, 219] width 8 height 8
radio input "true"
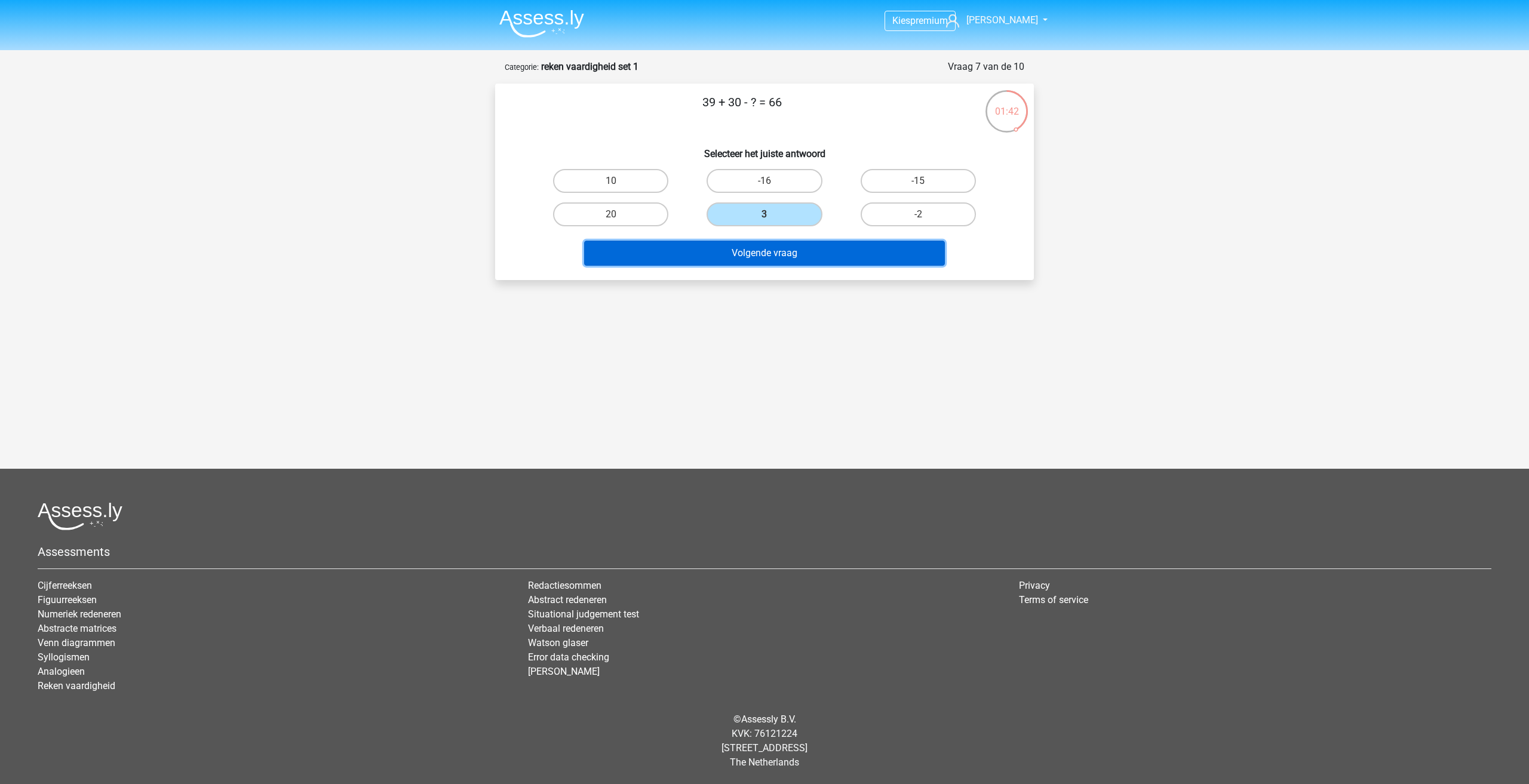
click at [801, 255] on button "Volgende vraag" at bounding box center [764, 253] width 361 height 25
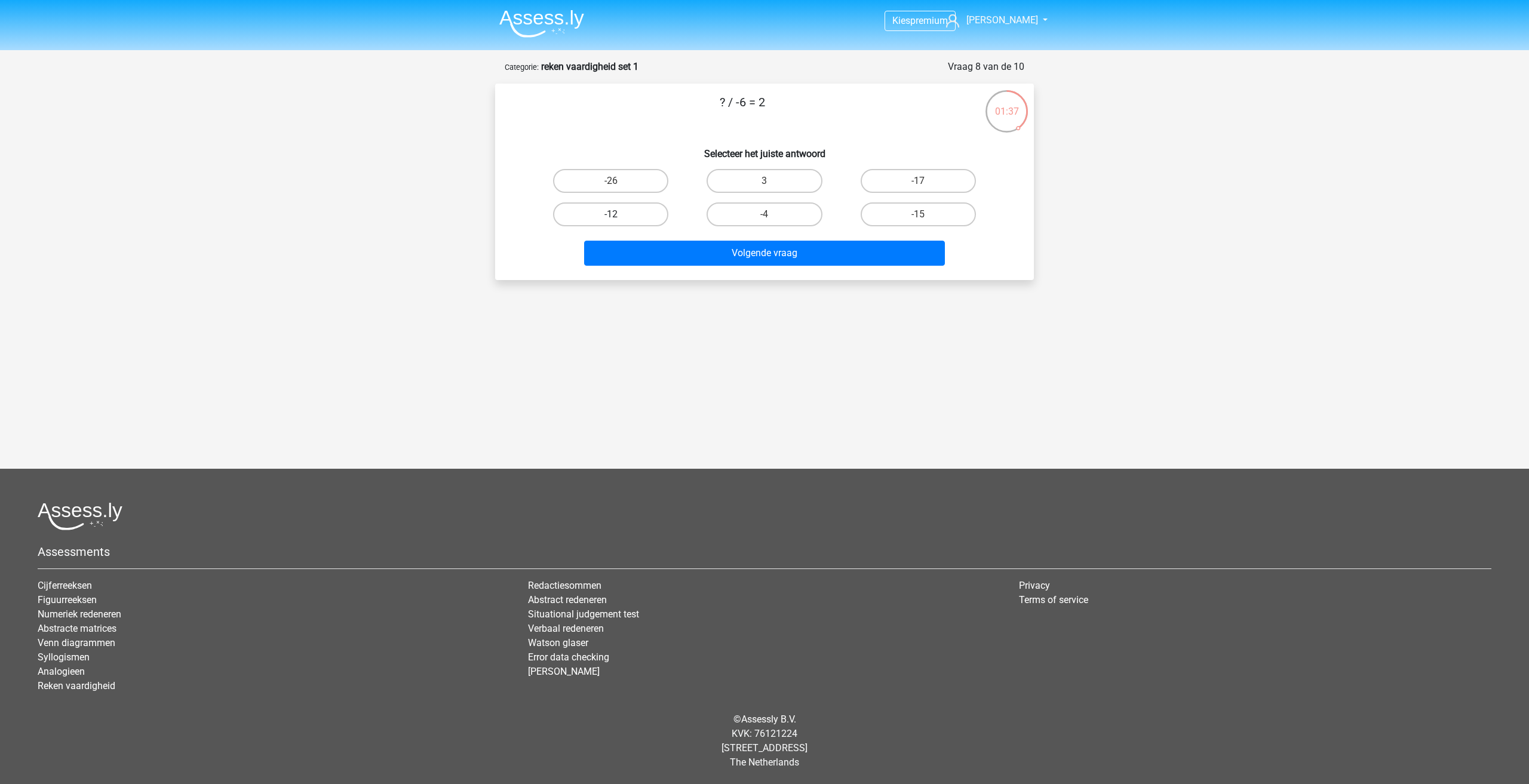
click at [626, 214] on label "-12" at bounding box center [610, 214] width 115 height 24
click at [619, 214] on input "-12" at bounding box center [615, 219] width 8 height 8
radio input "true"
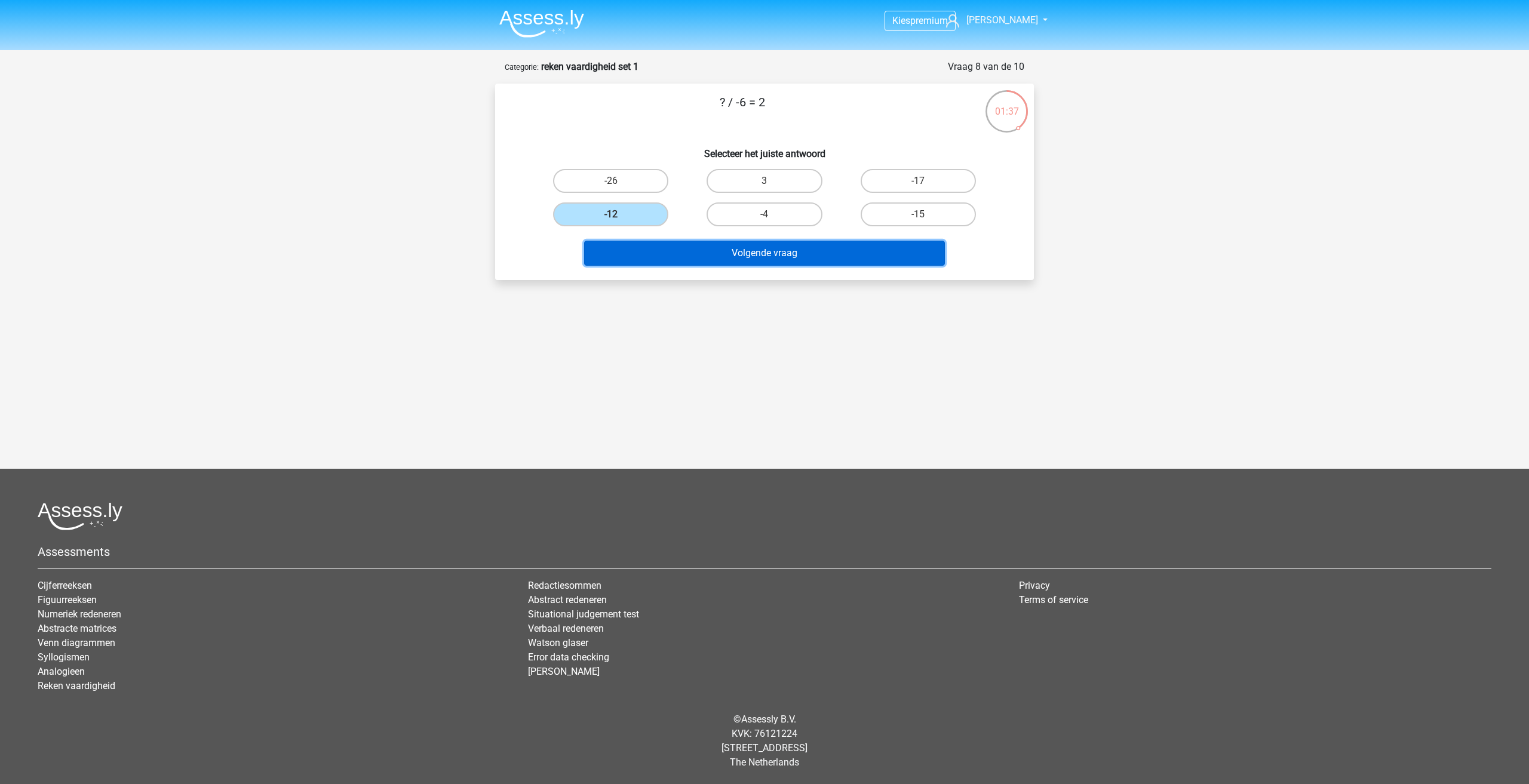
click at [700, 255] on button "Volgende vraag" at bounding box center [764, 253] width 361 height 25
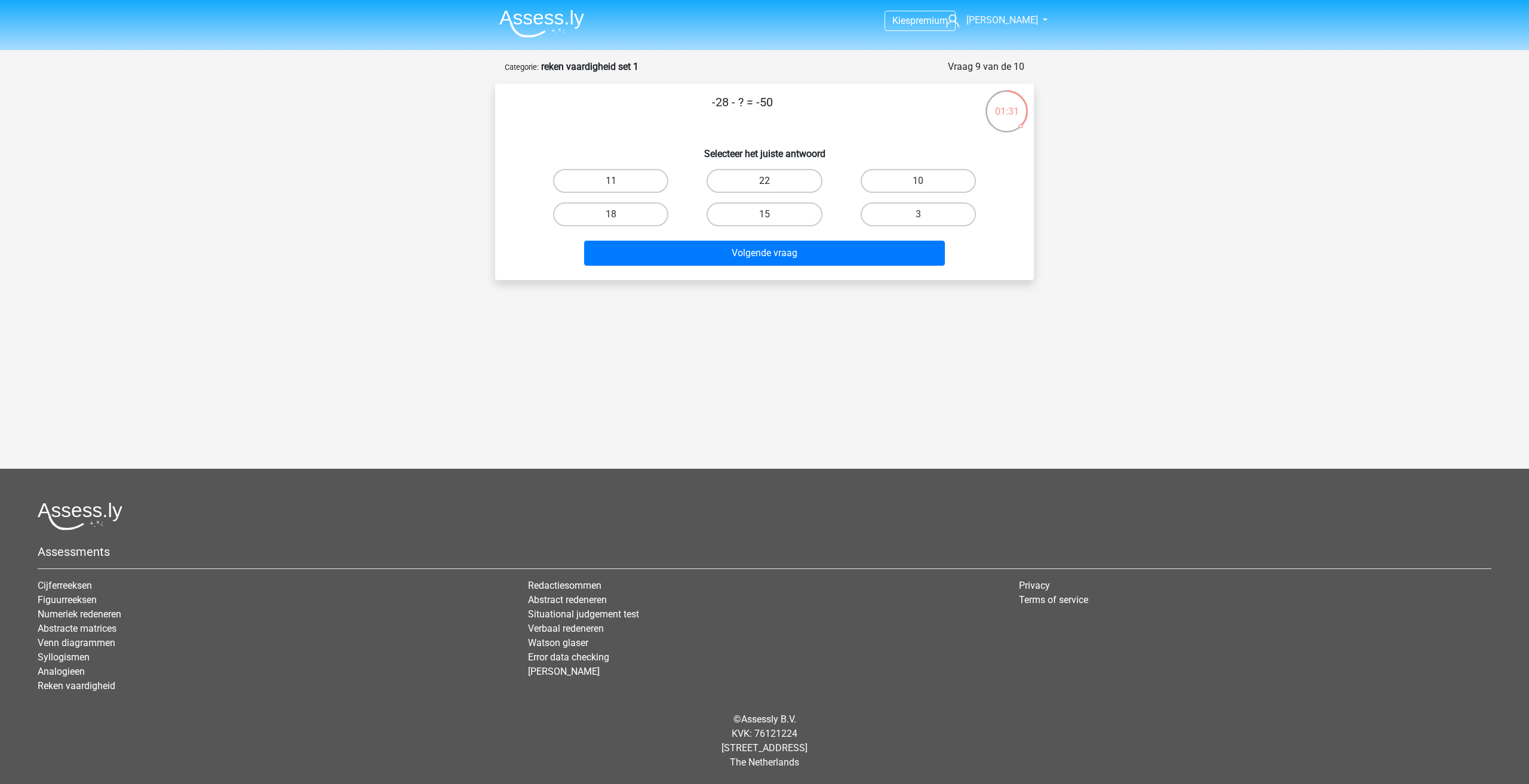
click at [776, 182] on label "22" at bounding box center [763, 181] width 115 height 24
click at [772, 182] on input "22" at bounding box center [768, 185] width 8 height 8
radio input "true"
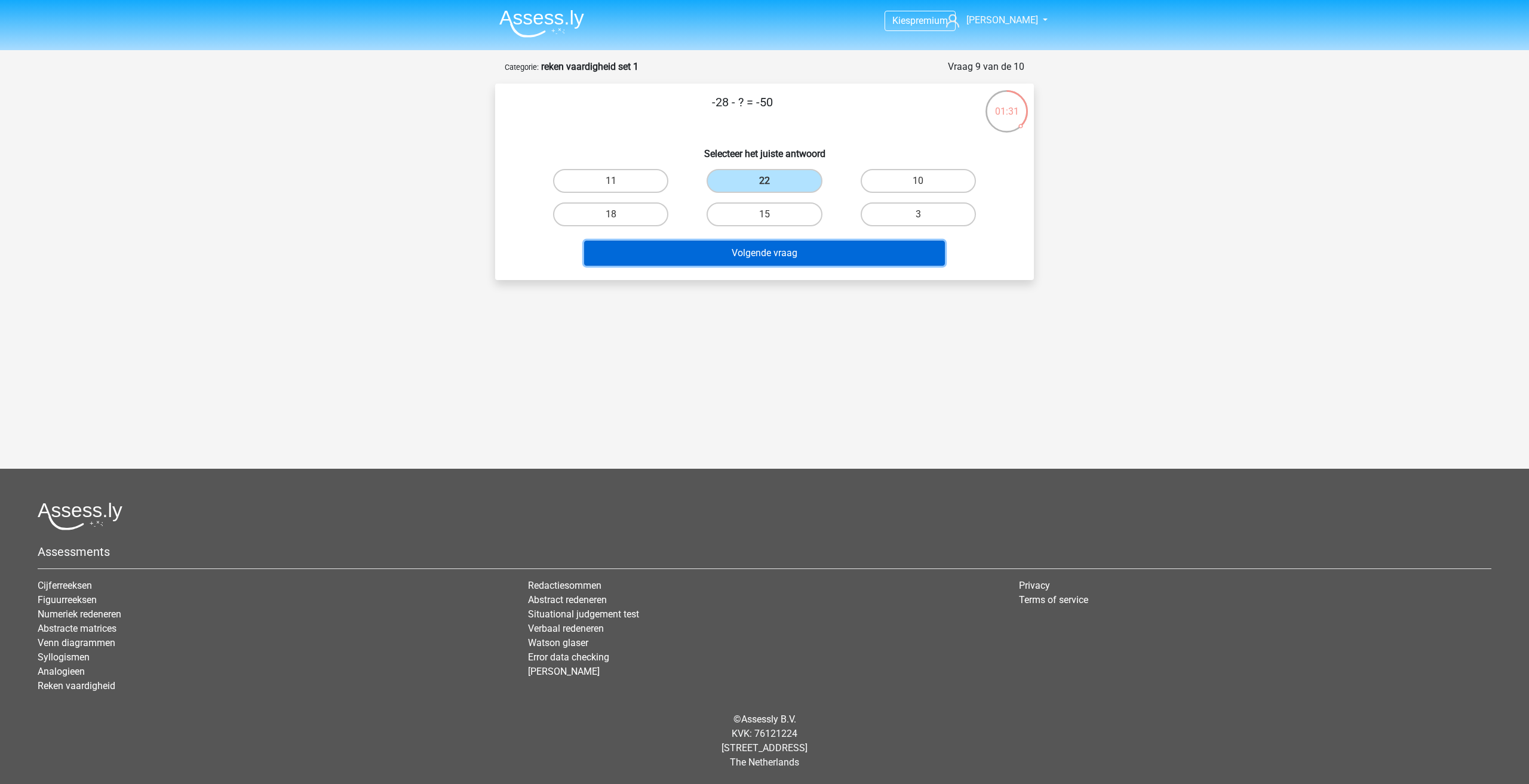
click at [790, 251] on button "Volgende vraag" at bounding box center [764, 253] width 361 height 25
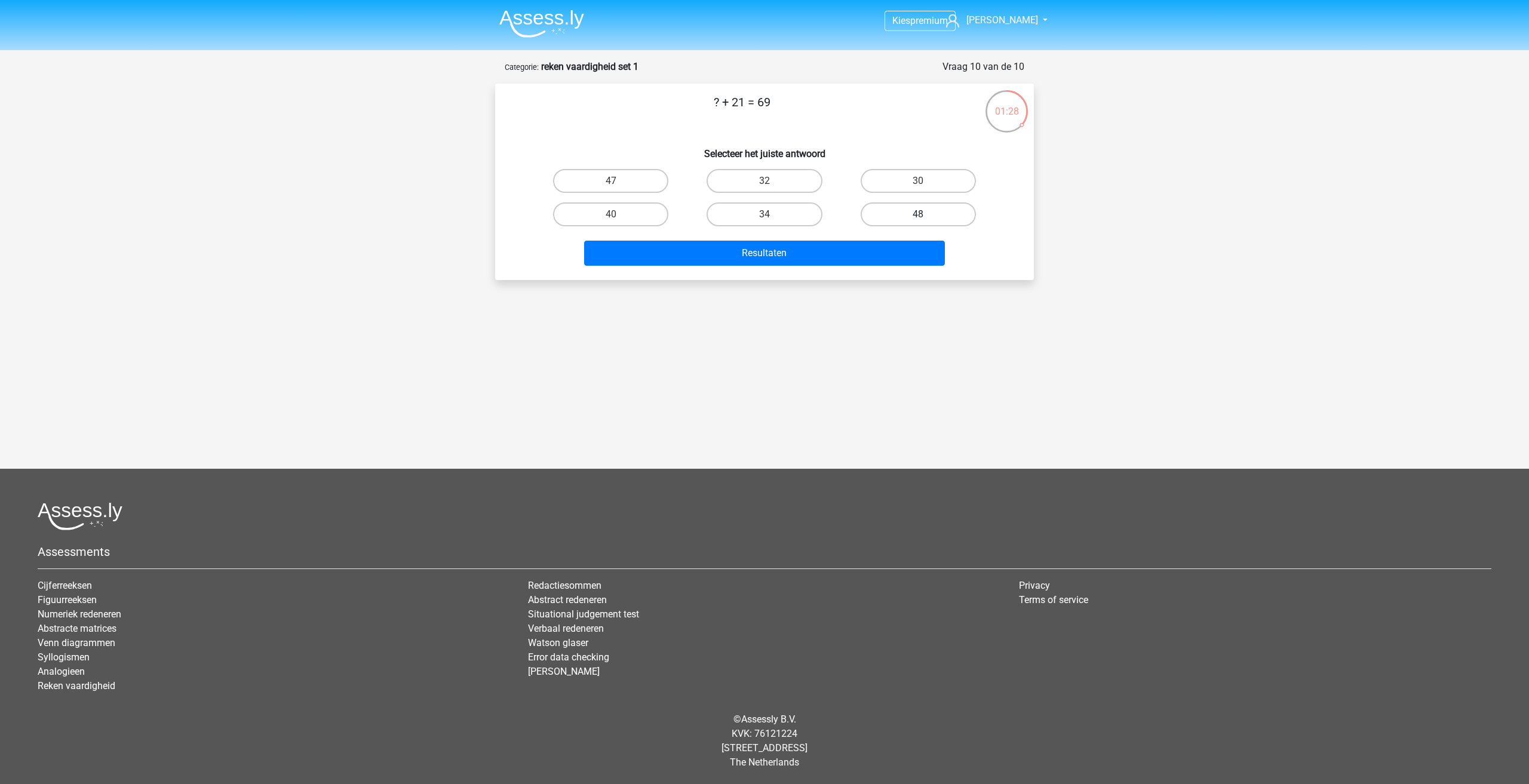
click at [950, 221] on label "48" at bounding box center [918, 214] width 115 height 24
click at [926, 221] on input "48" at bounding box center [922, 219] width 8 height 8
radio input "true"
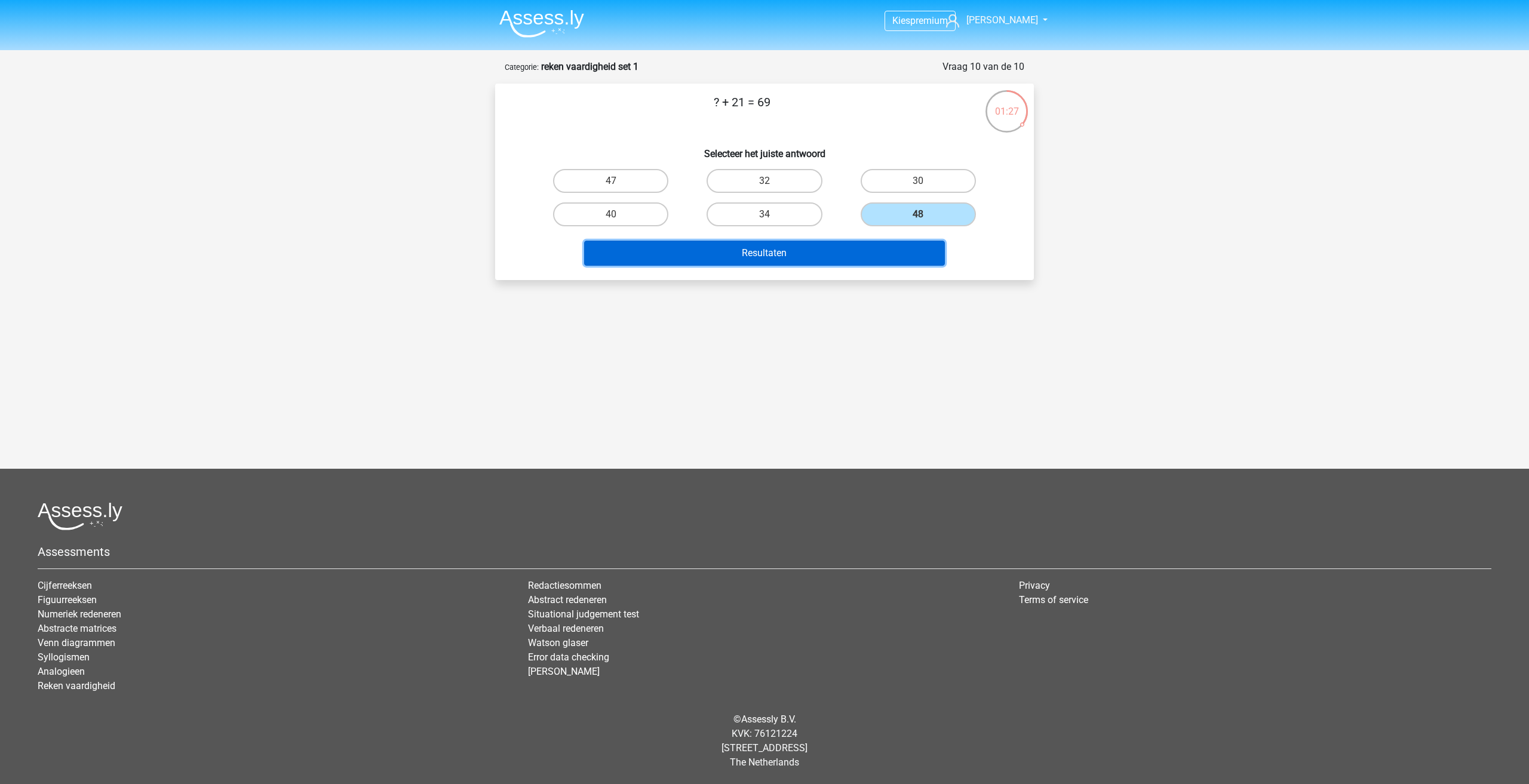
click at [908, 247] on button "Resultaten" at bounding box center [764, 253] width 361 height 25
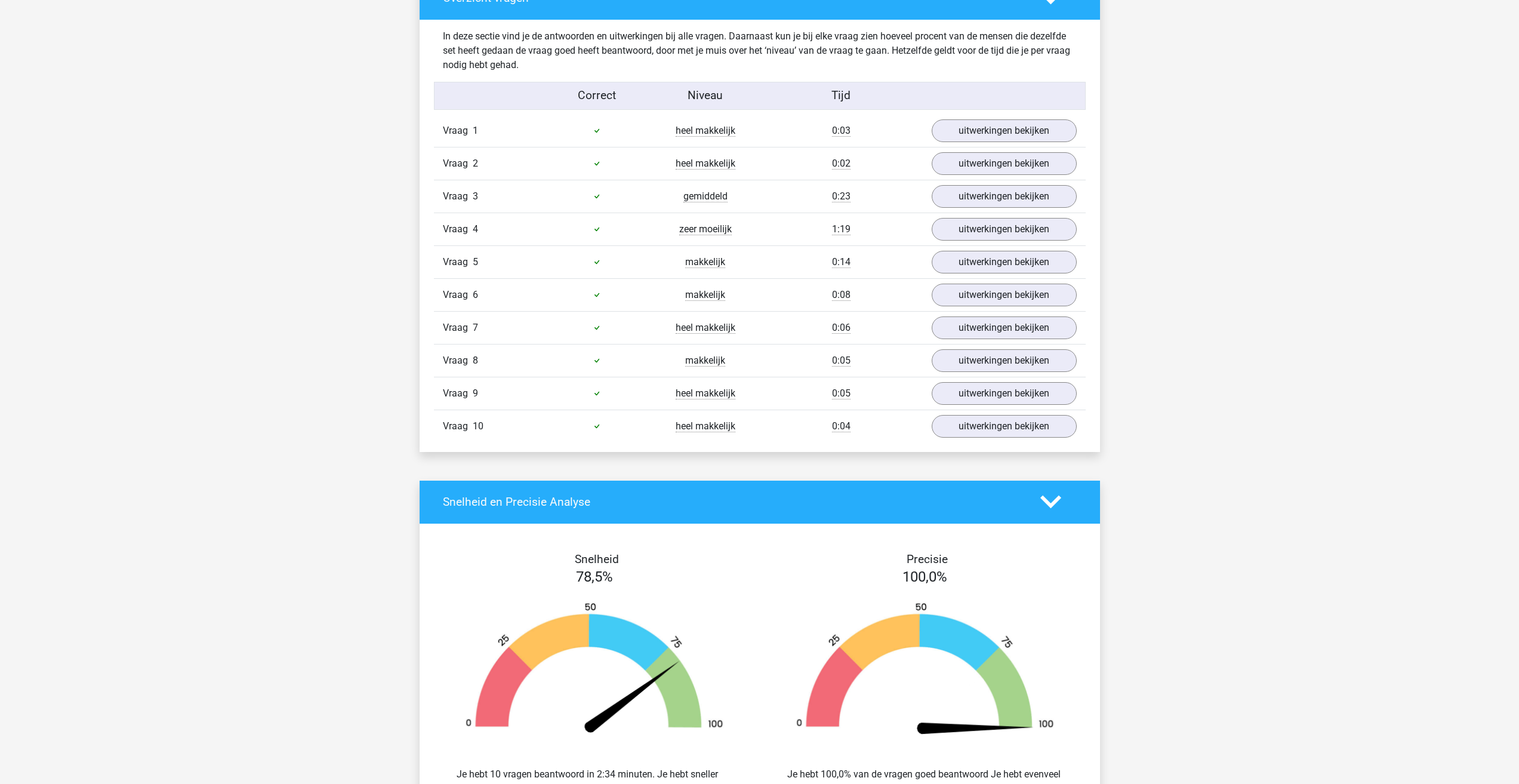
scroll to position [737, 0]
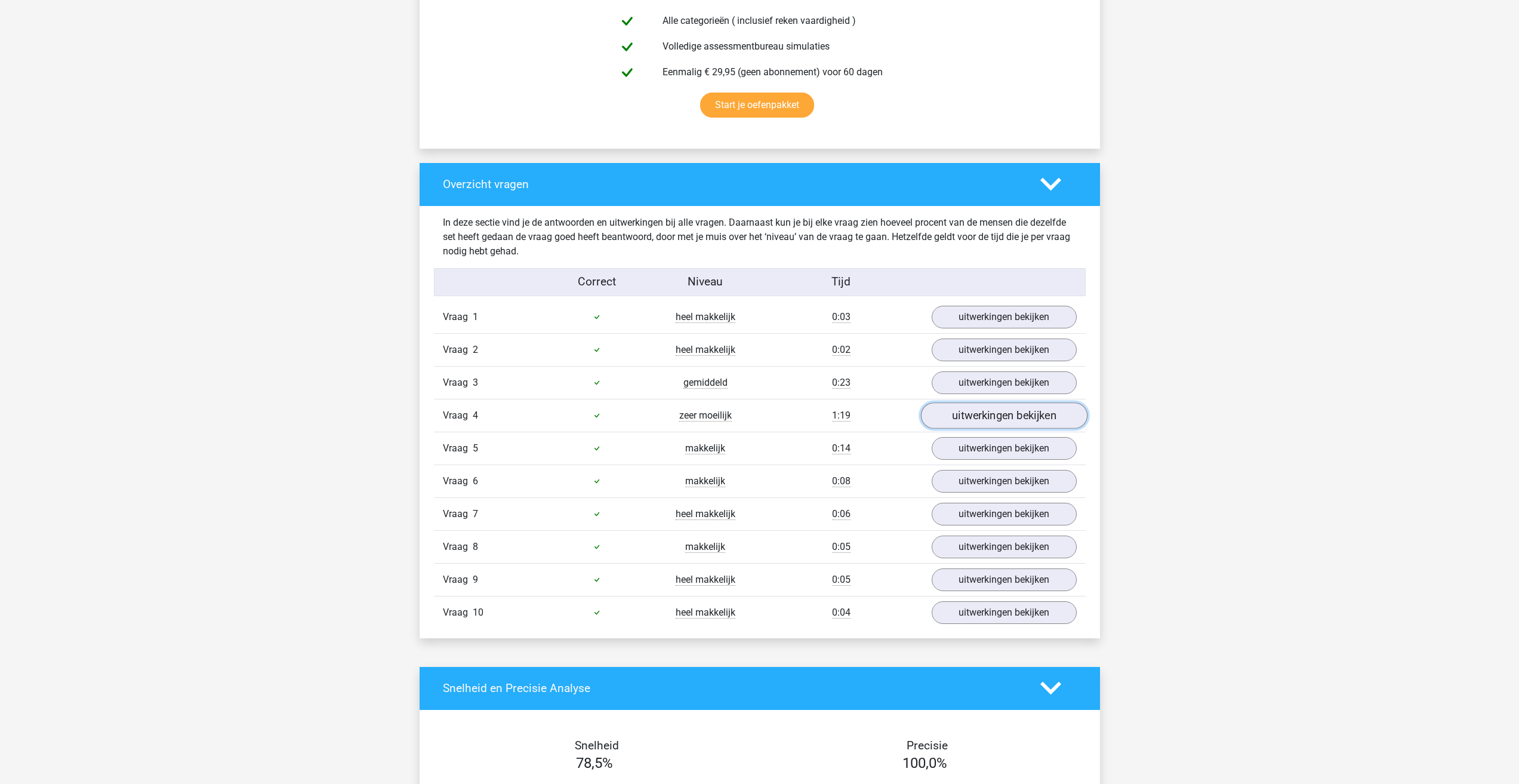
click at [953, 420] on link "uitwerkingen bekijken" at bounding box center [1004, 415] width 167 height 26
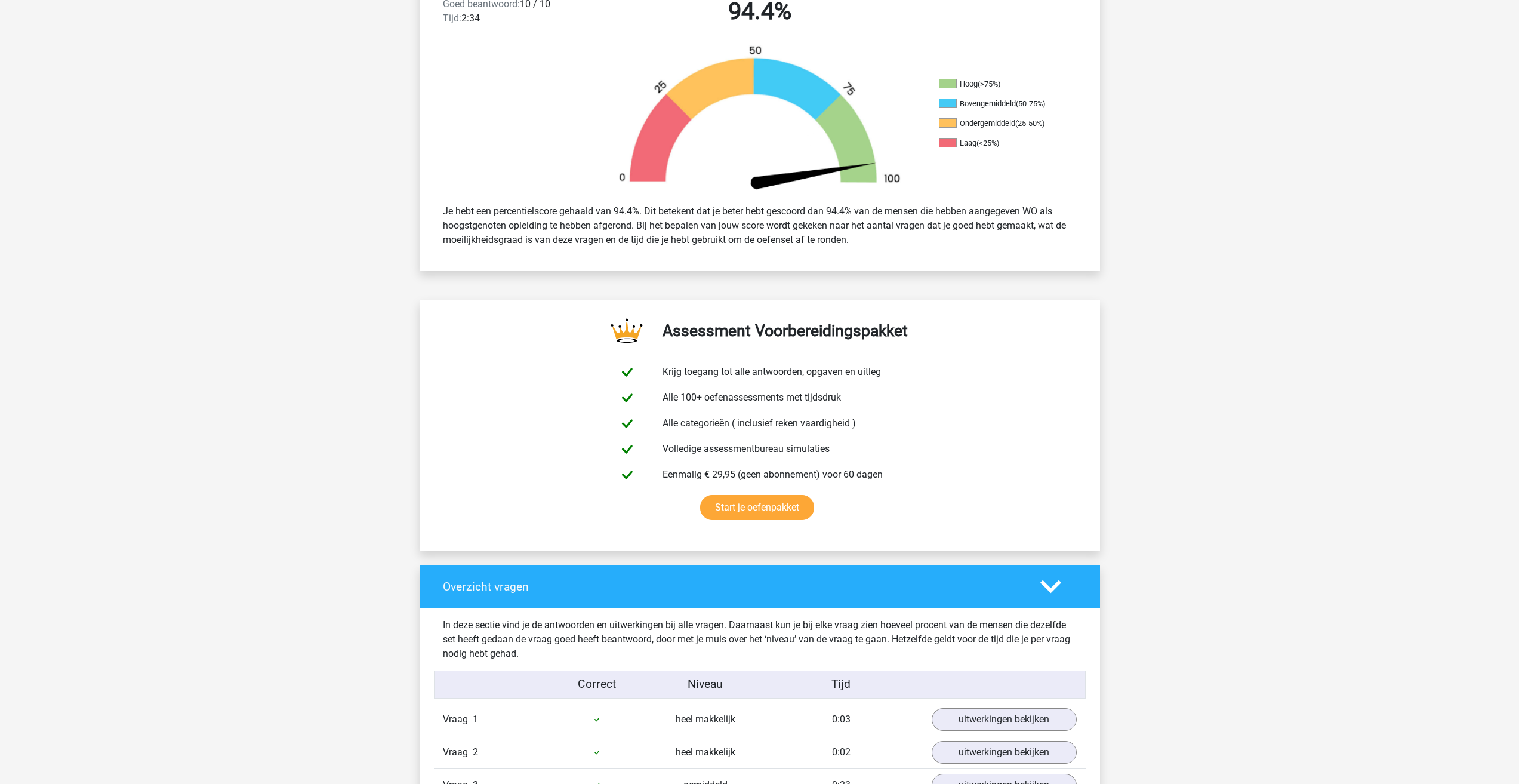
scroll to position [81, 0]
